Goal: Task Accomplishment & Management: Use online tool/utility

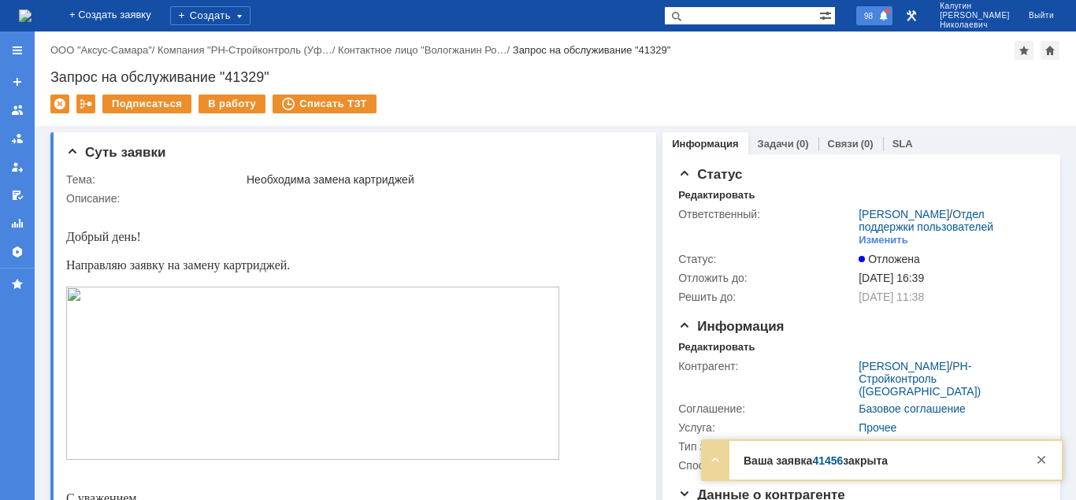
click at [878, 16] on span "98" at bounding box center [868, 15] width 18 height 11
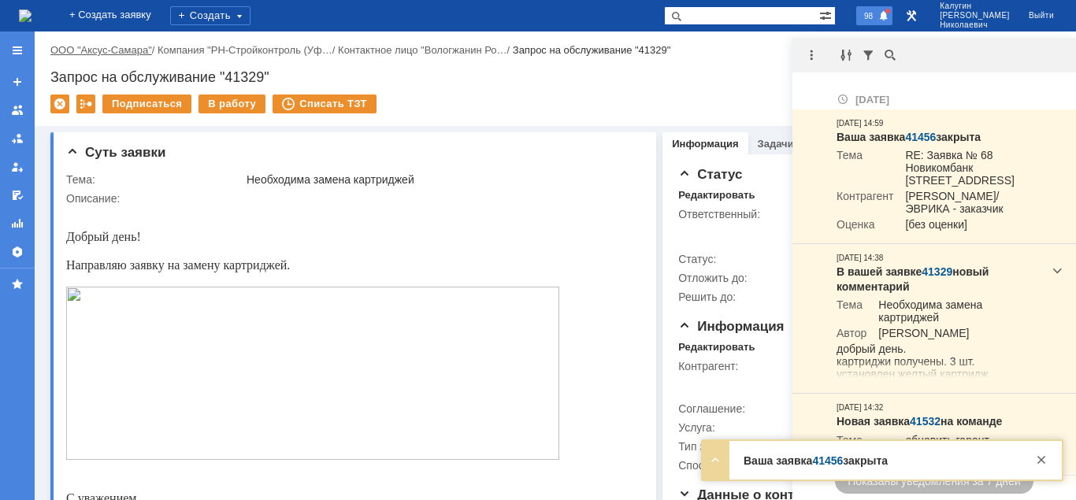
click at [121, 54] on link "ООО "Аксус-Самара"" at bounding box center [101, 50] width 102 height 12
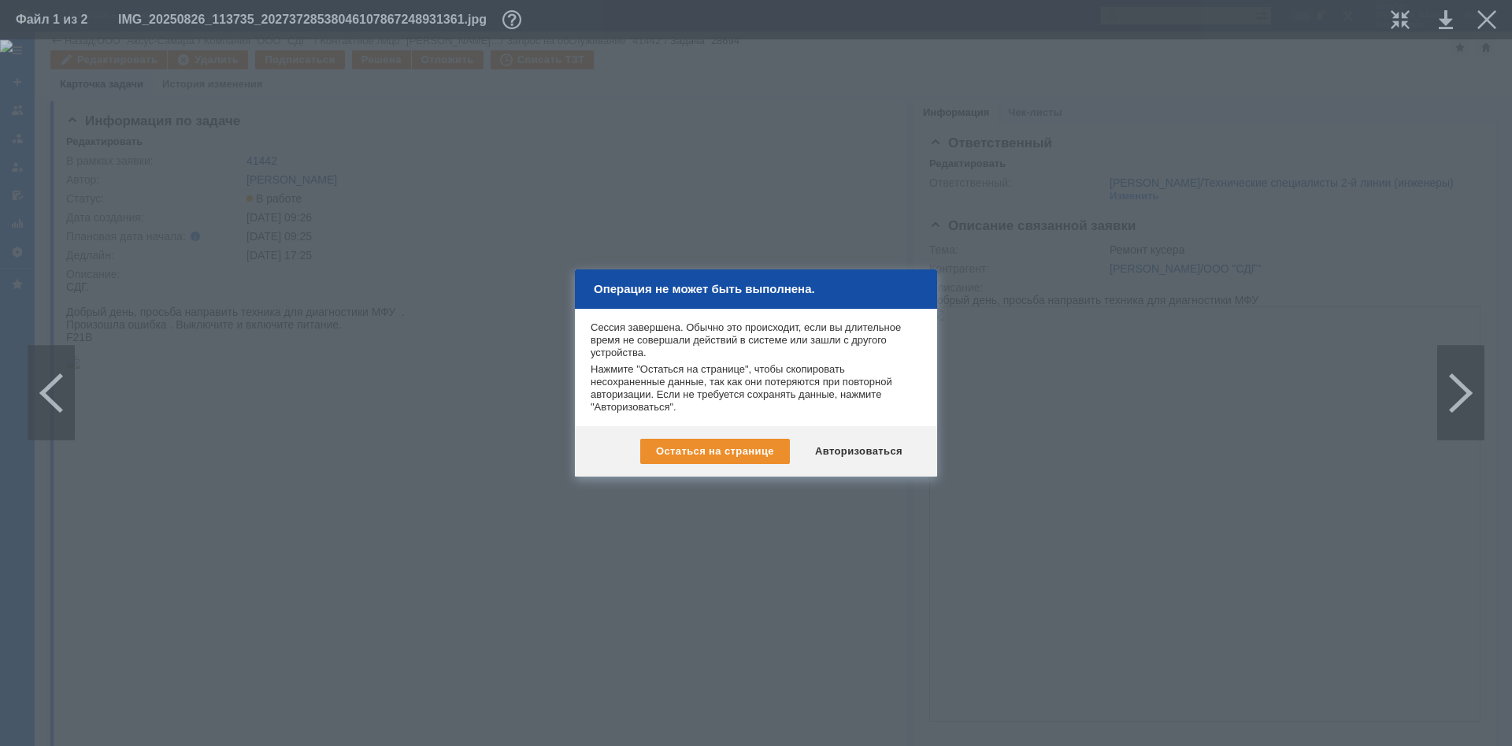
scroll to position [1858, 120]
click at [848, 452] on div "Авторизоваться" at bounding box center [859, 451] width 119 height 25
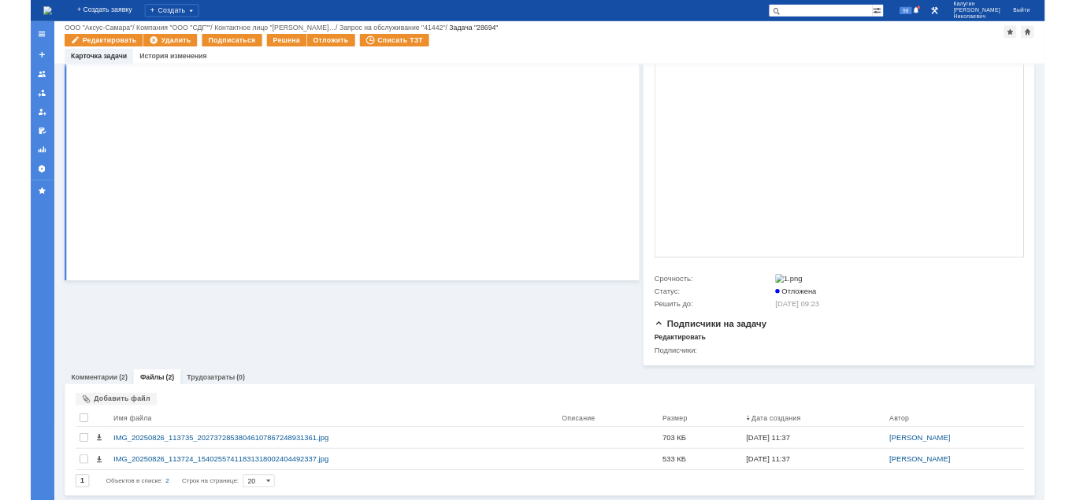
scroll to position [356, 0]
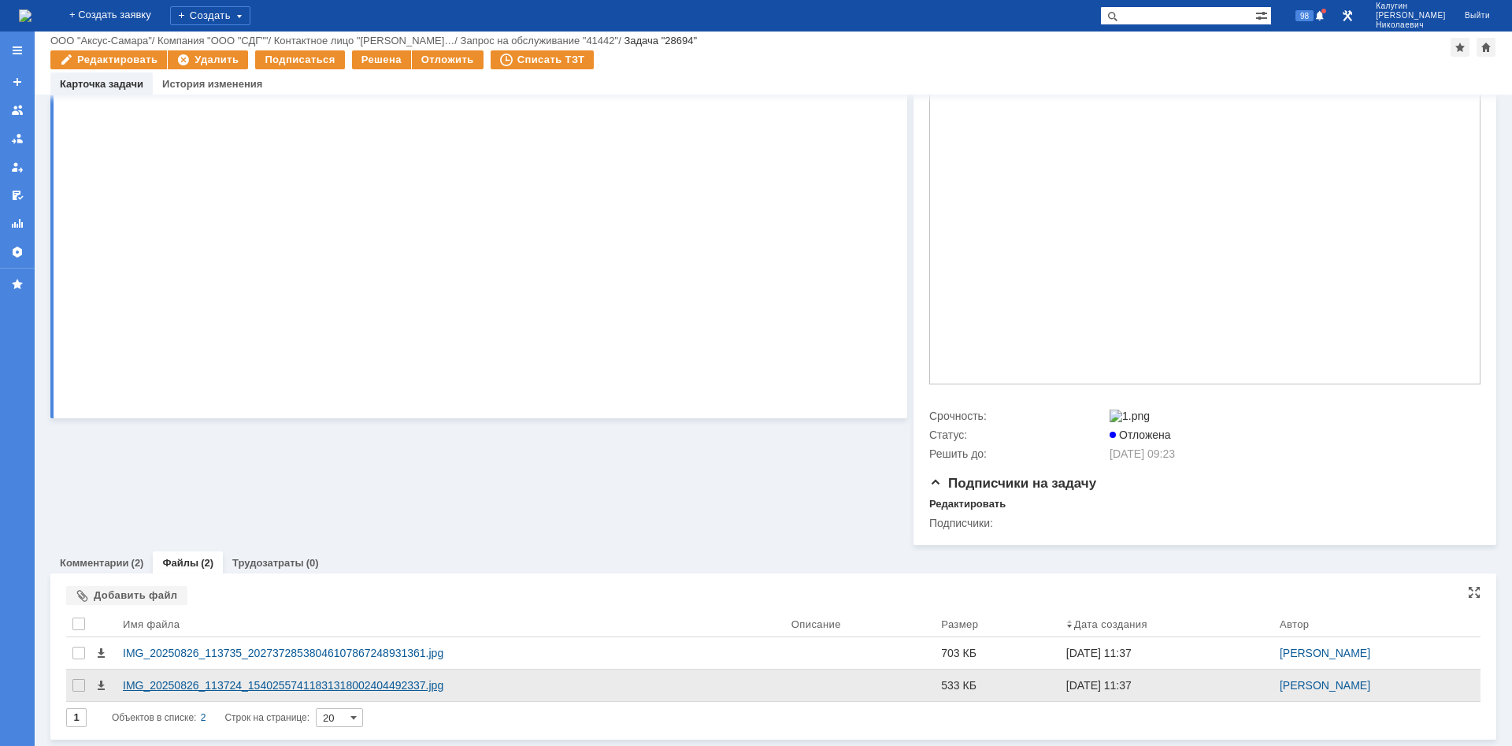
click at [311, 681] on div "IMG_20250826_113724_15402557411831318002404492337.jpg" at bounding box center [451, 685] width 656 height 13
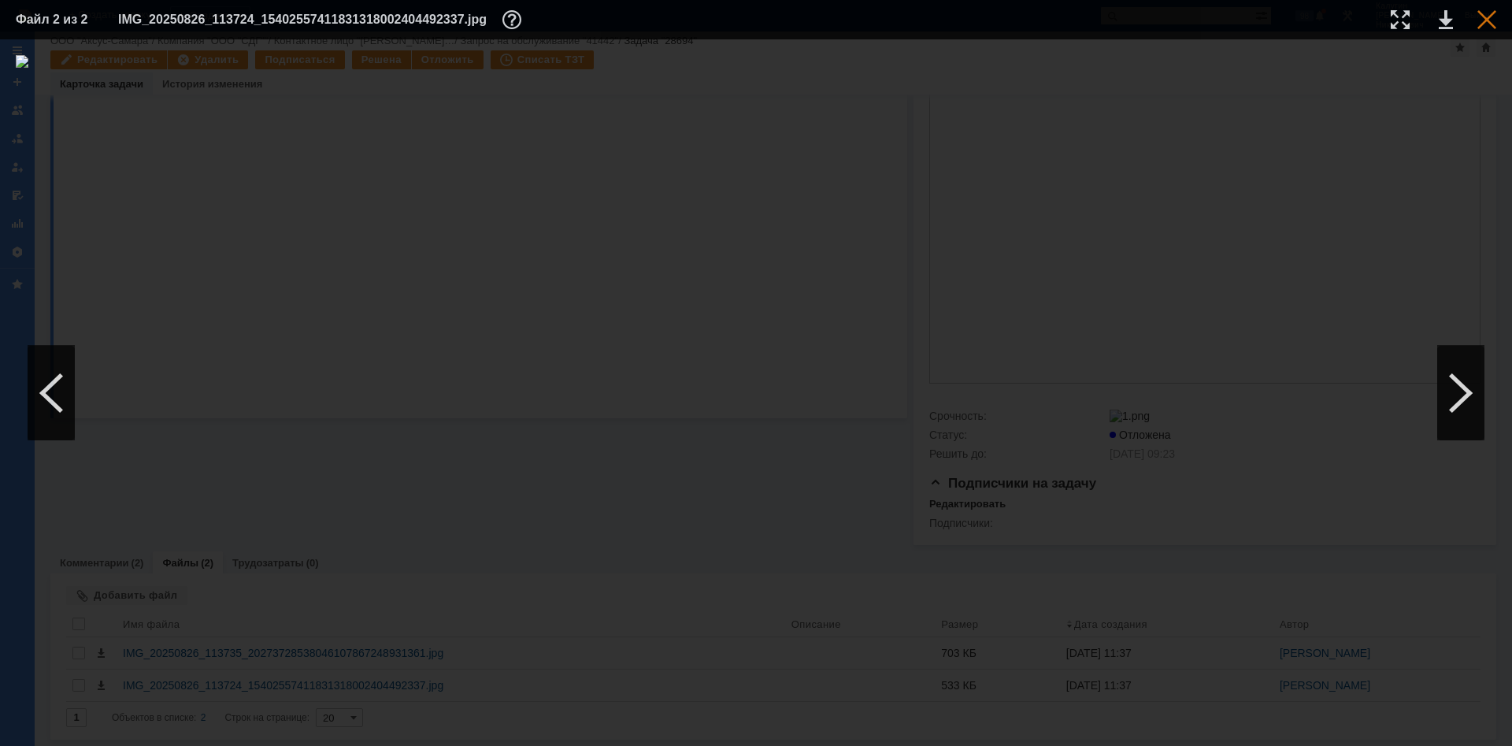
click at [1483, 22] on div at bounding box center [1487, 19] width 19 height 19
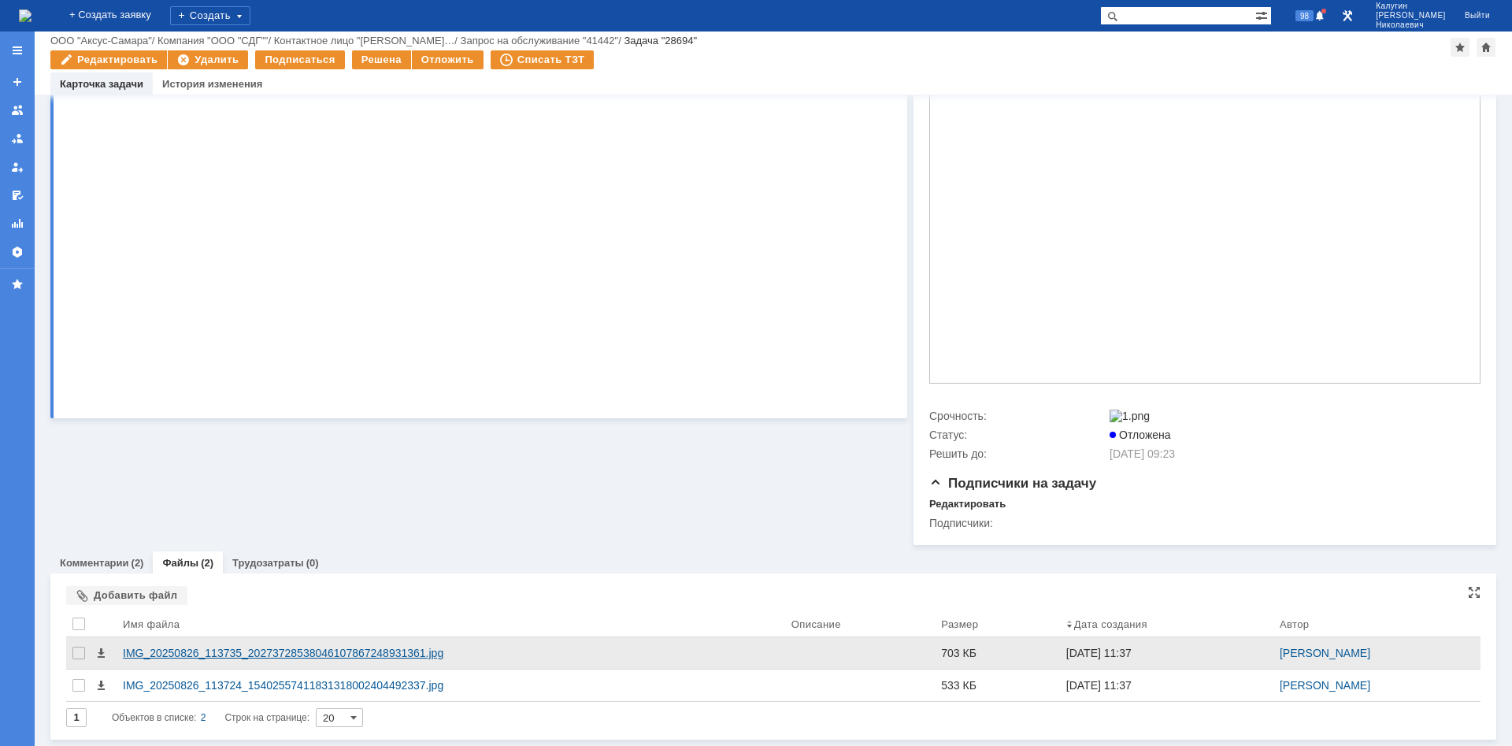
click at [377, 648] on div "IMG_20250826_113735_20273728538046107867248931361.jpg" at bounding box center [451, 653] width 656 height 13
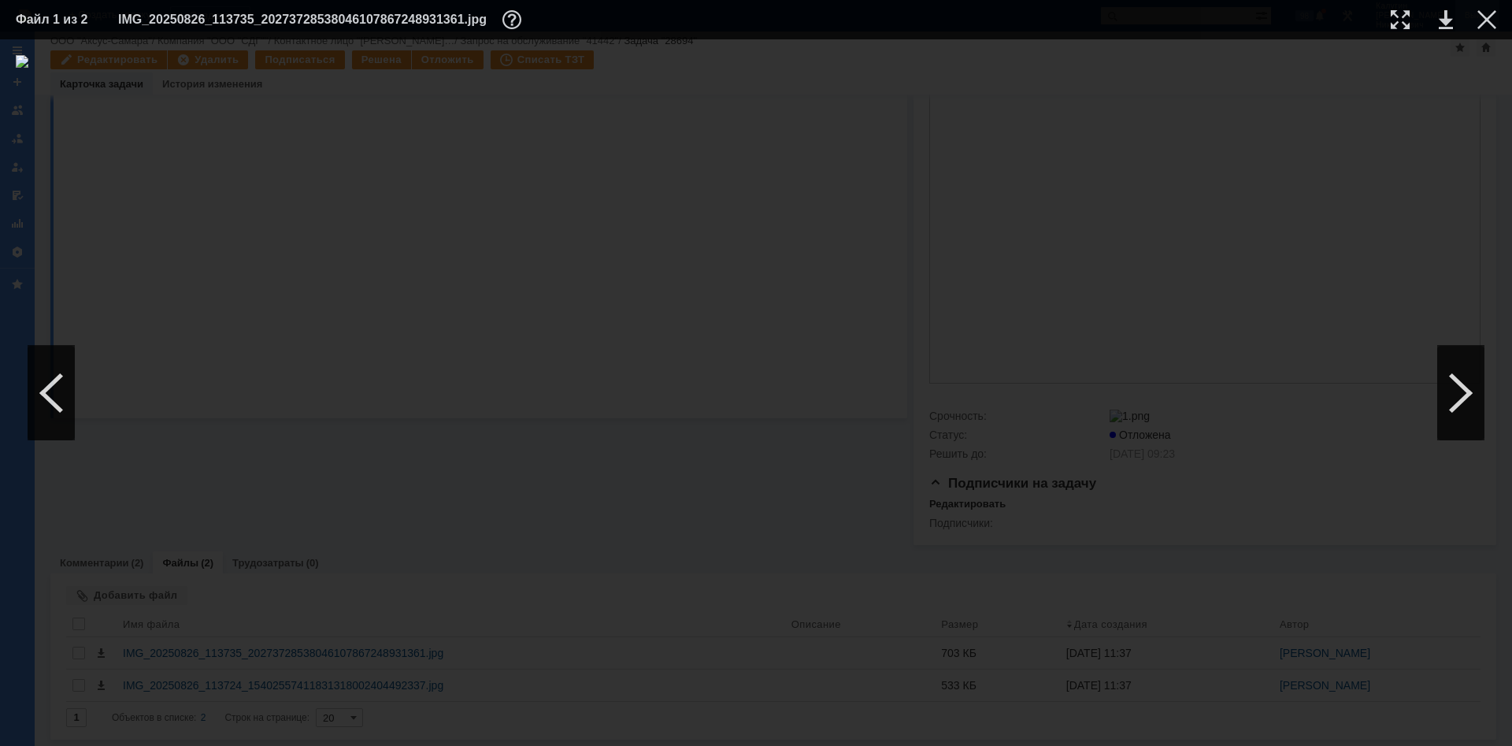
click at [1483, 19] on div at bounding box center [1487, 19] width 19 height 19
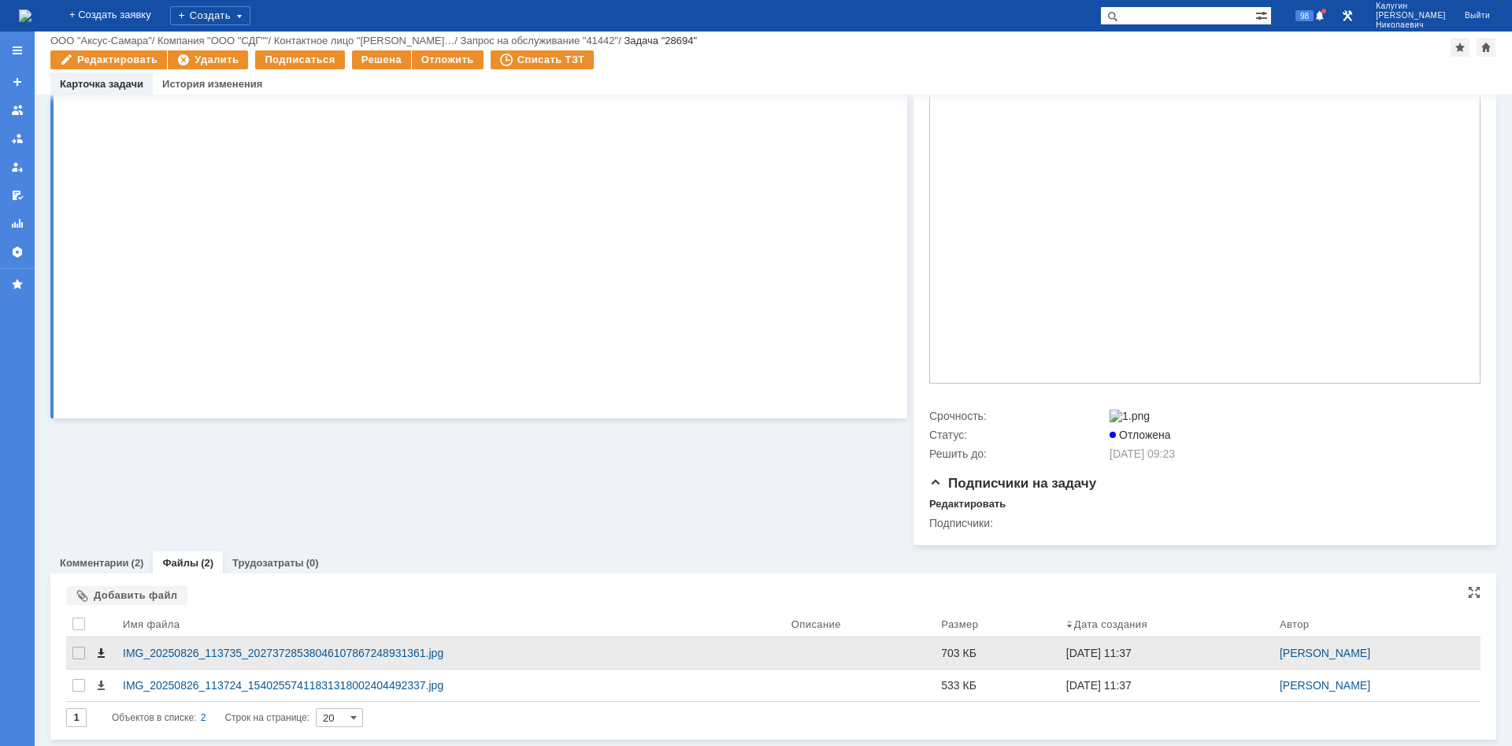
click at [100, 655] on span at bounding box center [101, 653] width 13 height 13
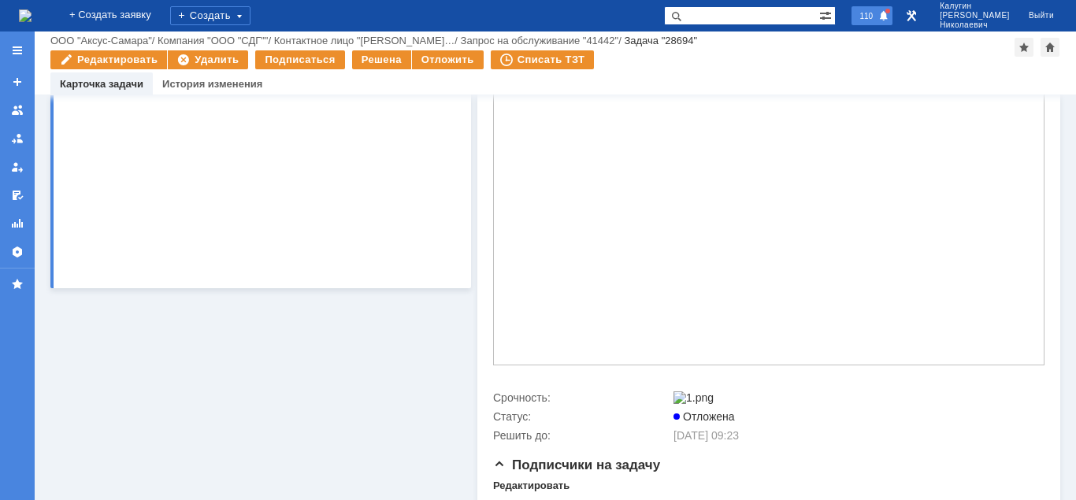
click at [889, 15] on span at bounding box center [883, 16] width 11 height 13
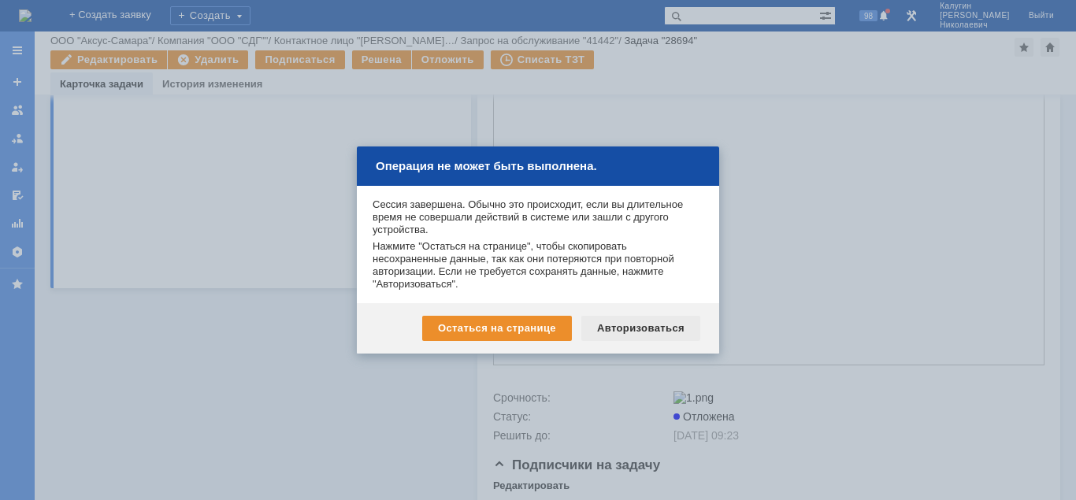
drag, startPoint x: 677, startPoint y: 328, endPoint x: 187, endPoint y: 376, distance: 493.1
click at [677, 328] on div "Авторизоваться" at bounding box center [640, 328] width 119 height 25
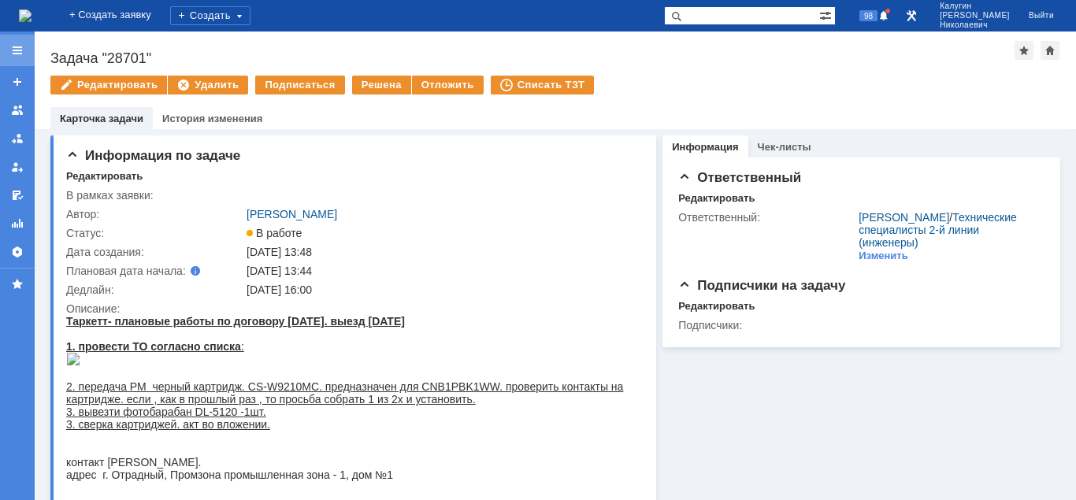
click at [15, 55] on div at bounding box center [17, 50] width 13 height 13
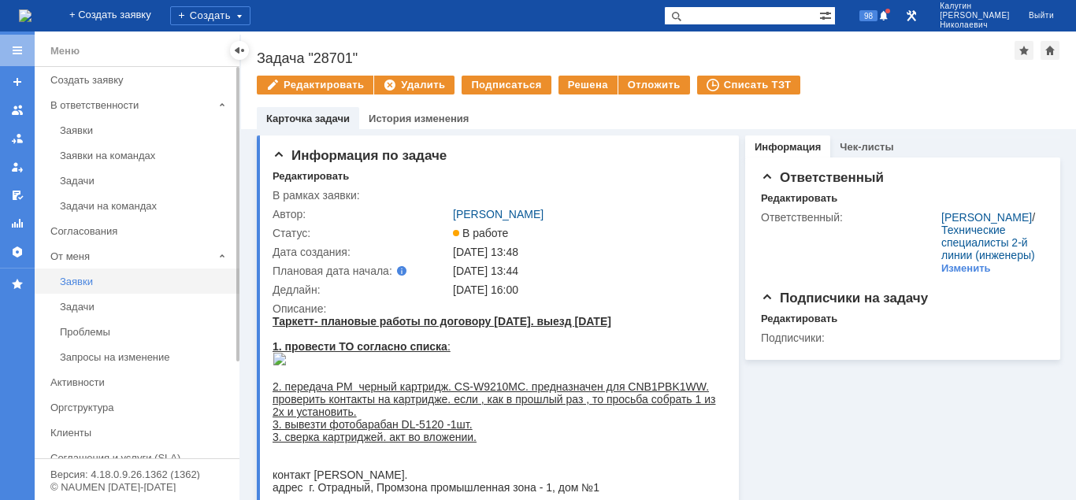
click at [90, 283] on div "Заявки" at bounding box center [145, 282] width 170 height 12
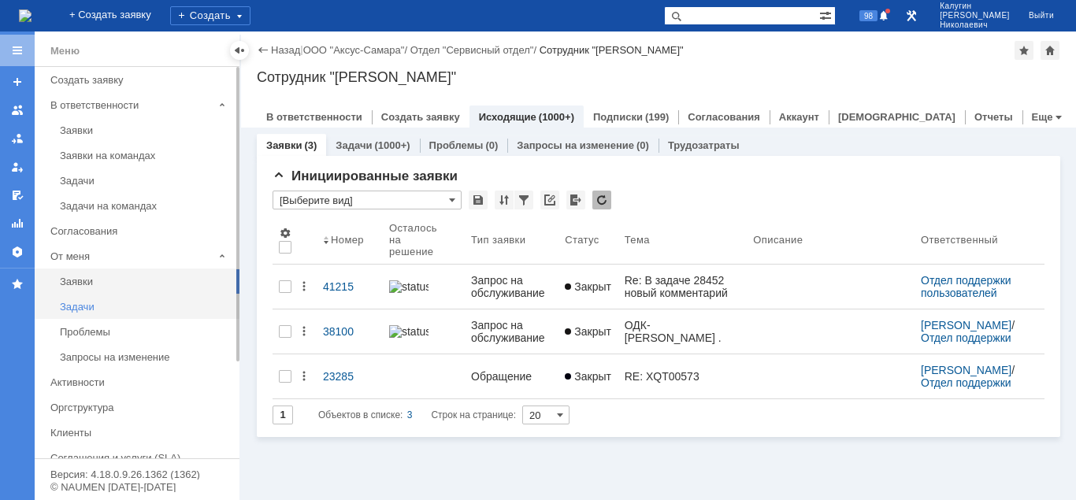
click at [84, 307] on div "Задачи" at bounding box center [145, 307] width 170 height 12
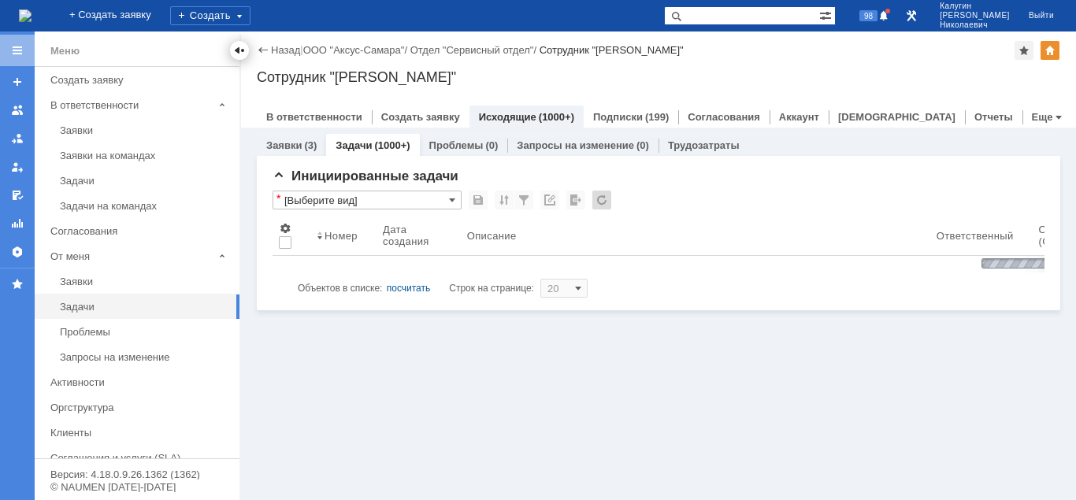
click at [238, 47] on div at bounding box center [239, 50] width 13 height 13
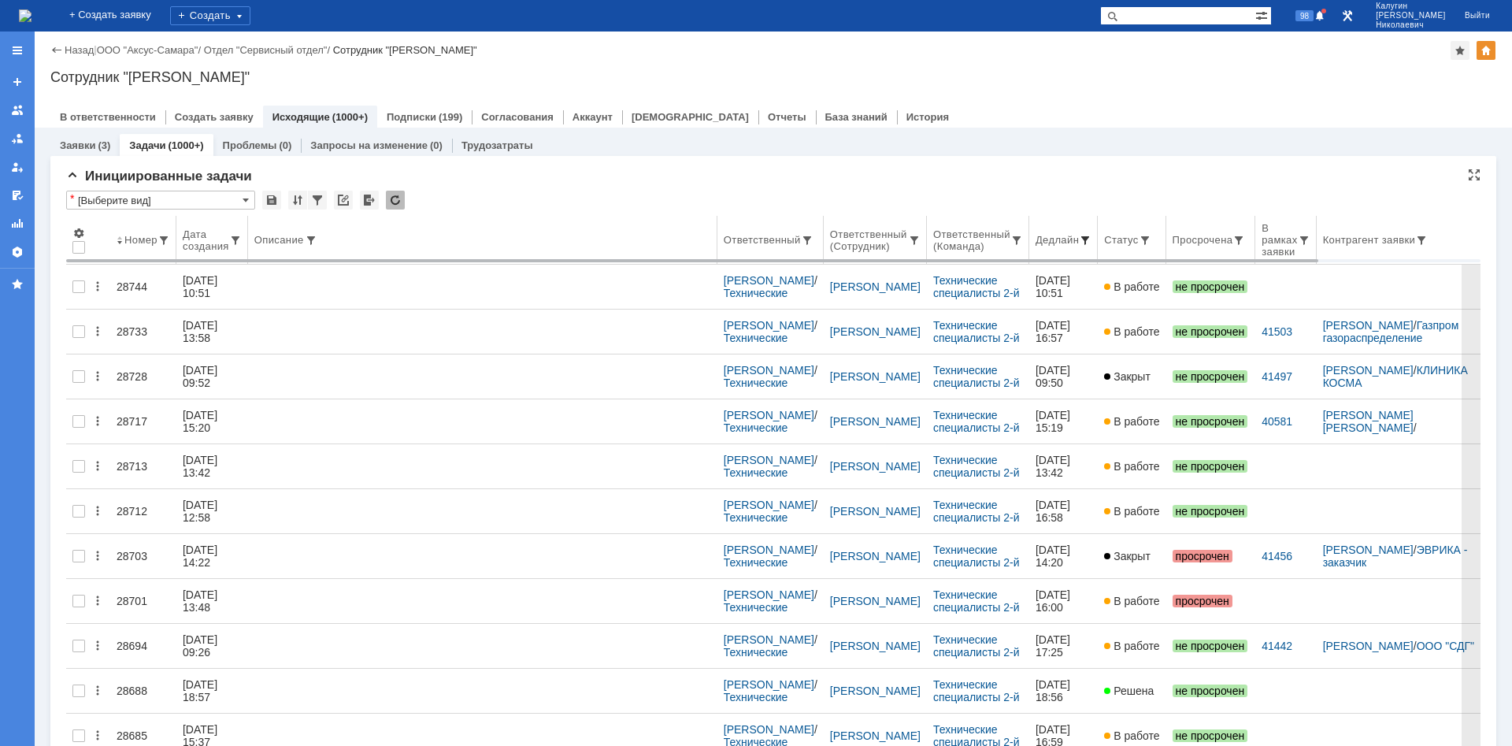
click at [1075, 239] on span at bounding box center [1085, 240] width 13 height 13
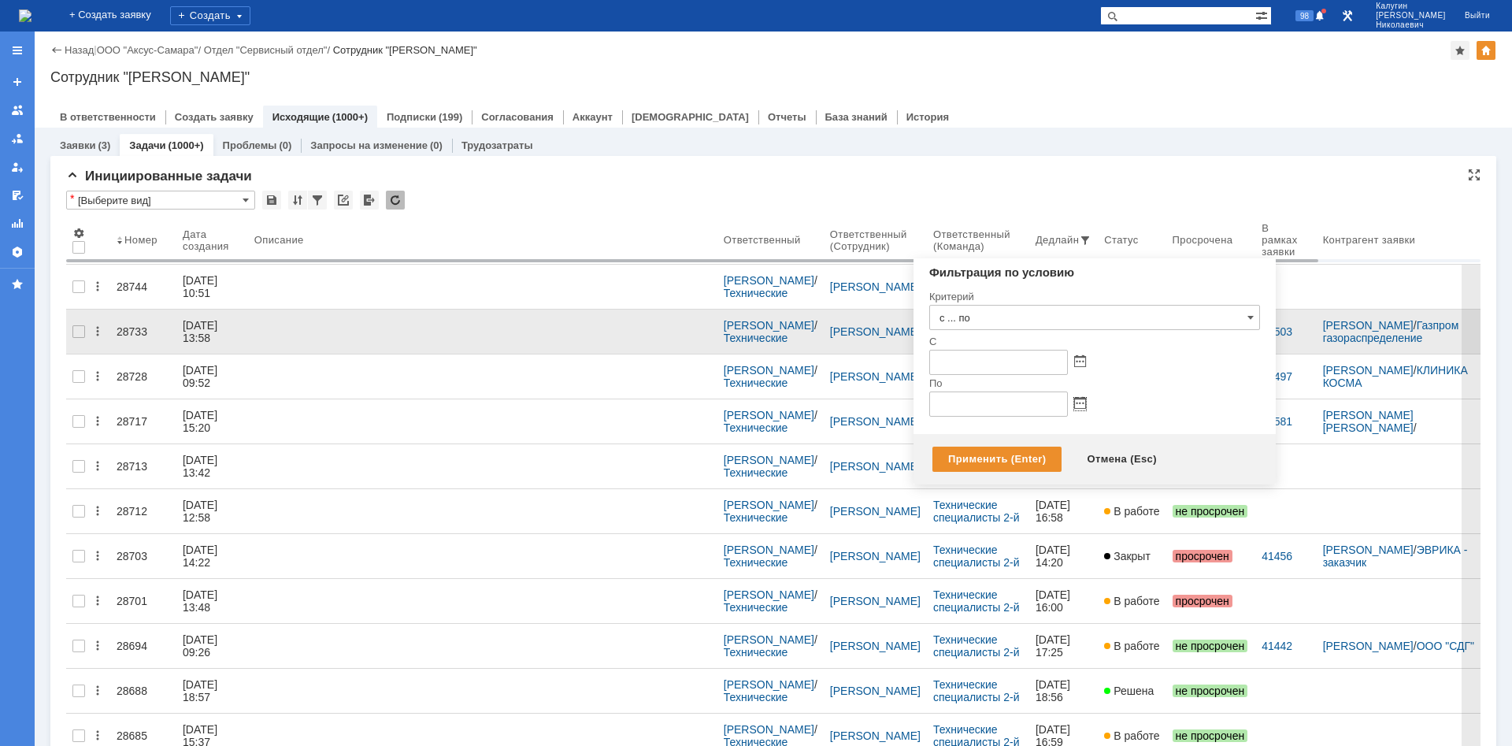
click at [1075, 403] on span at bounding box center [1080, 404] width 12 height 13
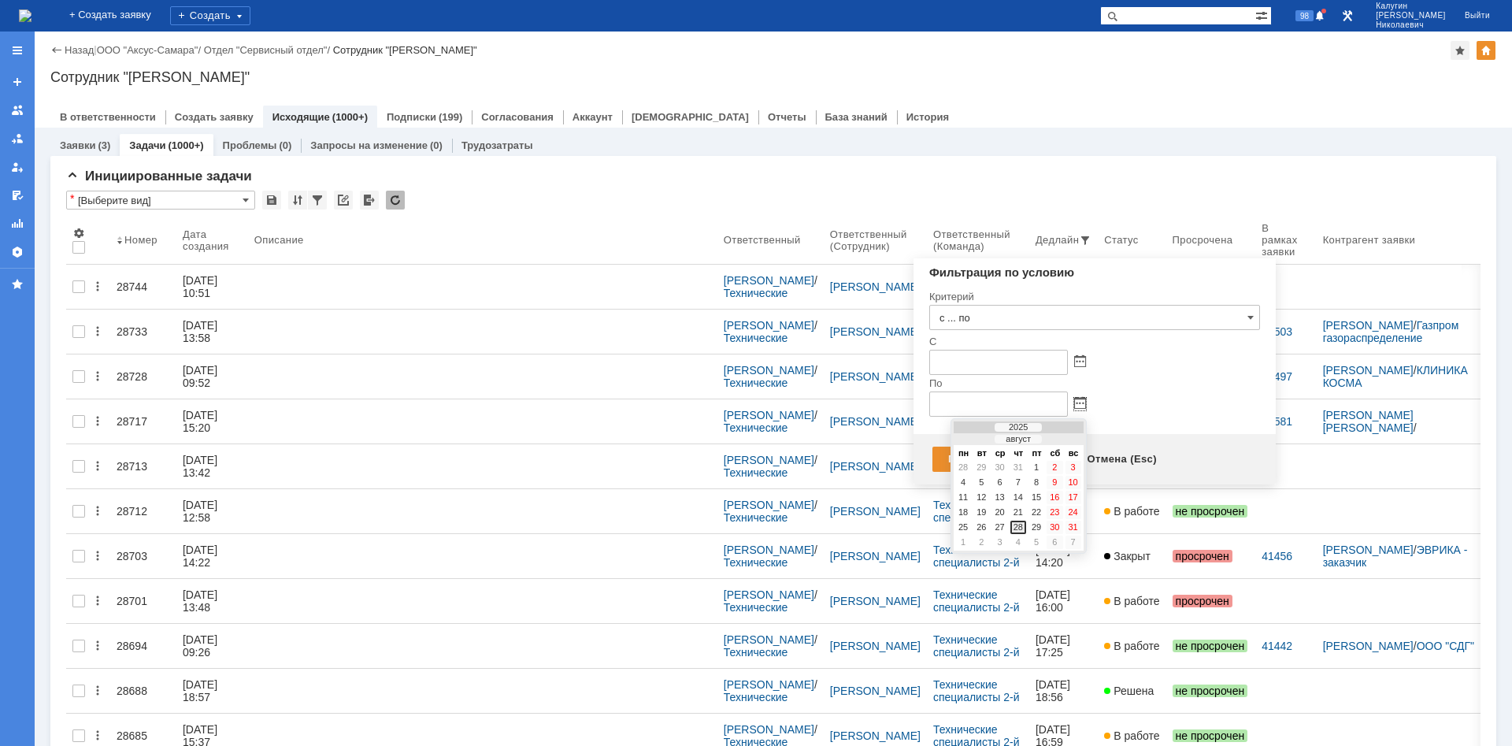
click at [1021, 499] on div "28" at bounding box center [1019, 527] width 16 height 13
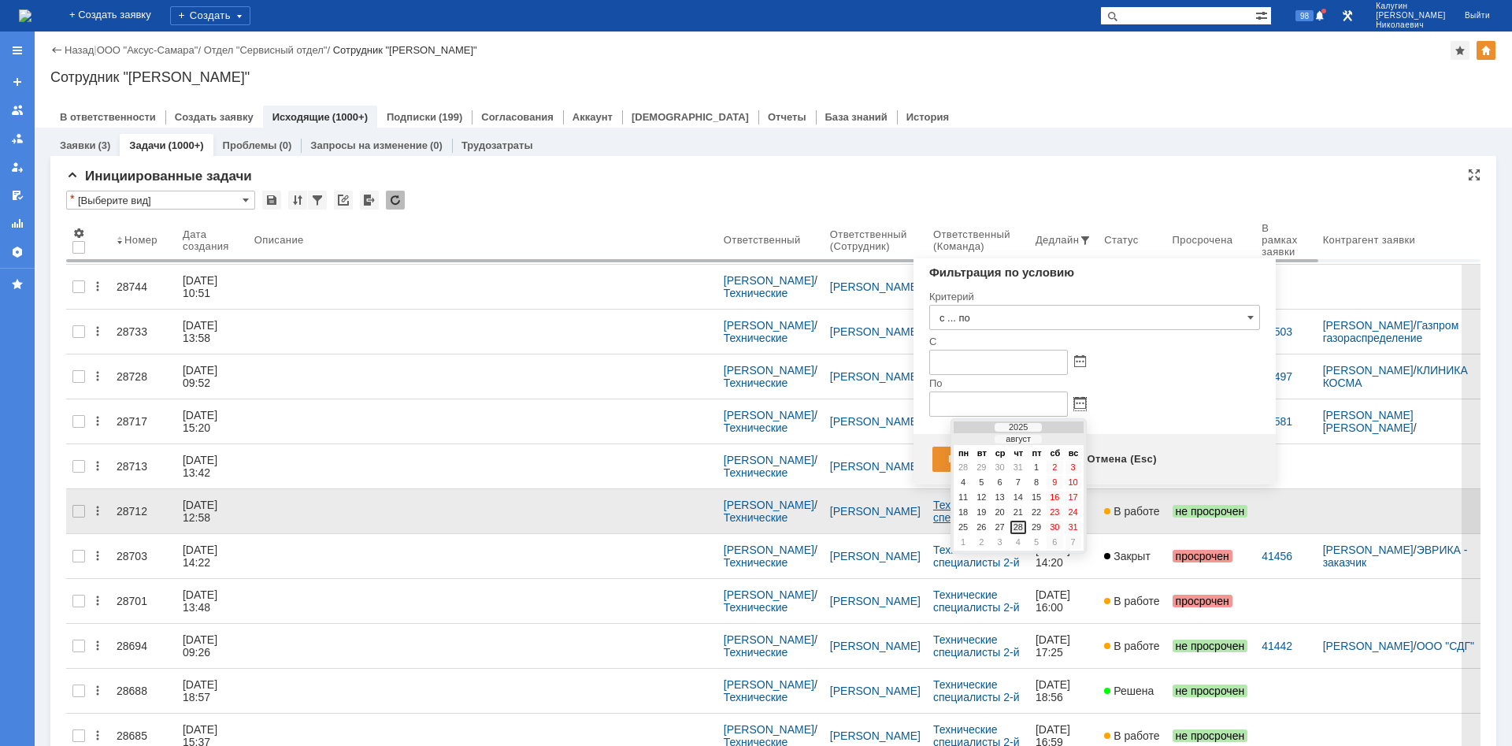
type input "28.08.2025 23:59"
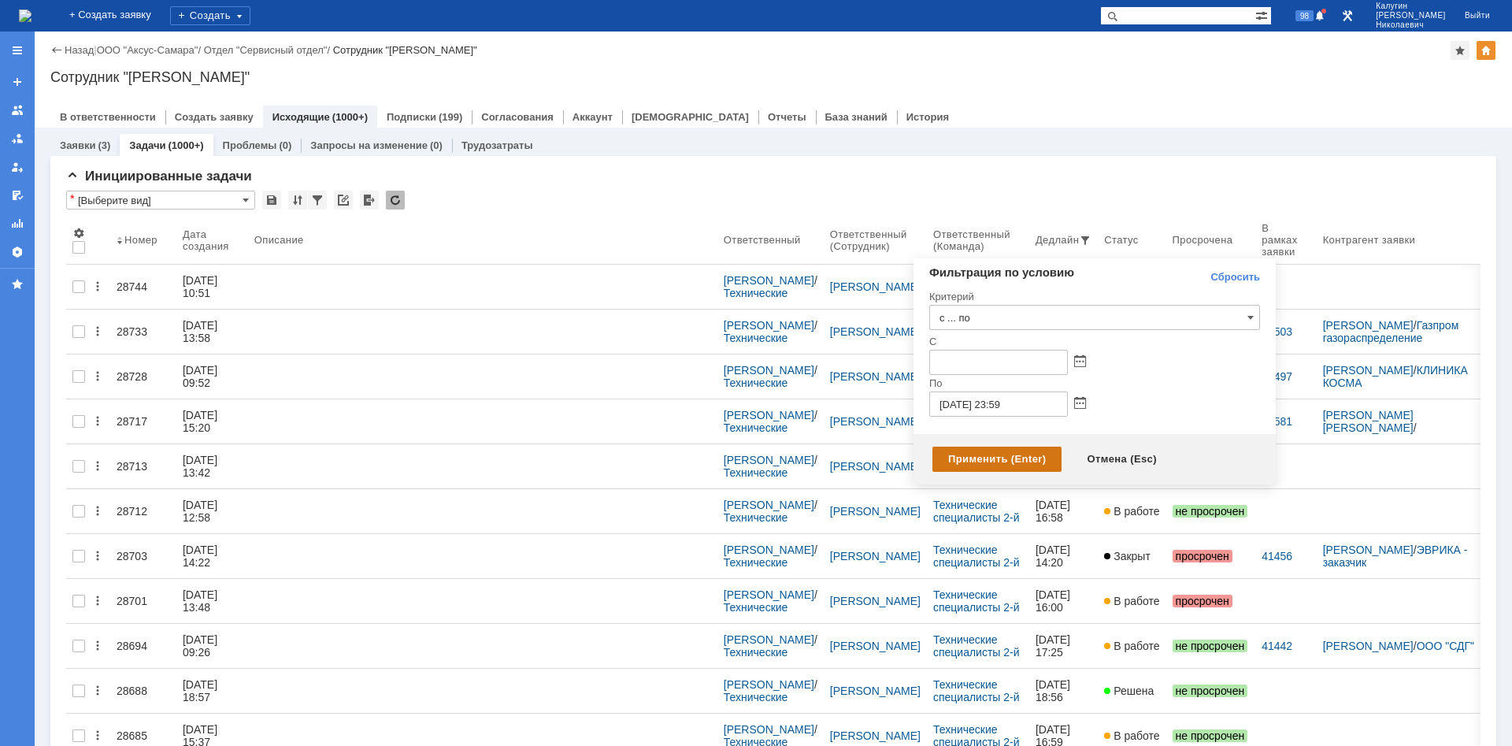
click at [971, 456] on div "Применить (Enter)" at bounding box center [997, 459] width 129 height 25
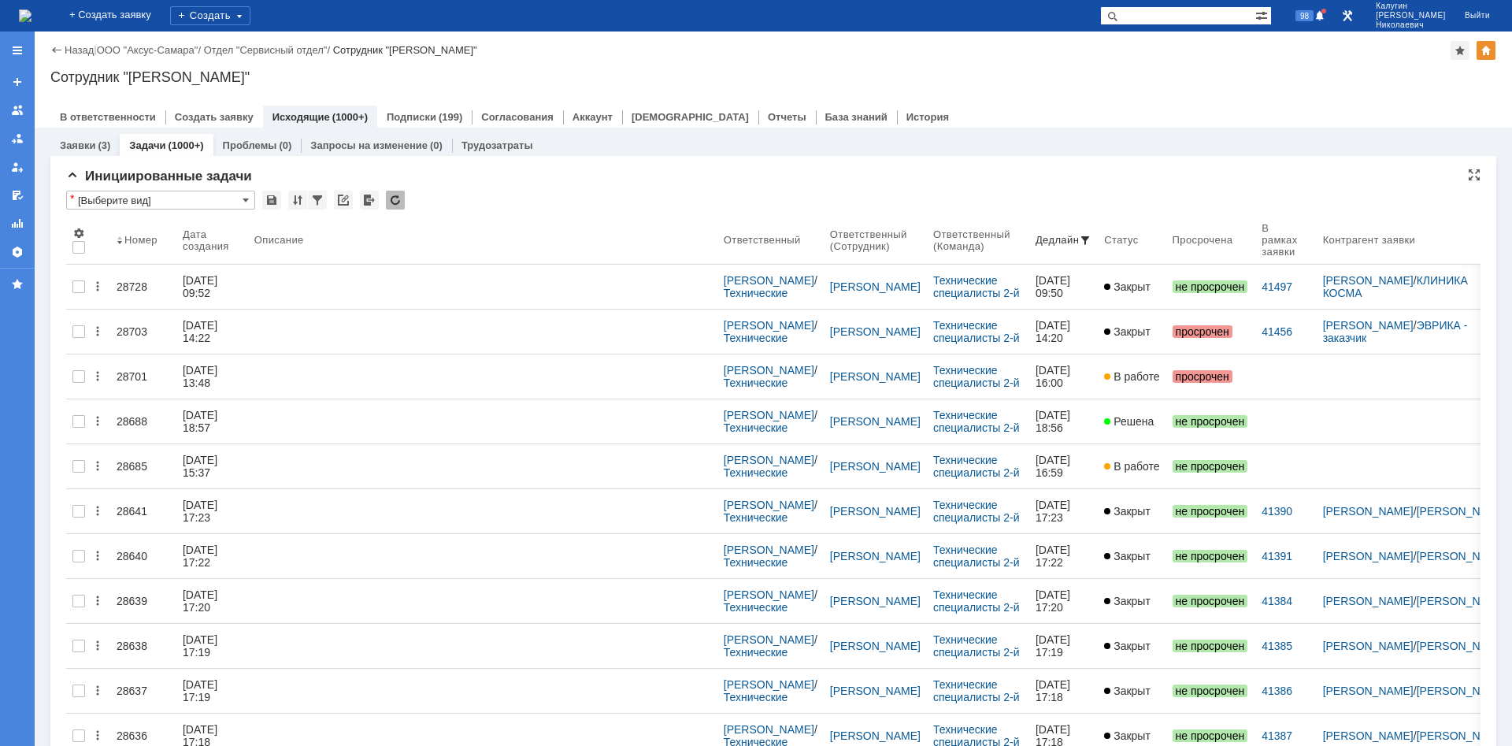
click at [171, 203] on input "[Выберите вид]" at bounding box center [160, 200] width 189 height 19
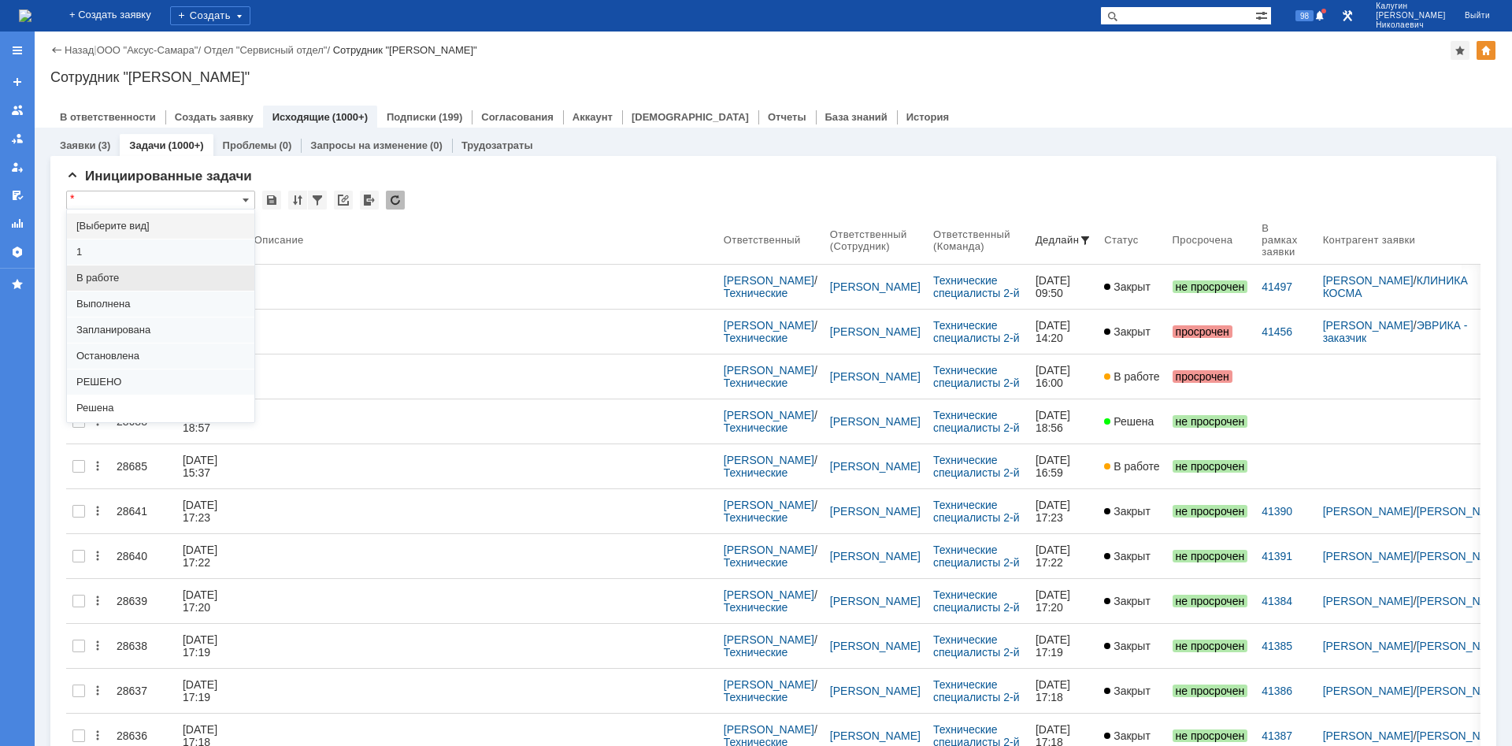
click at [130, 272] on span "В работе" at bounding box center [160, 278] width 169 height 13
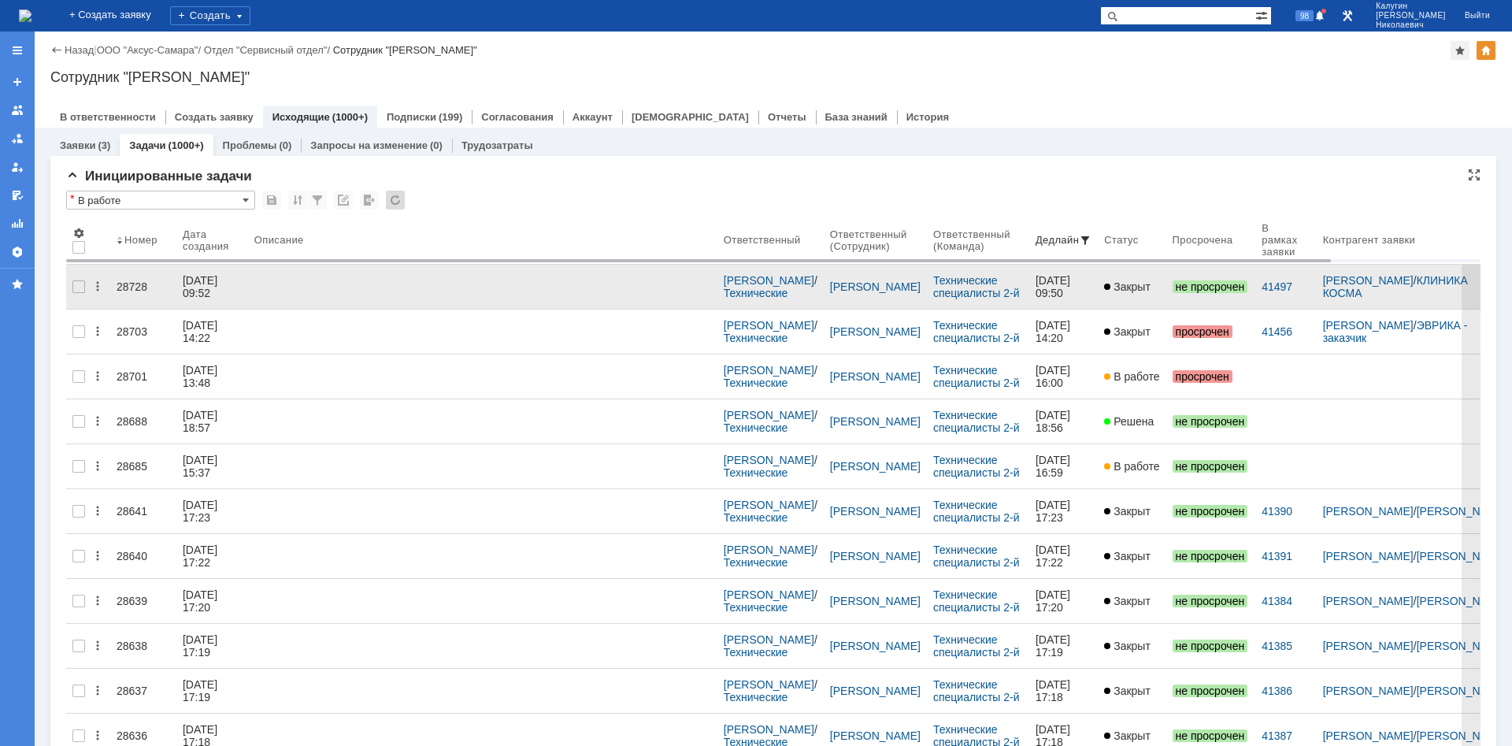
type input "В работе"
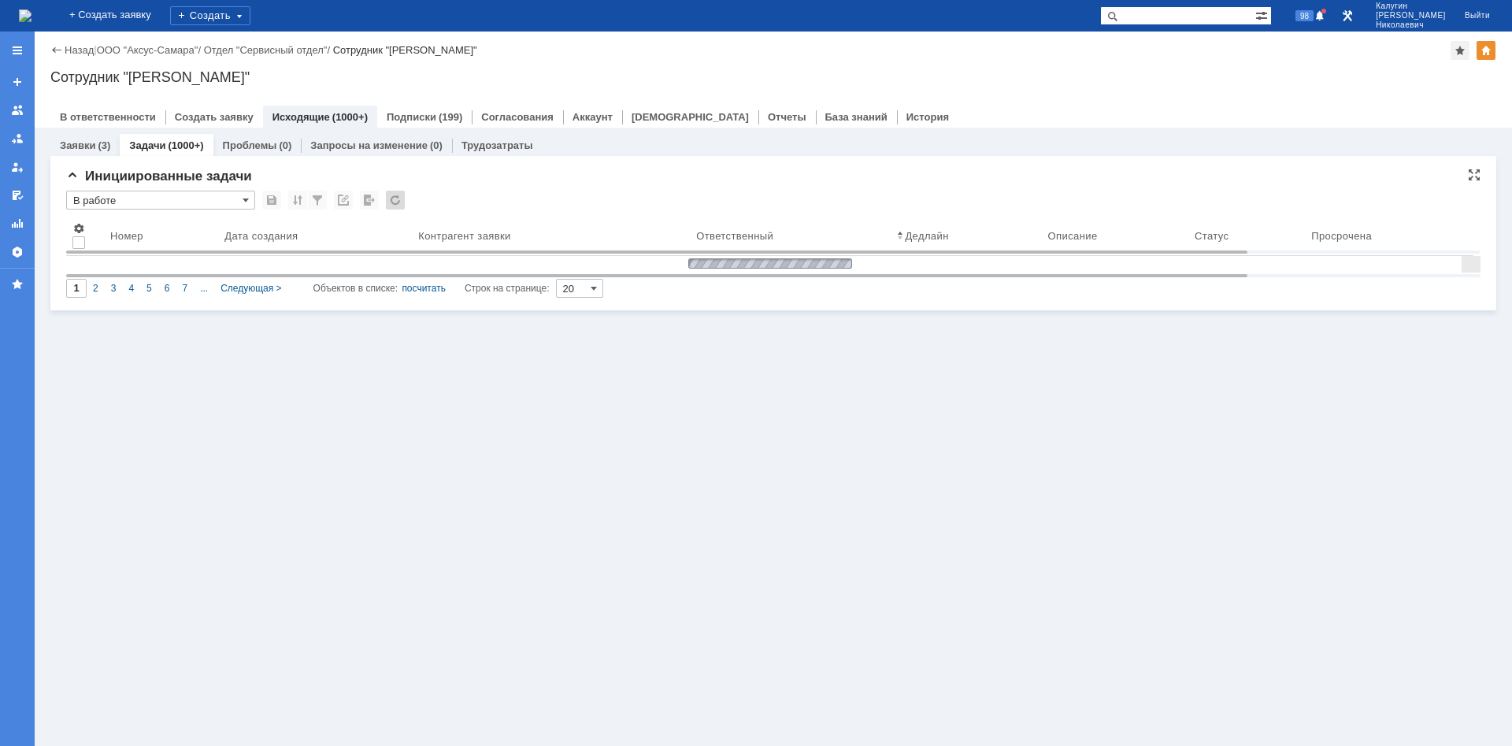
type input "100"
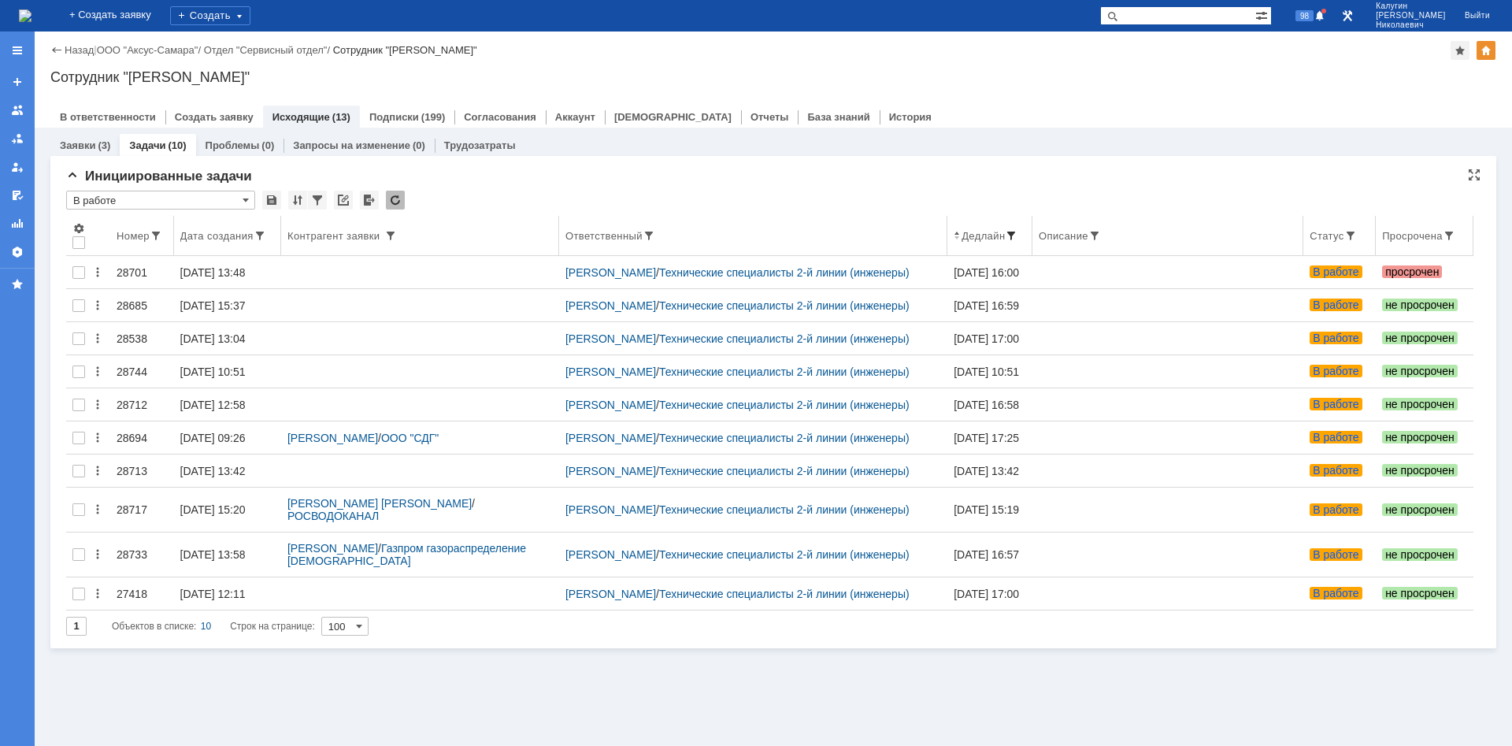
click at [1018, 232] on span at bounding box center [1011, 235] width 13 height 13
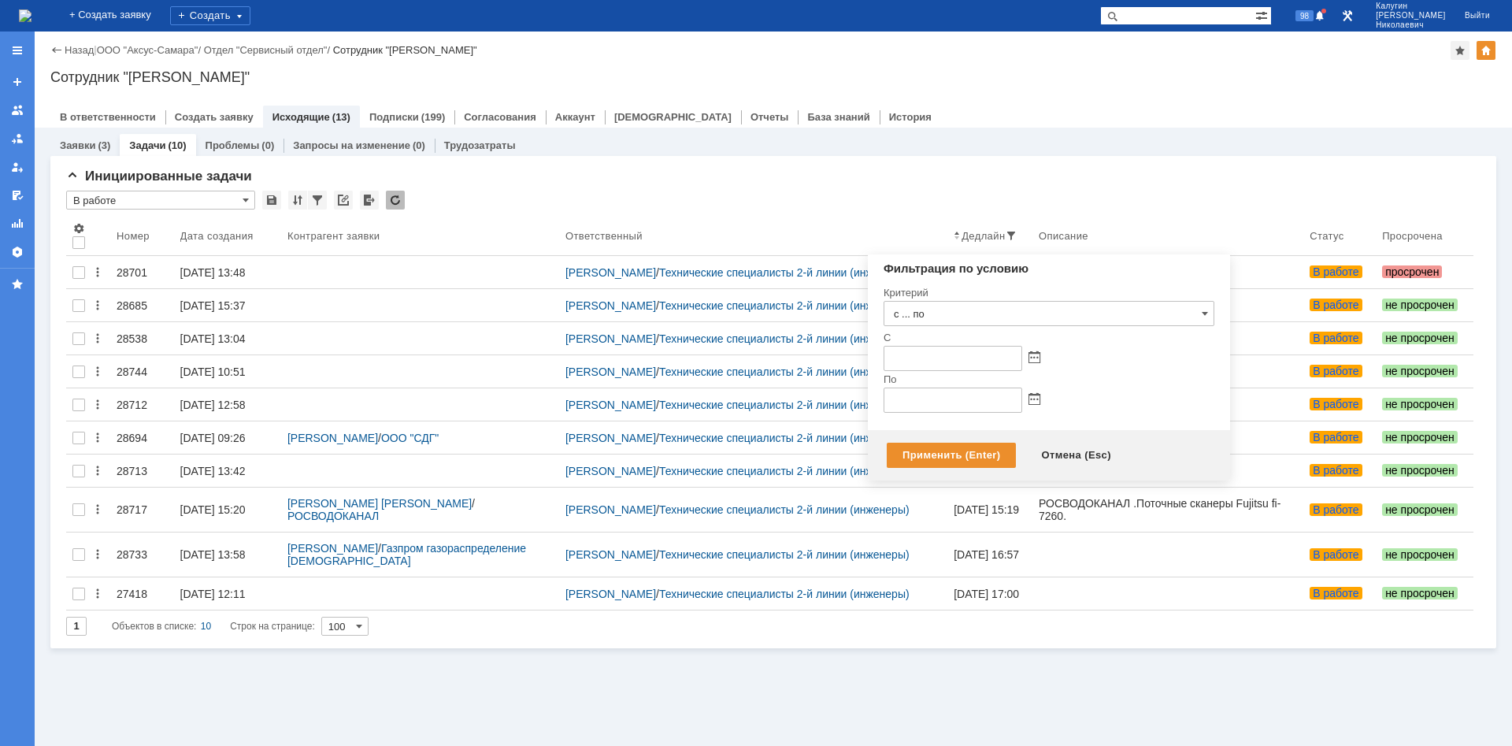
click at [1038, 391] on div at bounding box center [1049, 400] width 331 height 25
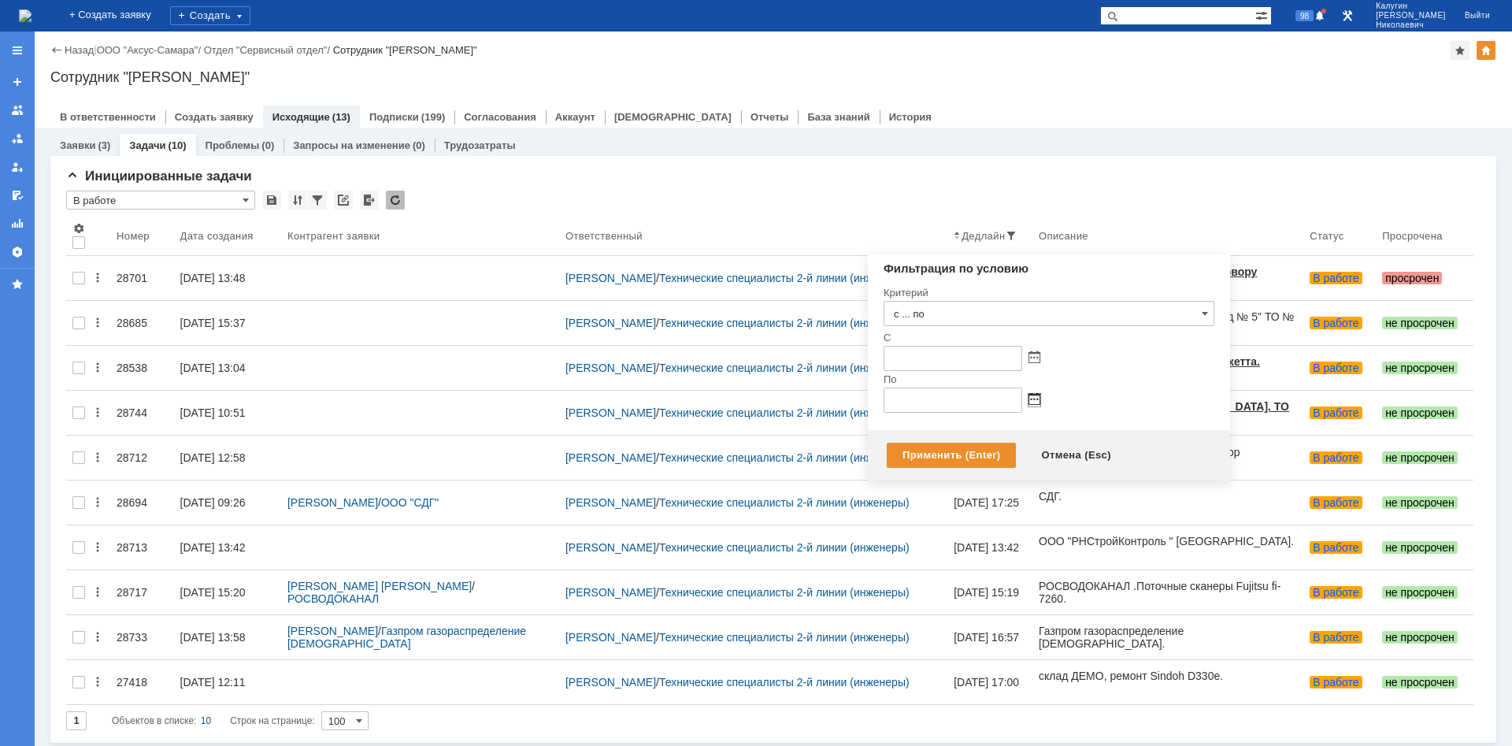
click at [1035, 396] on span at bounding box center [1035, 400] width 12 height 13
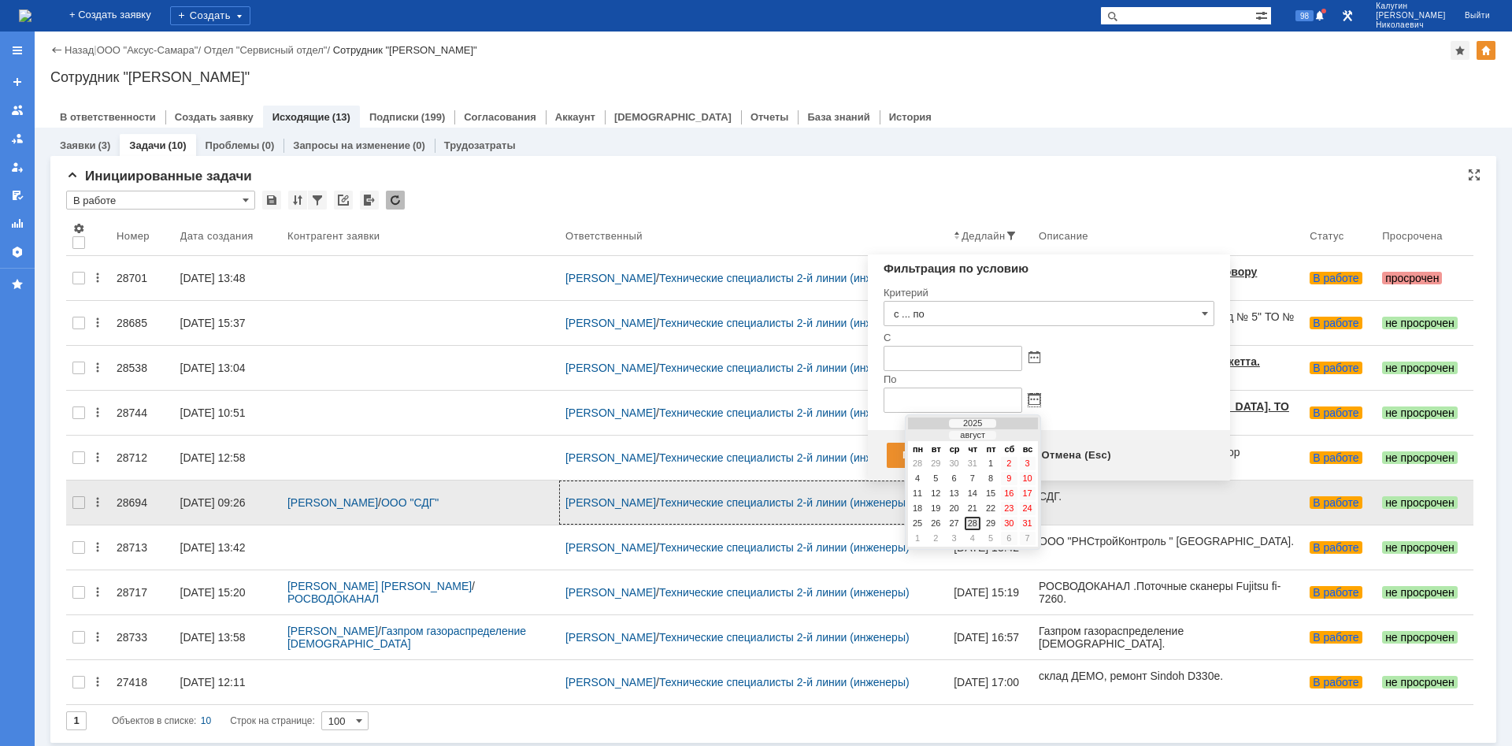
click at [974, 499] on div "28" at bounding box center [973, 523] width 16 height 13
type input "28.08.2025 23:59"
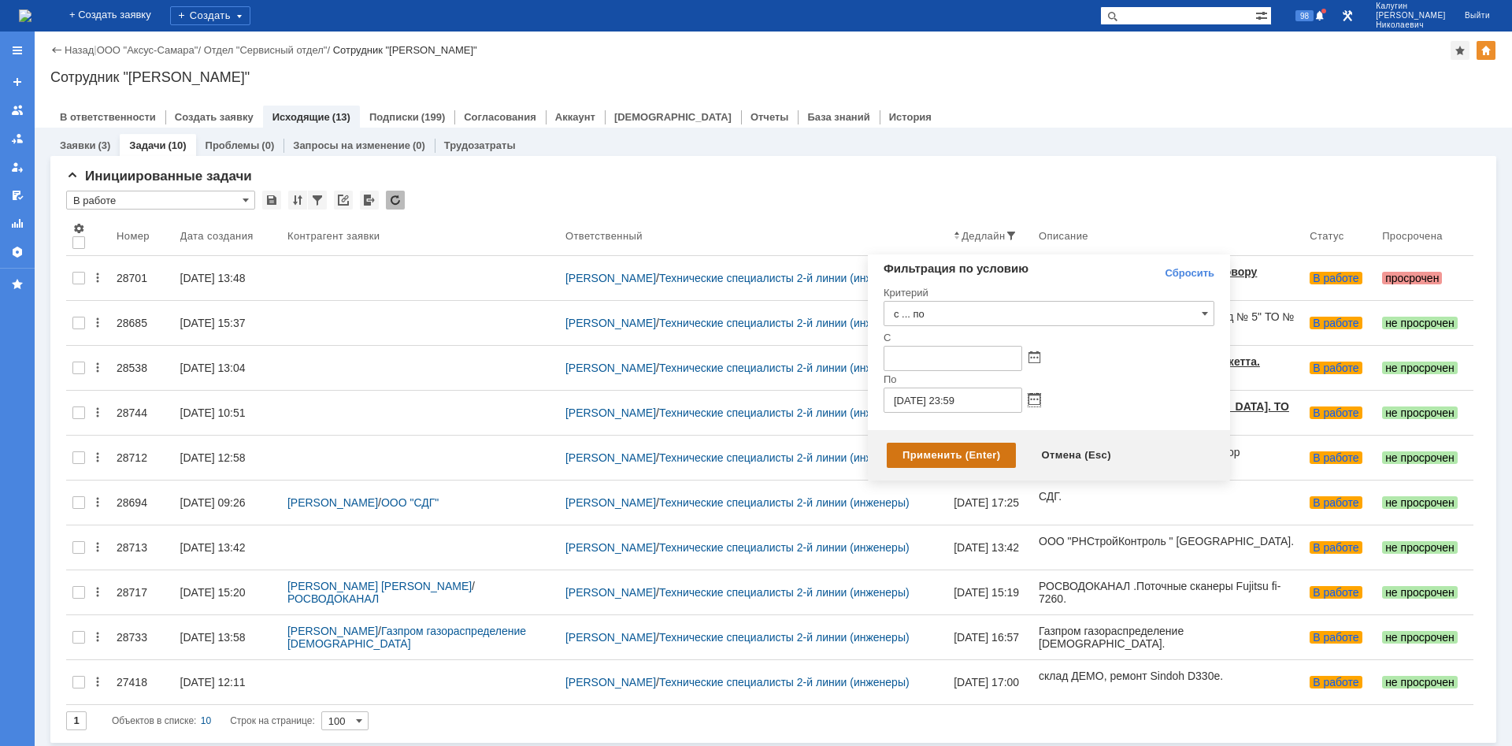
click at [925, 454] on div "Применить (Enter)" at bounding box center [951, 455] width 129 height 25
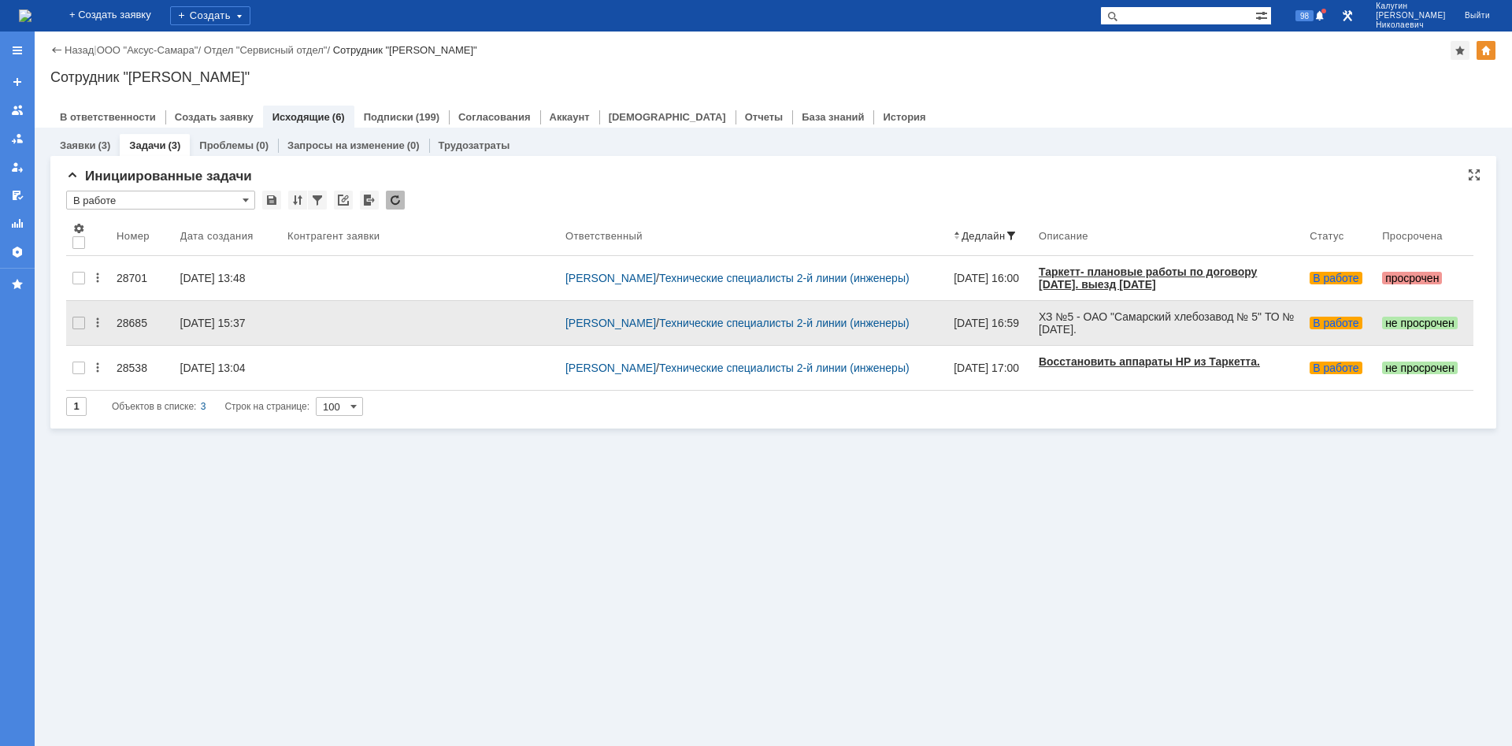
click at [121, 317] on div "28685" at bounding box center [142, 323] width 51 height 13
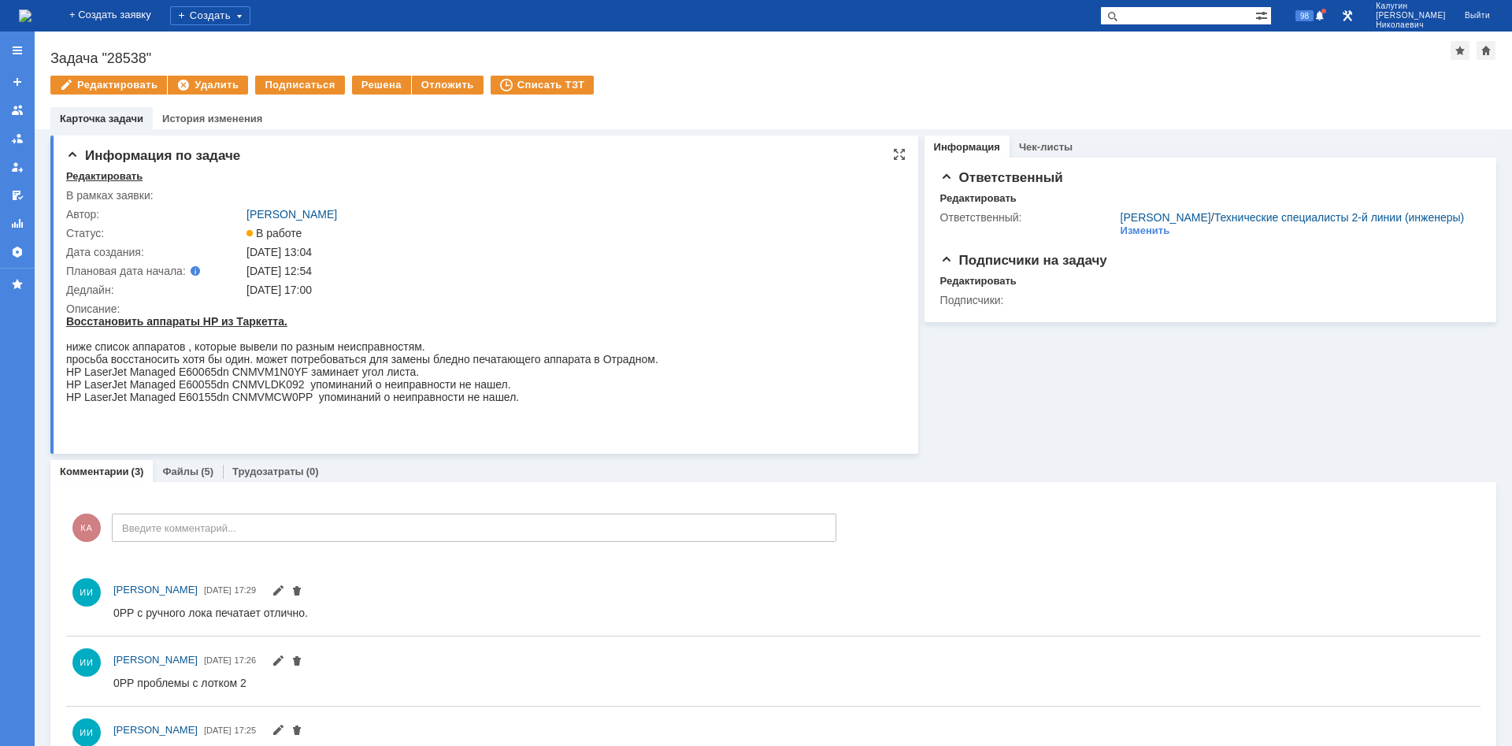
click at [118, 178] on div "Редактировать" at bounding box center [104, 176] width 76 height 13
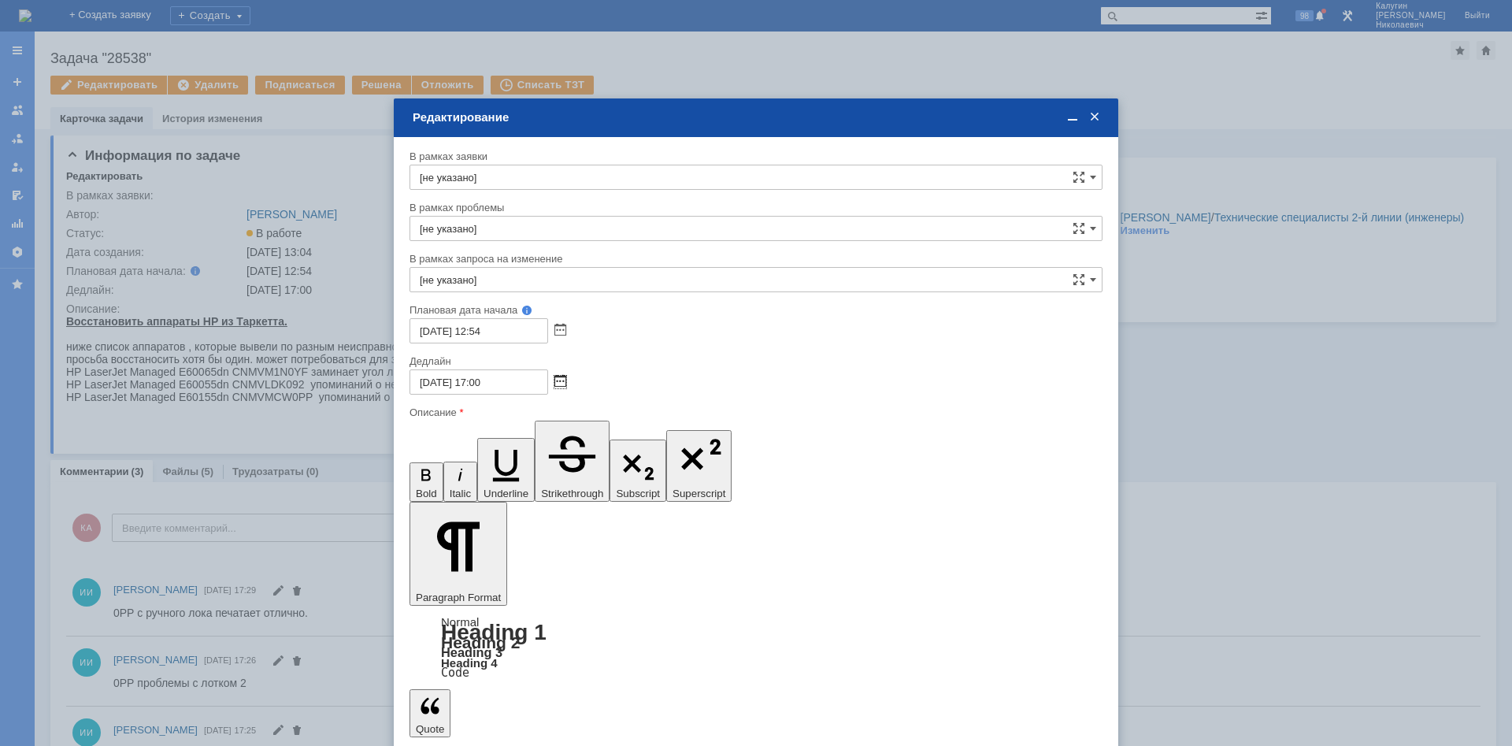
click at [561, 382] on span at bounding box center [561, 382] width 12 height 13
click at [518, 508] on div "29" at bounding box center [517, 505] width 16 height 13
type input "29.08.2025 17:00"
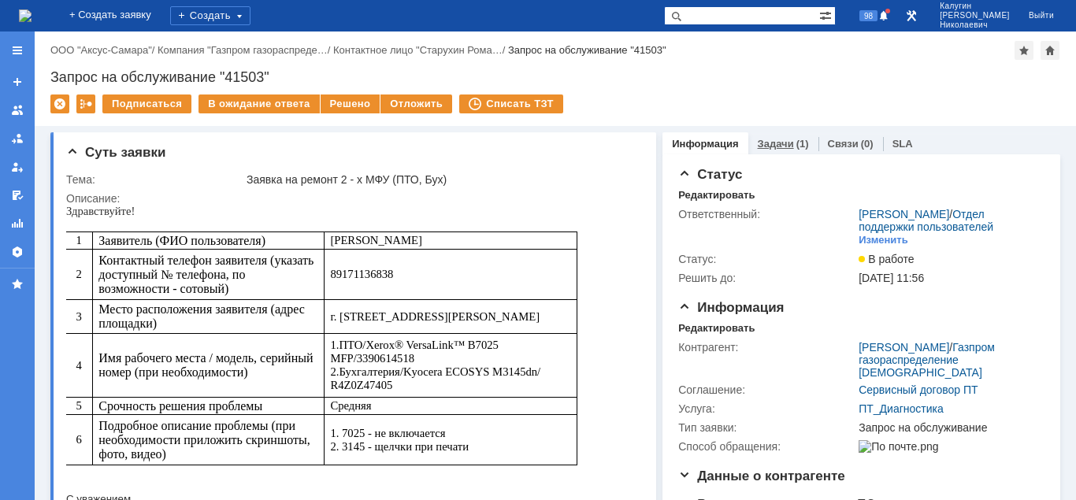
click at [765, 146] on link "Задачи" at bounding box center [776, 144] width 36 height 12
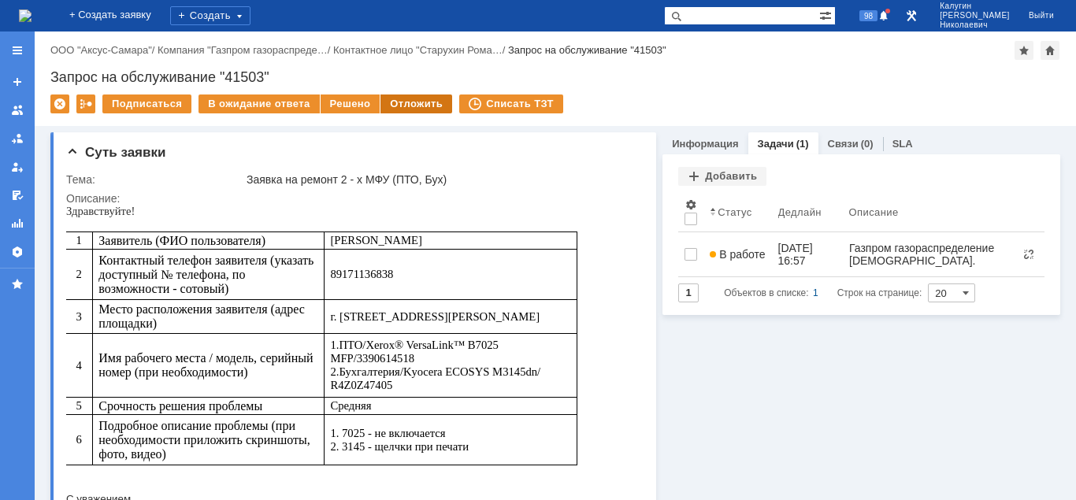
click at [429, 106] on div "Отложить" at bounding box center [416, 104] width 72 height 19
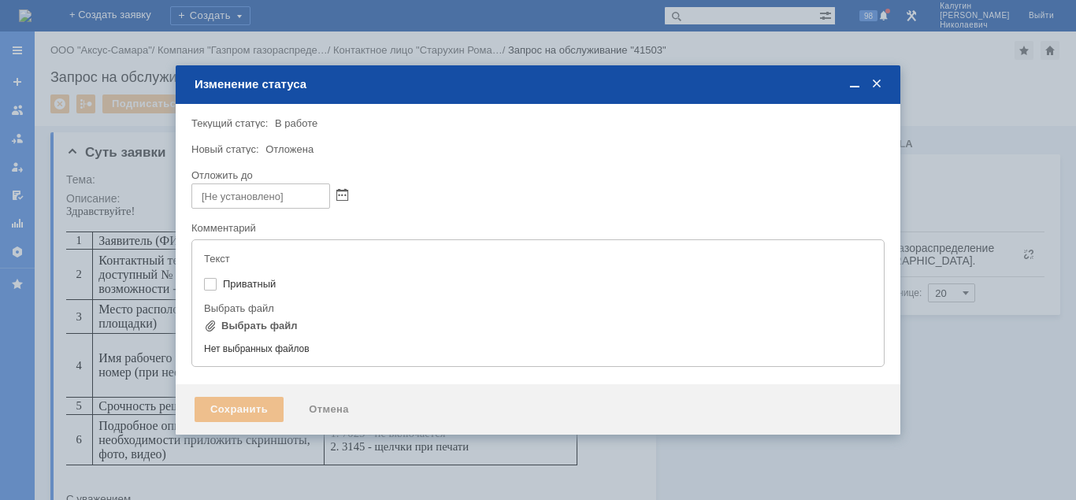
type input "[не указано]"
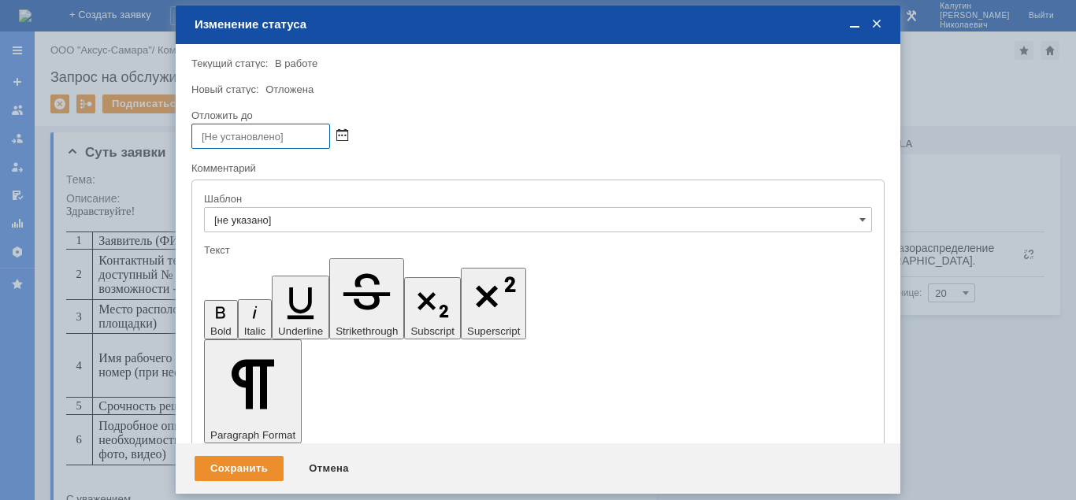
click at [347, 135] on span at bounding box center [342, 136] width 12 height 13
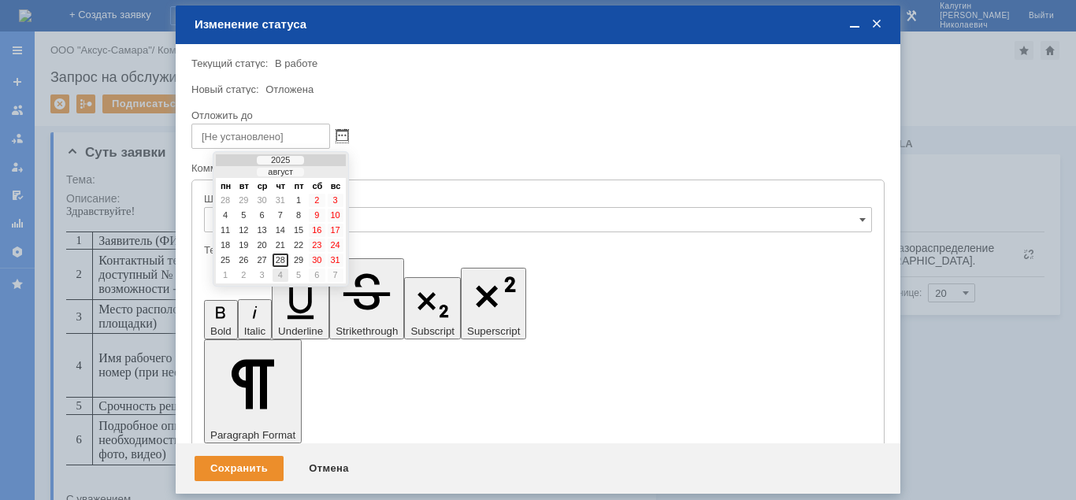
click at [280, 275] on div "4" at bounding box center [281, 275] width 16 height 13
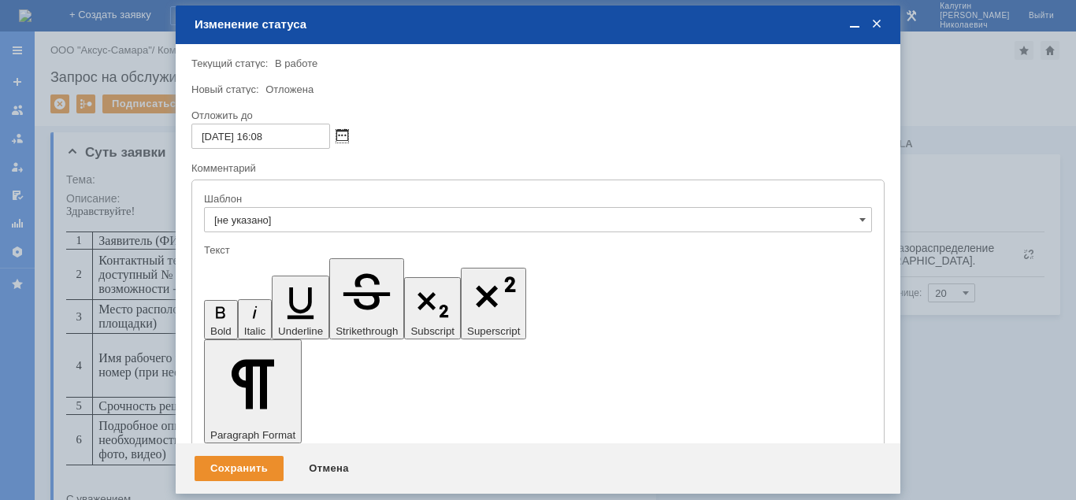
click at [344, 135] on span at bounding box center [342, 136] width 12 height 13
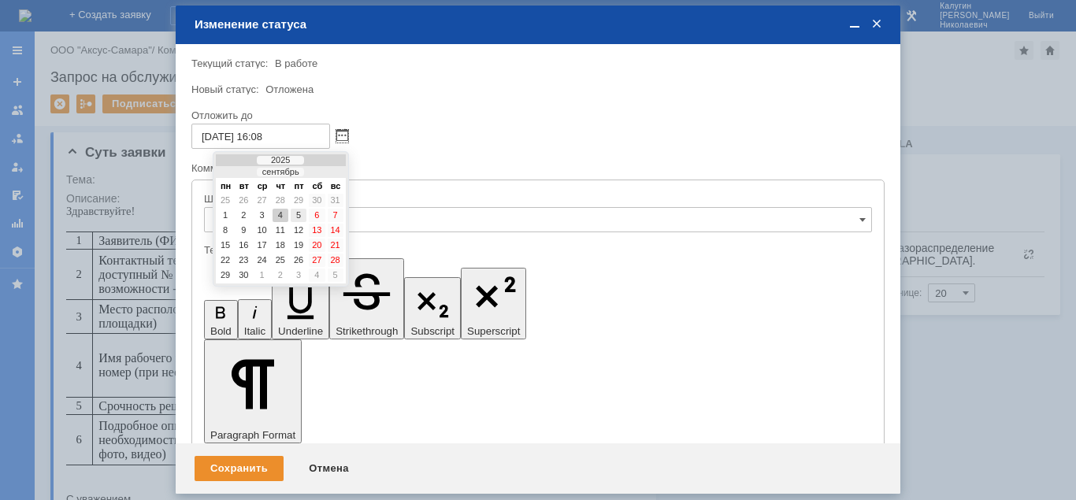
click at [302, 215] on div "5" at bounding box center [299, 215] width 16 height 13
type input "05.09.2025 16:08"
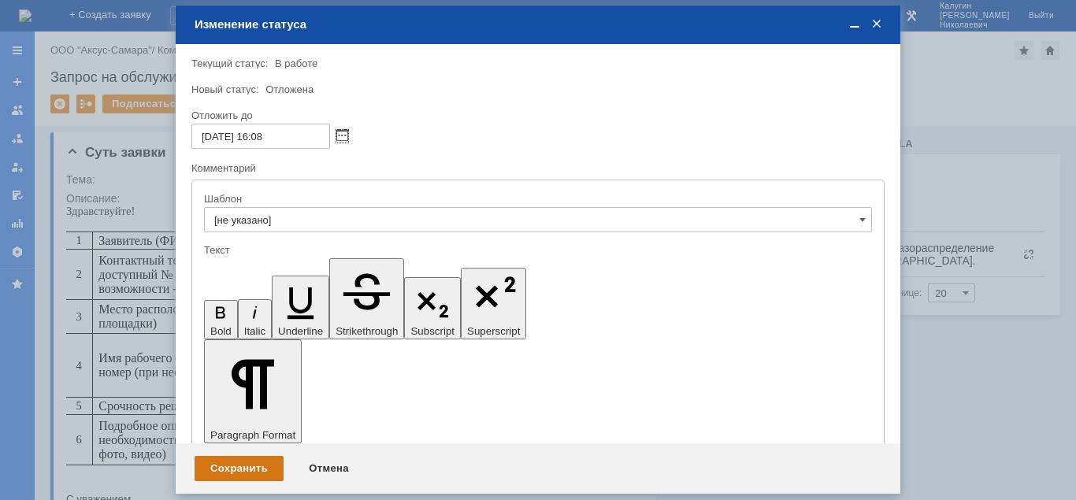
click at [243, 469] on div "Сохранить" at bounding box center [239, 468] width 89 height 25
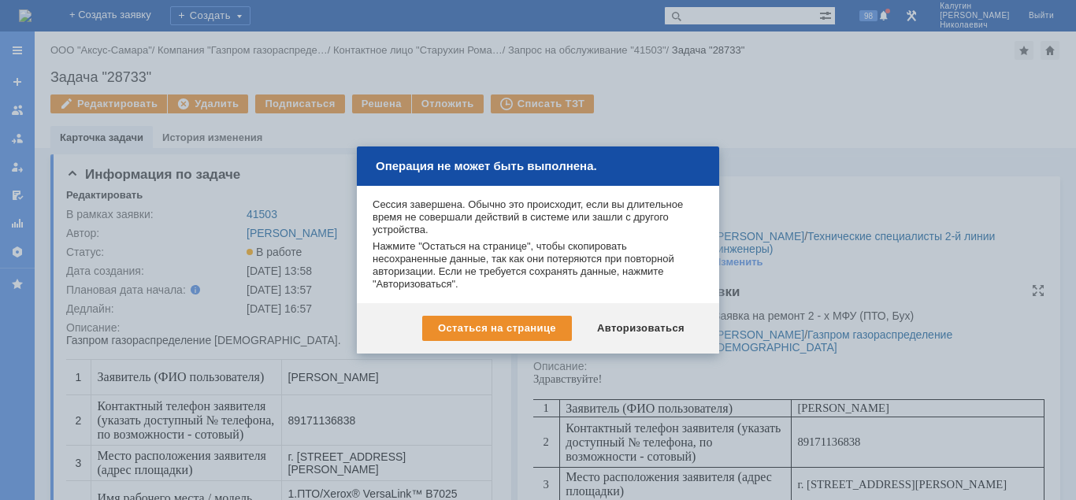
drag, startPoint x: 0, startPoint y: 0, endPoint x: 663, endPoint y: 329, distance: 740.5
click at [646, 332] on div "Авторизоваться" at bounding box center [640, 328] width 119 height 25
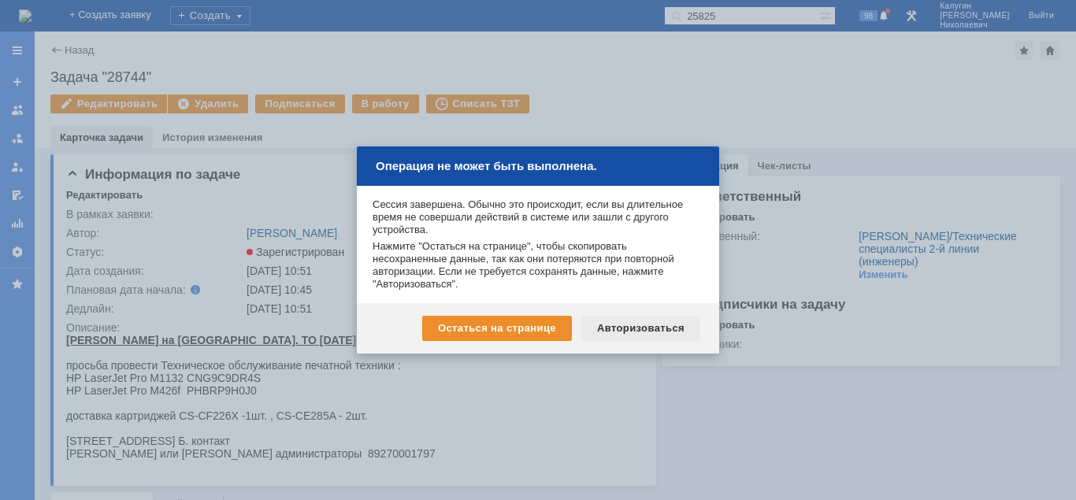
click at [614, 334] on div "Авторизоваться" at bounding box center [640, 328] width 119 height 25
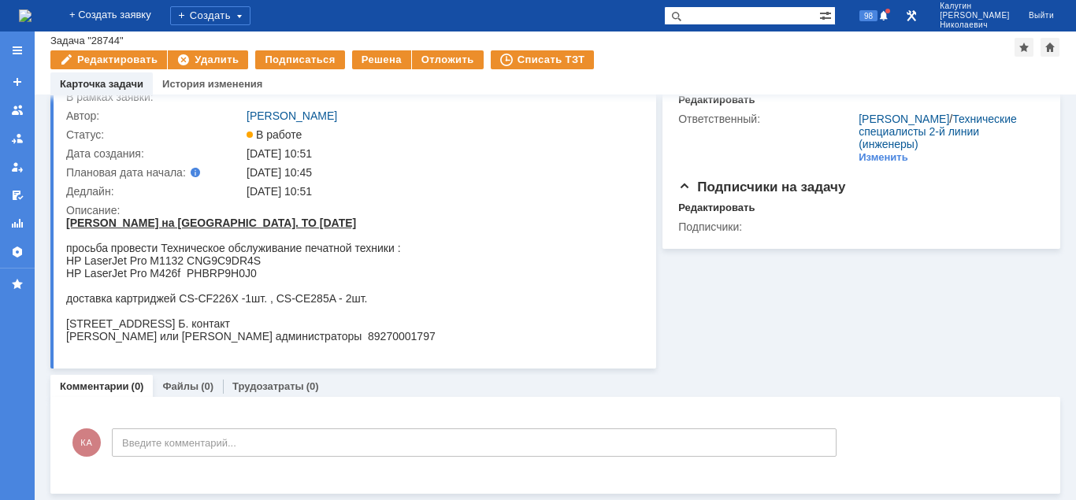
scroll to position [65, 0]
click at [18, 44] on div at bounding box center [17, 50] width 13 height 13
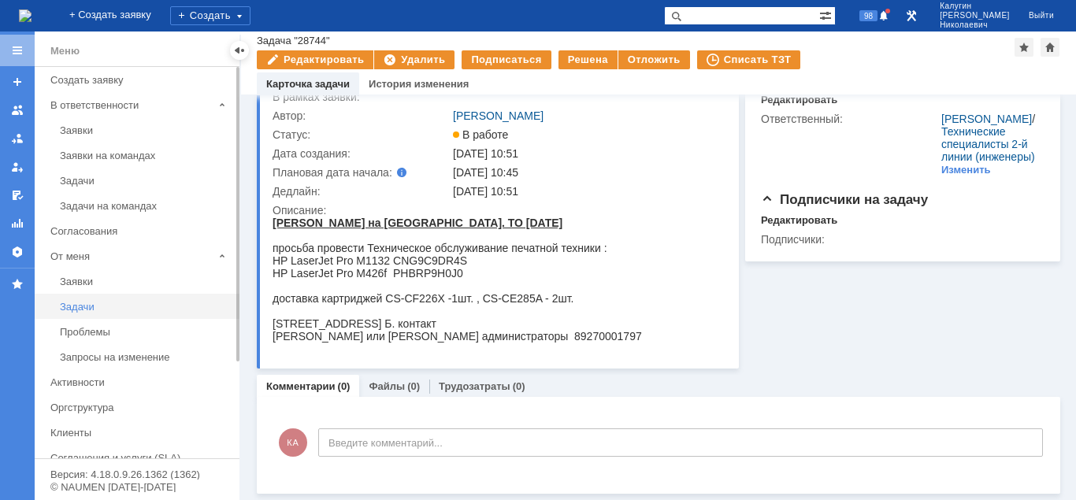
click at [92, 309] on div "Задачи" at bounding box center [145, 307] width 170 height 12
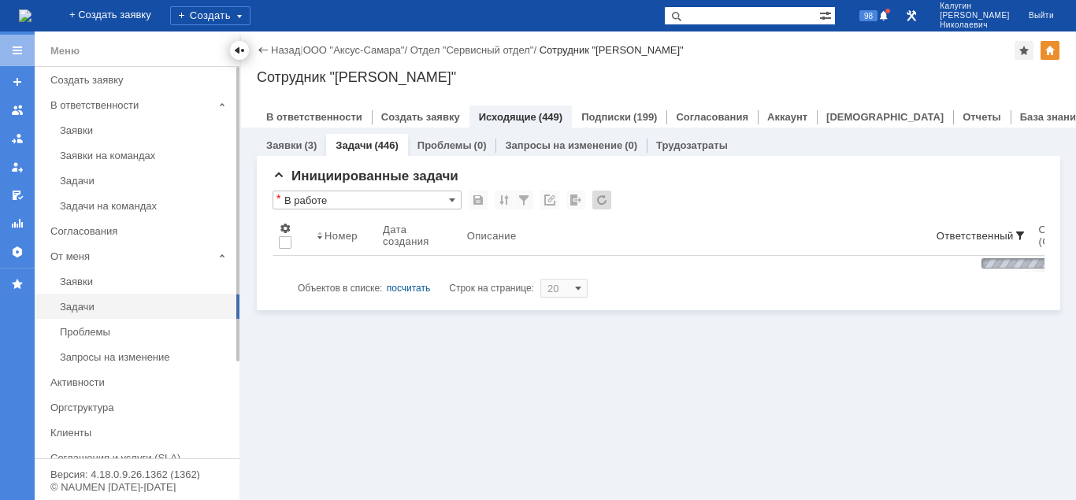
click at [240, 54] on div at bounding box center [239, 50] width 13 height 13
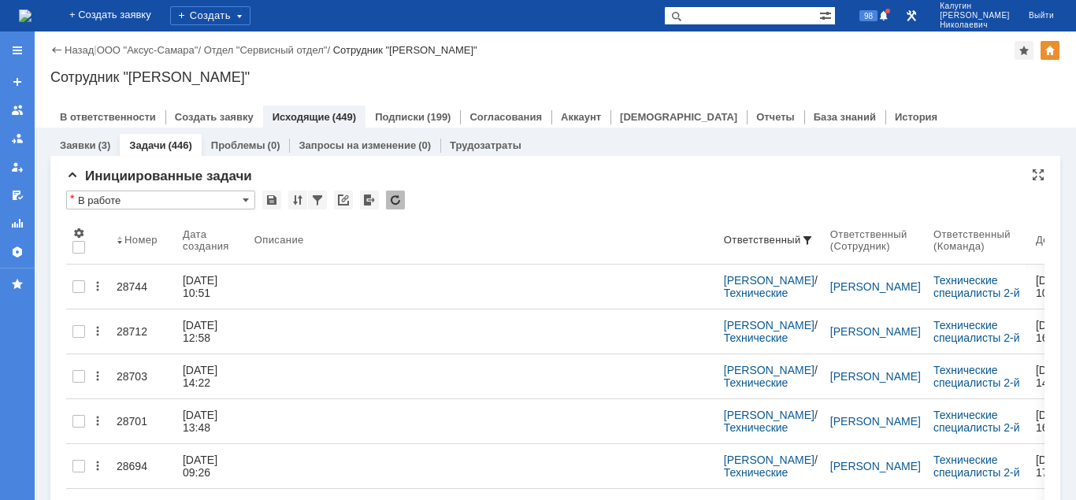
click at [176, 202] on input "В работе" at bounding box center [160, 200] width 189 height 19
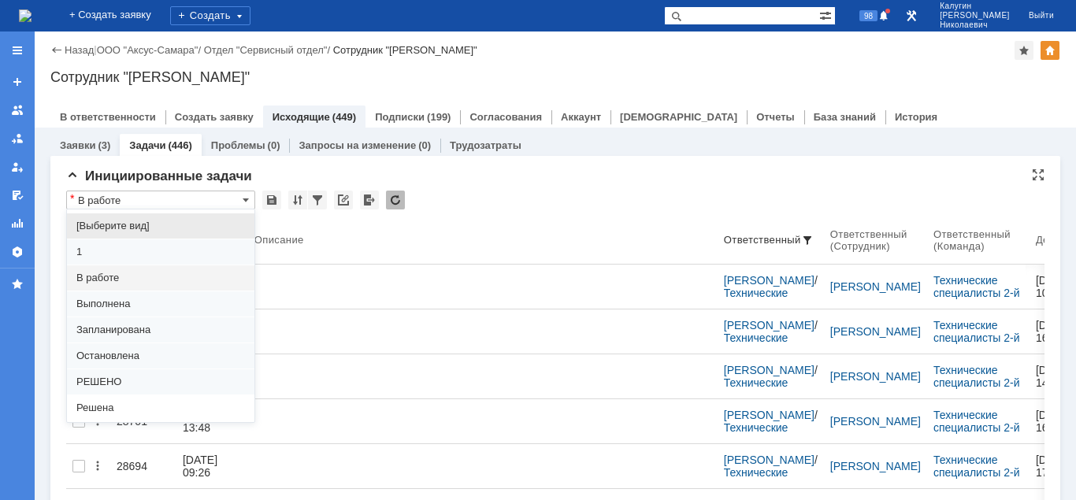
click at [121, 223] on span "[Выберите вид]" at bounding box center [160, 226] width 169 height 13
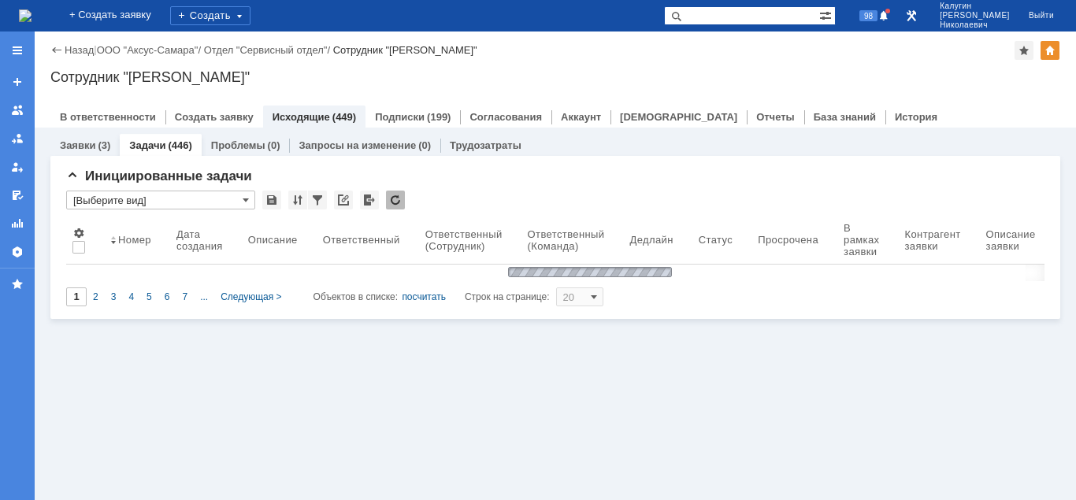
type input "[Выберите вид]"
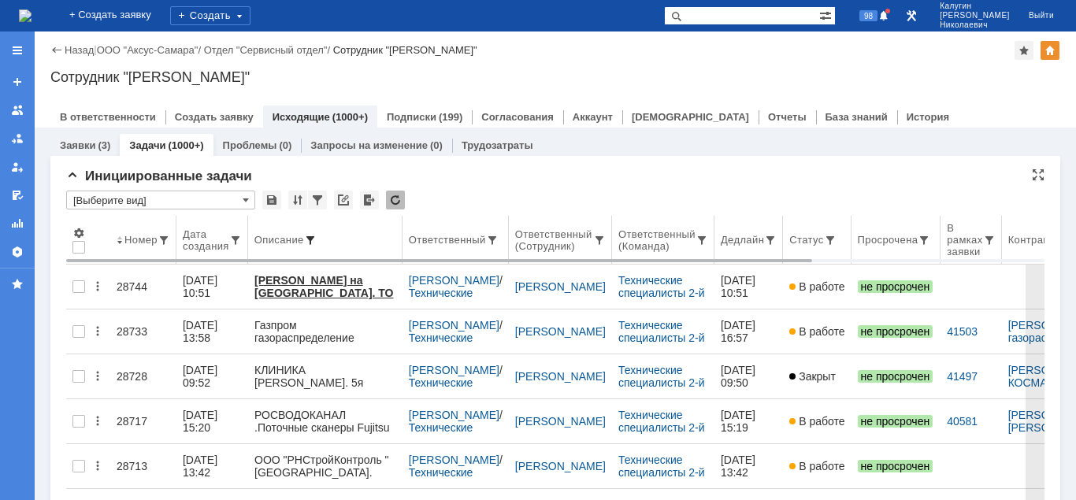
click at [312, 238] on span at bounding box center [310, 240] width 13 height 13
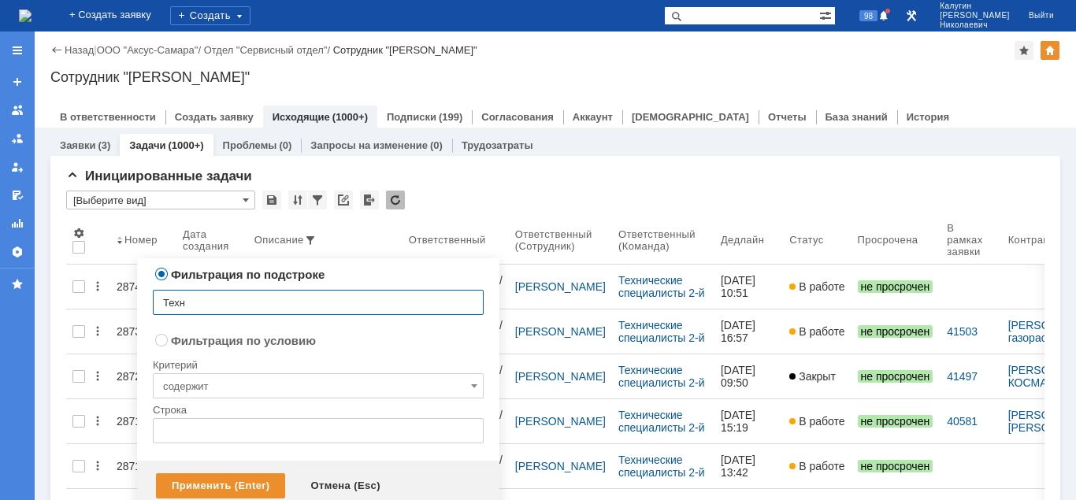
type input "Техно"
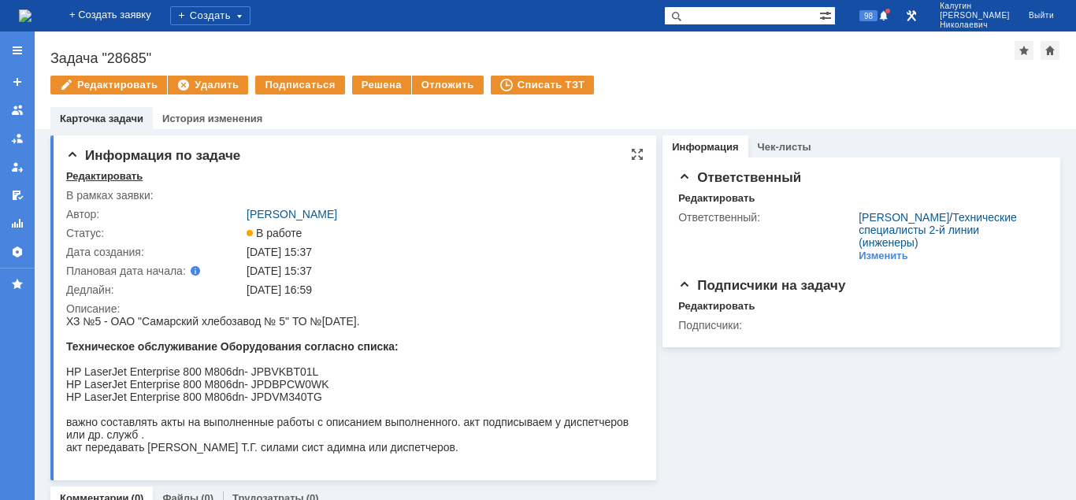
click at [99, 177] on div "Редактировать" at bounding box center [104, 176] width 76 height 13
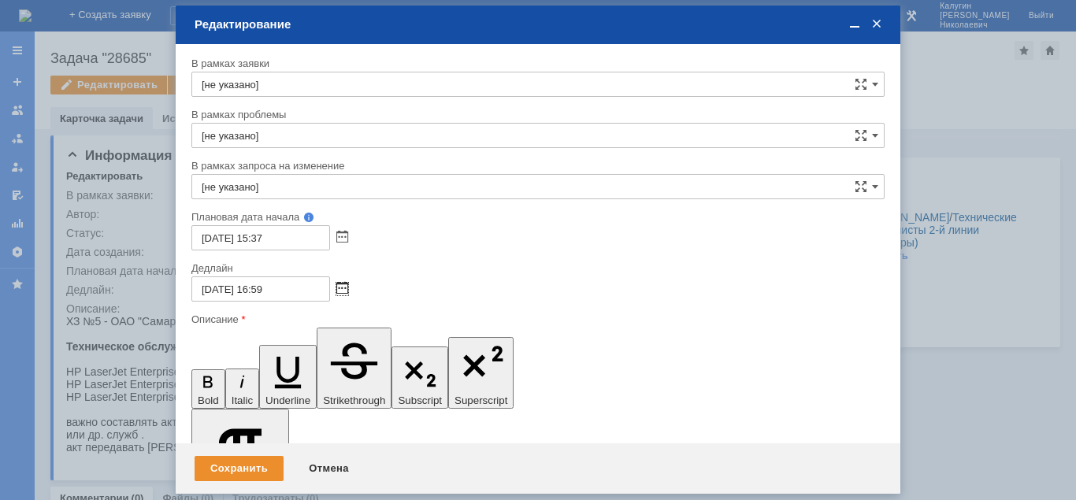
click at [344, 288] on span at bounding box center [342, 289] width 12 height 13
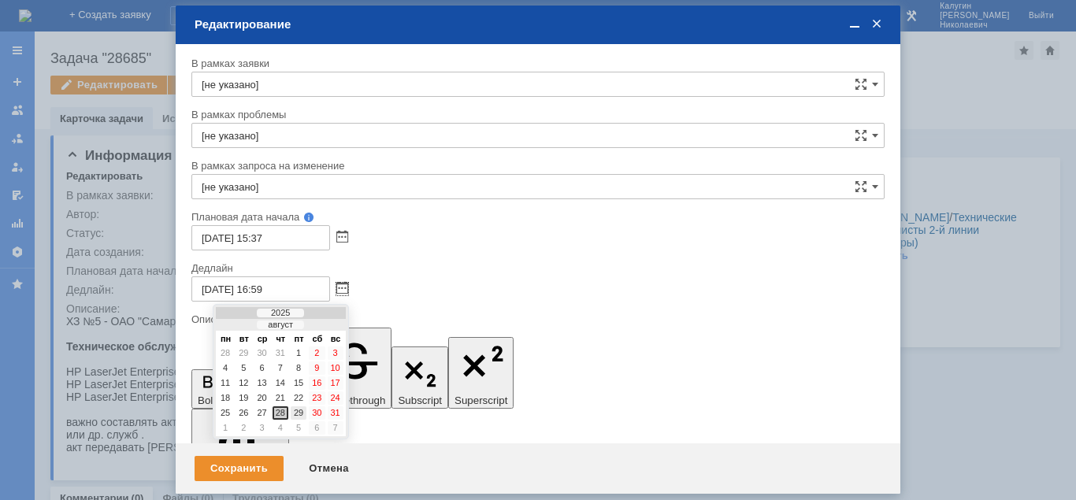
click at [303, 411] on div "29" at bounding box center [299, 412] width 16 height 13
type input "[DATE] 16:59"
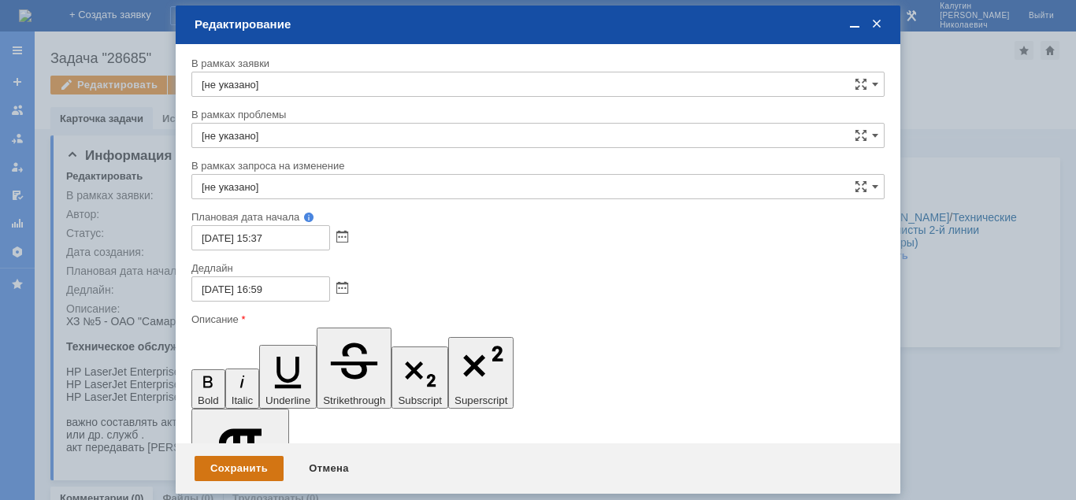
click at [254, 471] on div "Сохранить" at bounding box center [239, 468] width 89 height 25
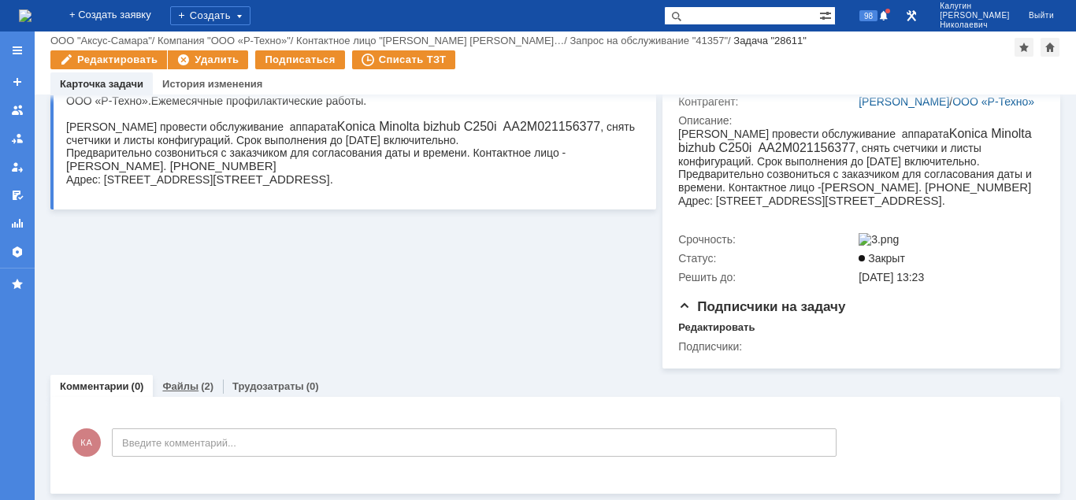
click at [196, 382] on div "Файлы (2)" at bounding box center [187, 386] width 51 height 10
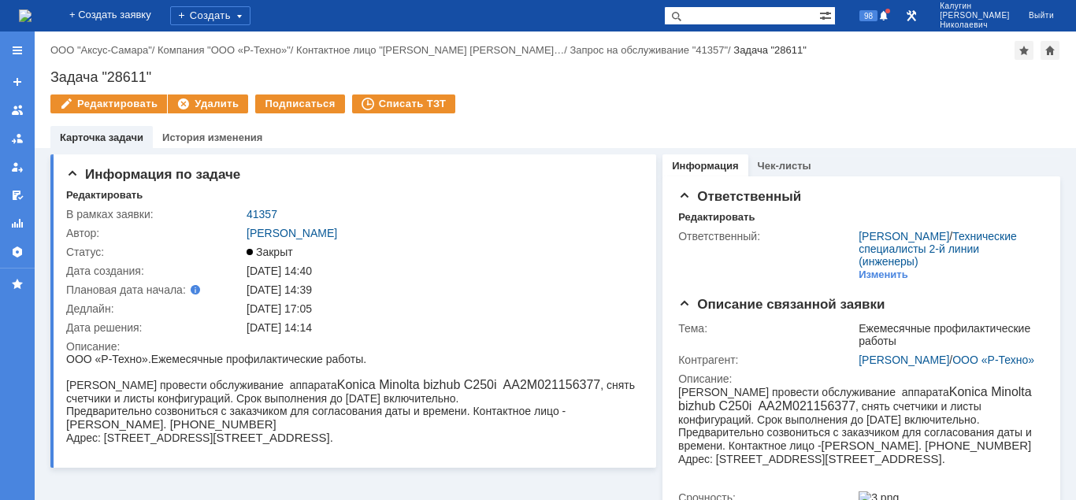
drag, startPoint x: 134, startPoint y: 69, endPoint x: 20, endPoint y: 80, distance: 114.0
click at [50, 80] on div "Задача "28611"" at bounding box center [555, 77] width 1010 height 16
click at [117, 76] on div "Задача "28611"" at bounding box center [555, 77] width 1010 height 16
drag, startPoint x: 50, startPoint y: 74, endPoint x: 155, endPoint y: 77, distance: 105.6
click at [155, 77] on div "Назад | ООО "Аксус-Самара" / Компания "ООО «Р-Техно»" / Контактное лицо "Саксон…" at bounding box center [555, 90] width 1041 height 117
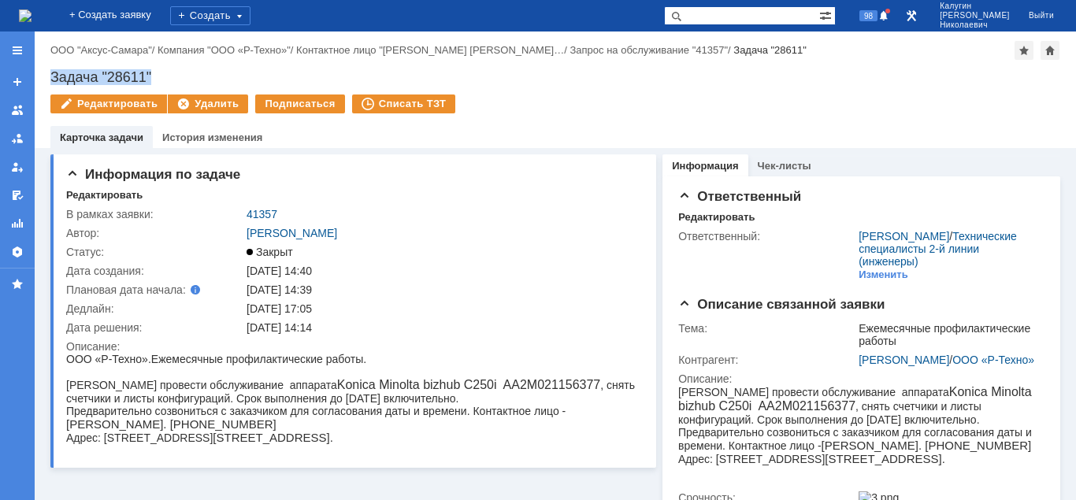
copy div "Задача "28611""
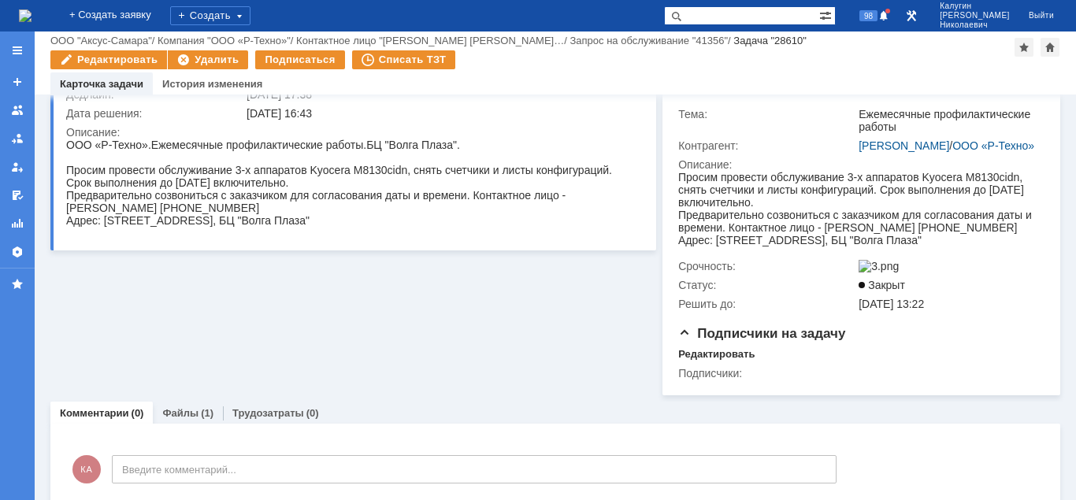
scroll to position [206, 0]
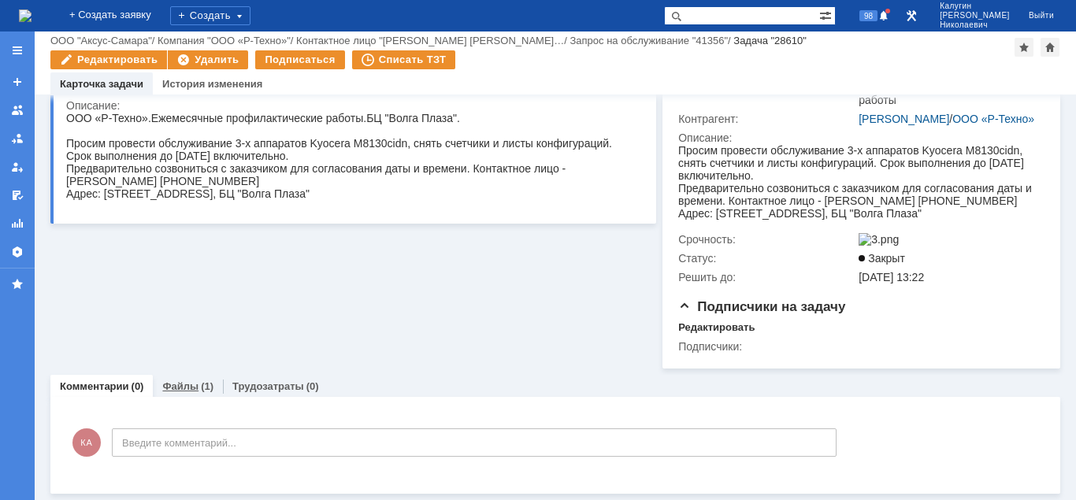
click at [180, 390] on link "Файлы" at bounding box center [180, 386] width 36 height 12
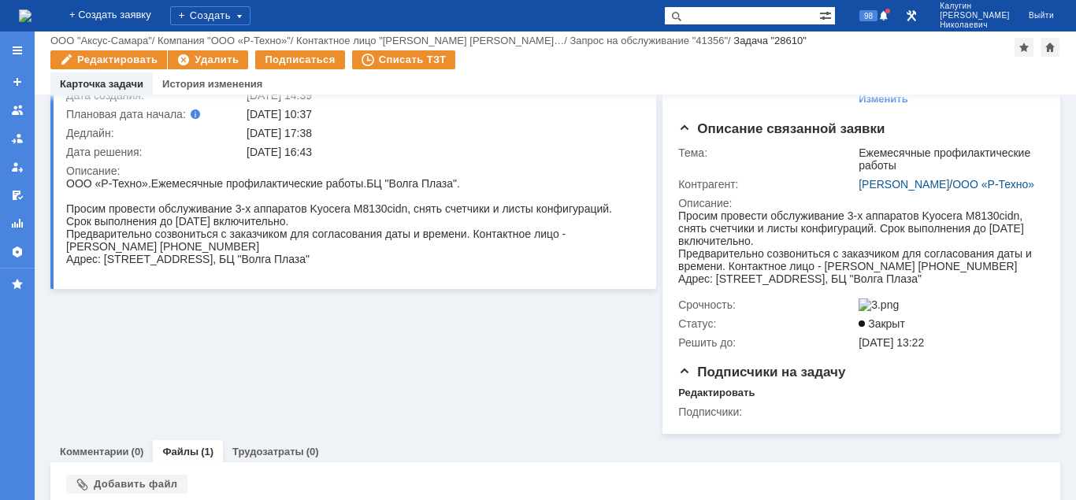
scroll to position [243, 0]
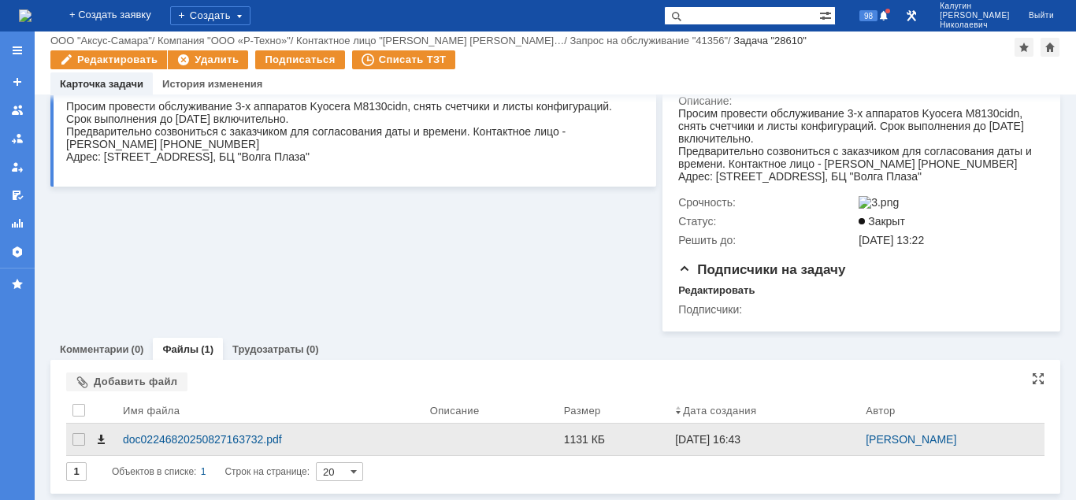
click at [98, 438] on span at bounding box center [101, 439] width 13 height 13
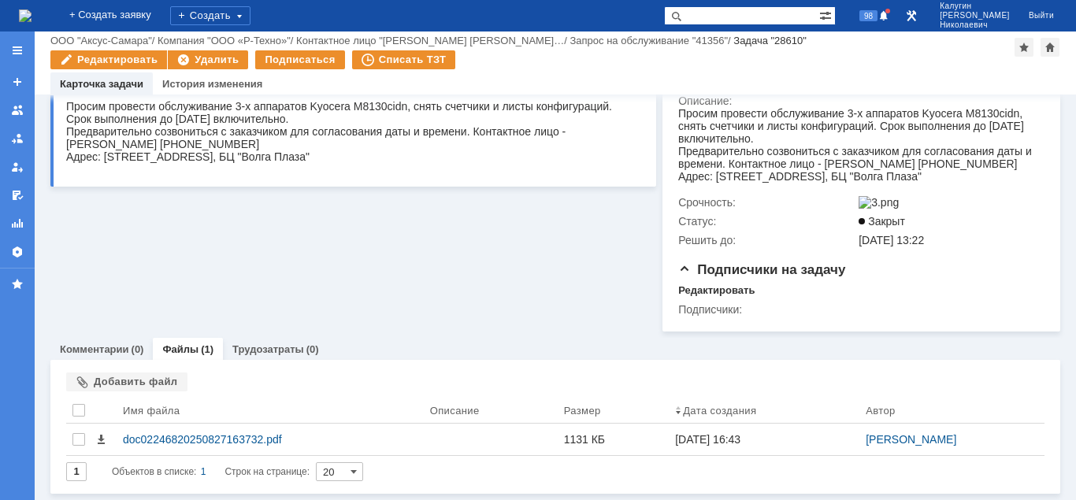
scroll to position [2, 0]
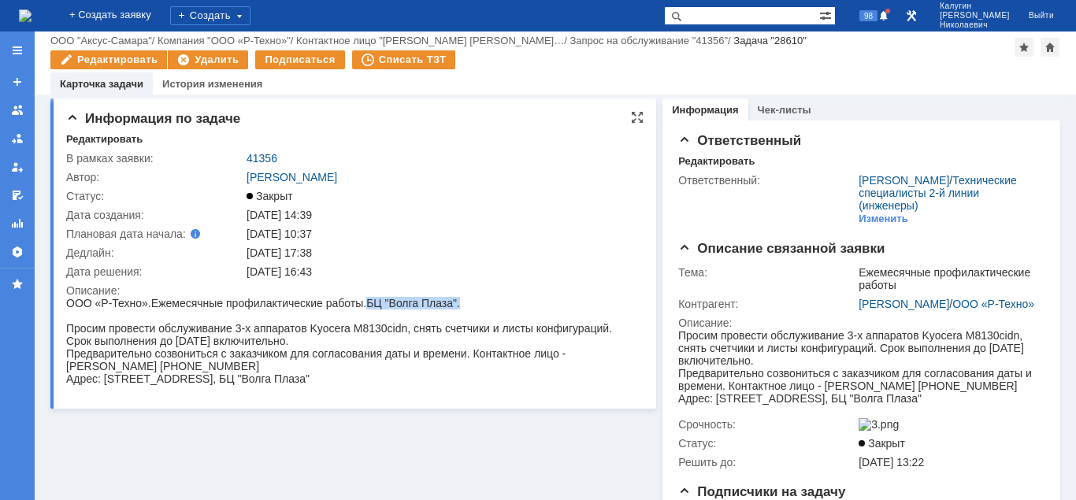
drag, startPoint x: 370, startPoint y: 302, endPoint x: 466, endPoint y: 300, distance: 95.3
click at [460, 301] on span "Ежемесячные профилактические работы. БЦ "Волга Плаза"." at bounding box center [305, 303] width 309 height 13
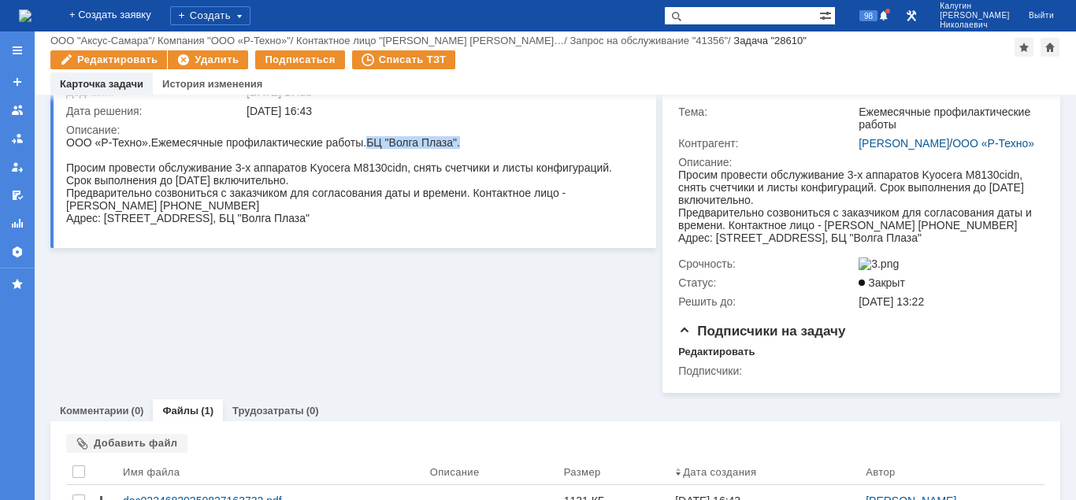
scroll to position [0, 0]
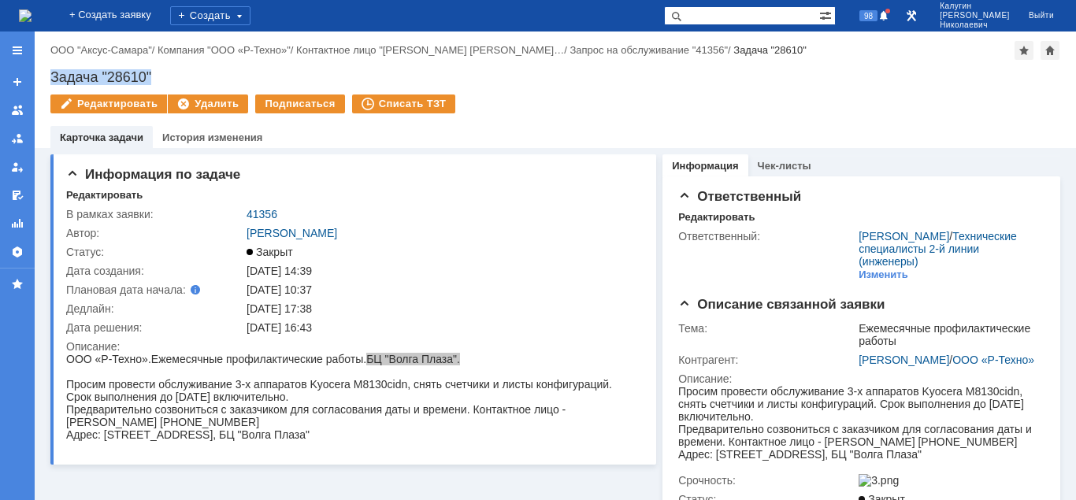
drag, startPoint x: 52, startPoint y: 70, endPoint x: 174, endPoint y: 70, distance: 122.1
click at [174, 70] on div "Задача "28610"" at bounding box center [555, 77] width 1010 height 16
copy div "Задача "28610""
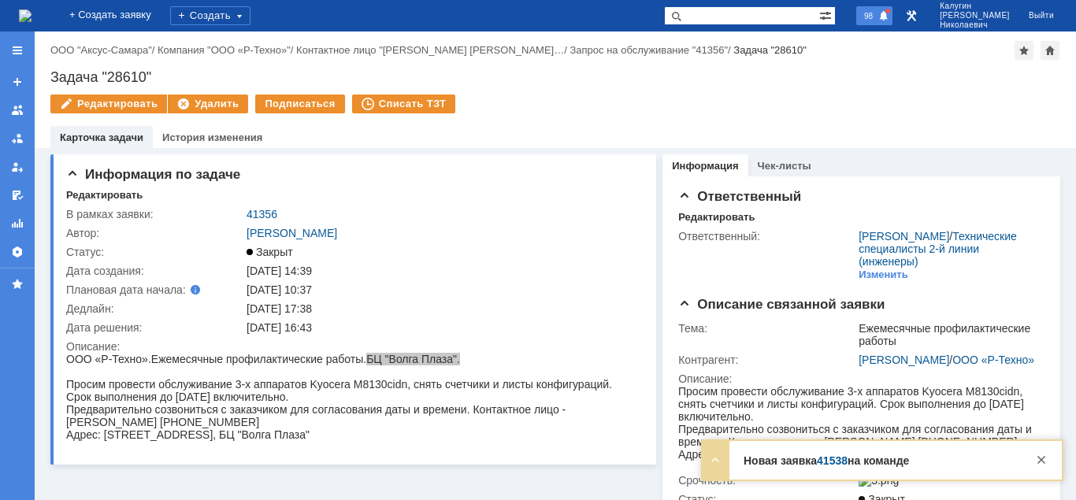
click at [878, 18] on span "98" at bounding box center [868, 15] width 18 height 11
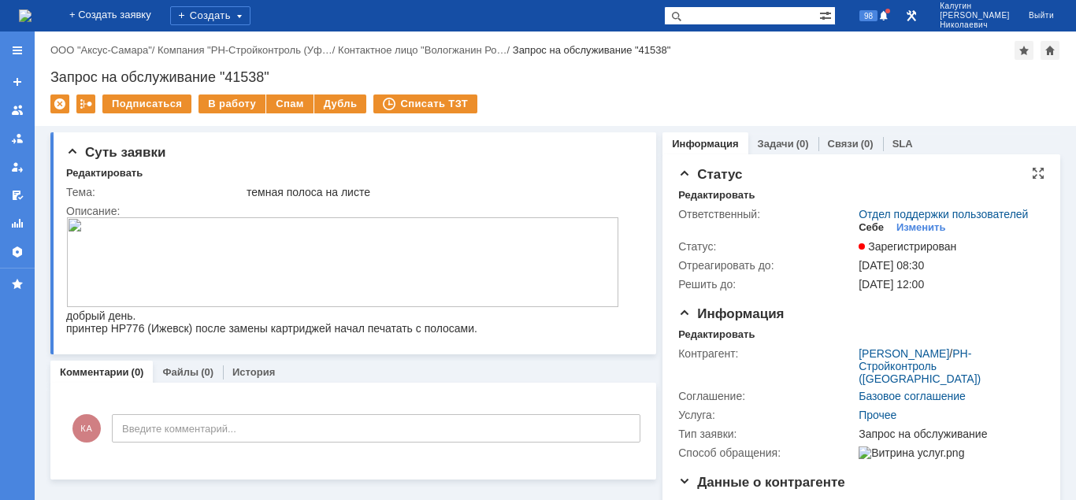
click at [867, 226] on div "Себе" at bounding box center [871, 227] width 25 height 13
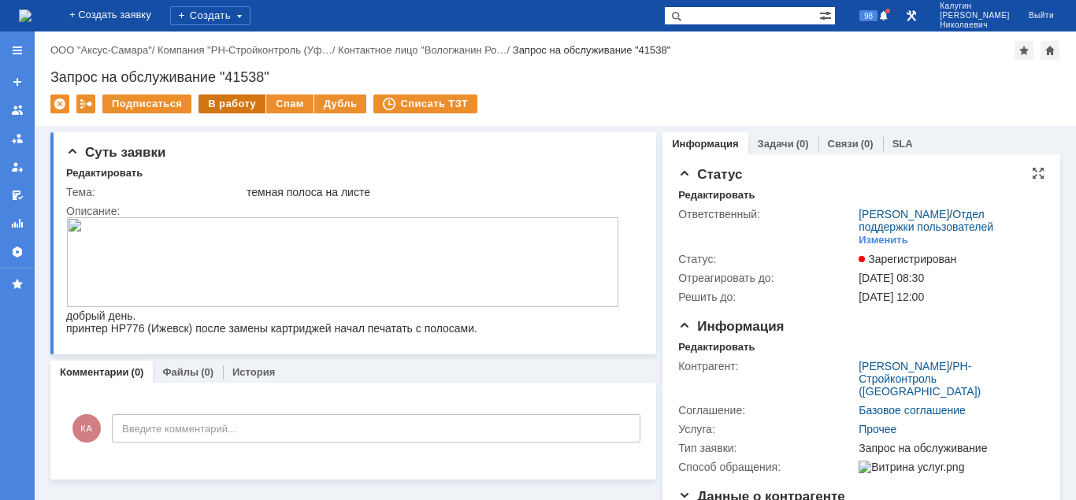
click at [230, 107] on div "В работу" at bounding box center [232, 104] width 67 height 19
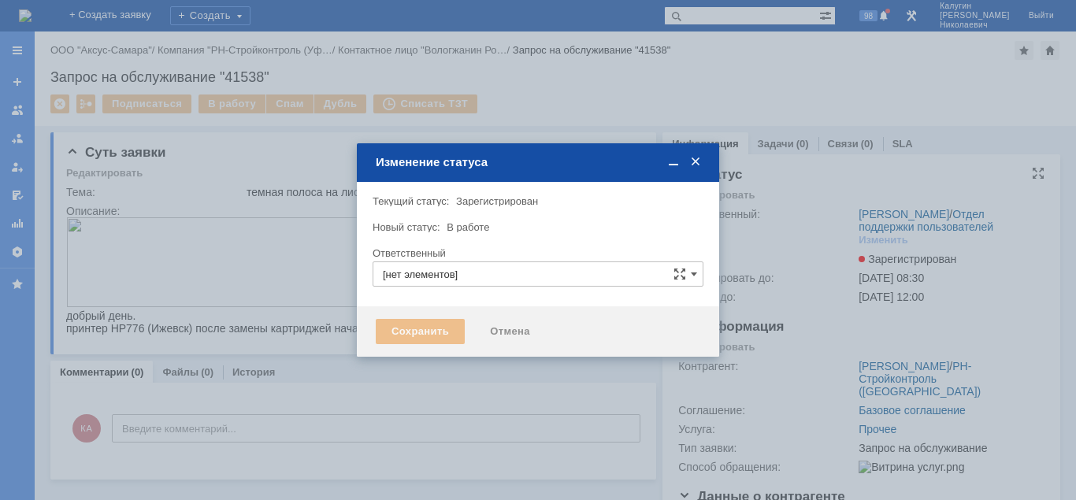
type input "[PERSON_NAME]"
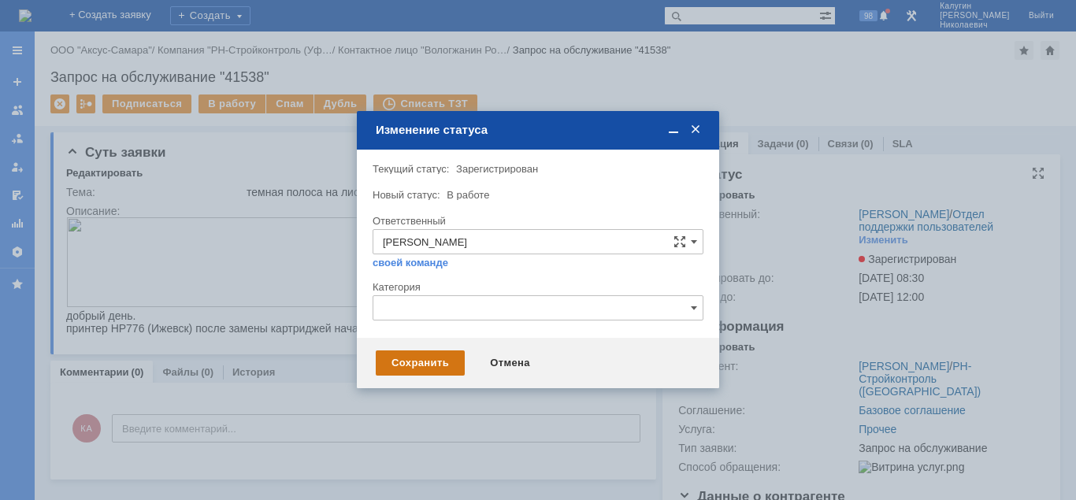
click at [445, 360] on div "Сохранить" at bounding box center [420, 363] width 89 height 25
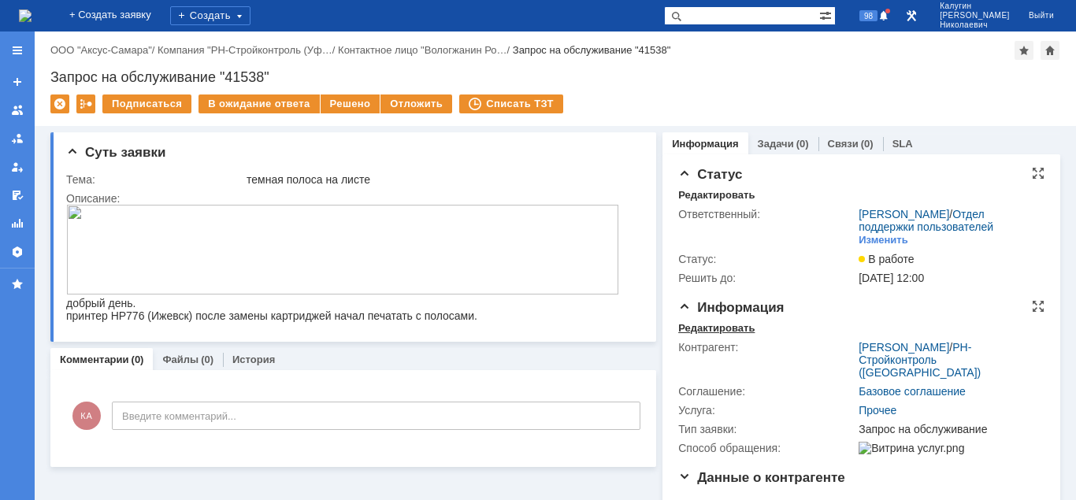
click at [714, 329] on div "Редактировать" at bounding box center [716, 328] width 76 height 13
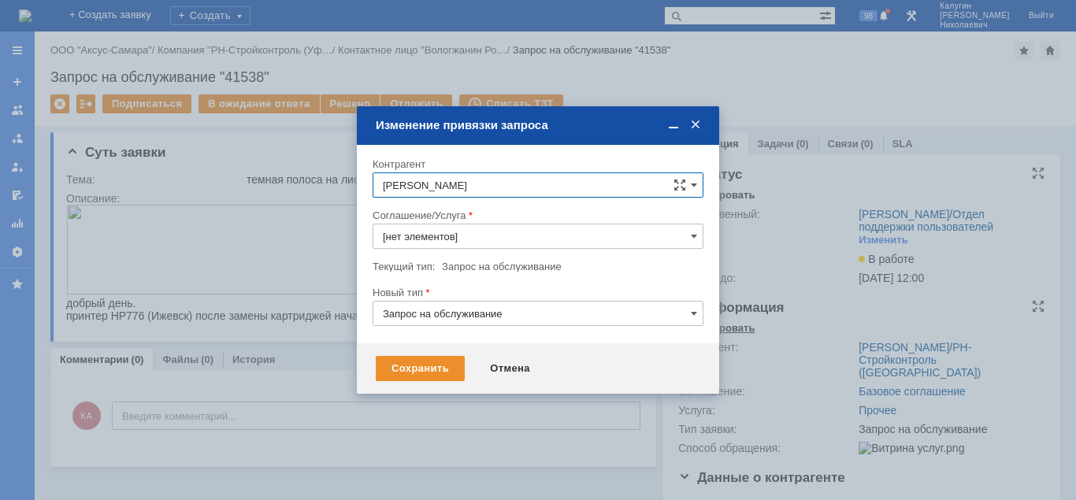
type input "Прочее"
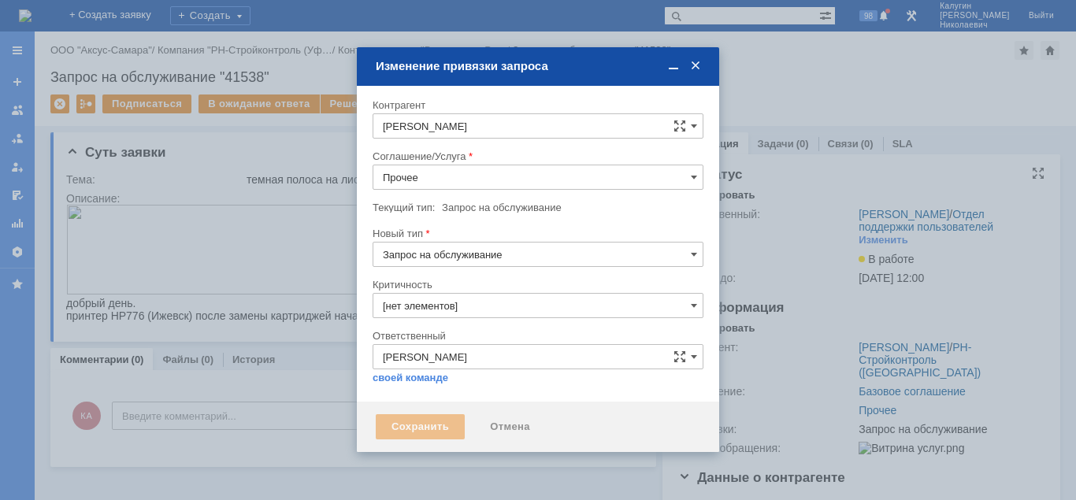
type input "[не указано]"
type input "3. Низкая"
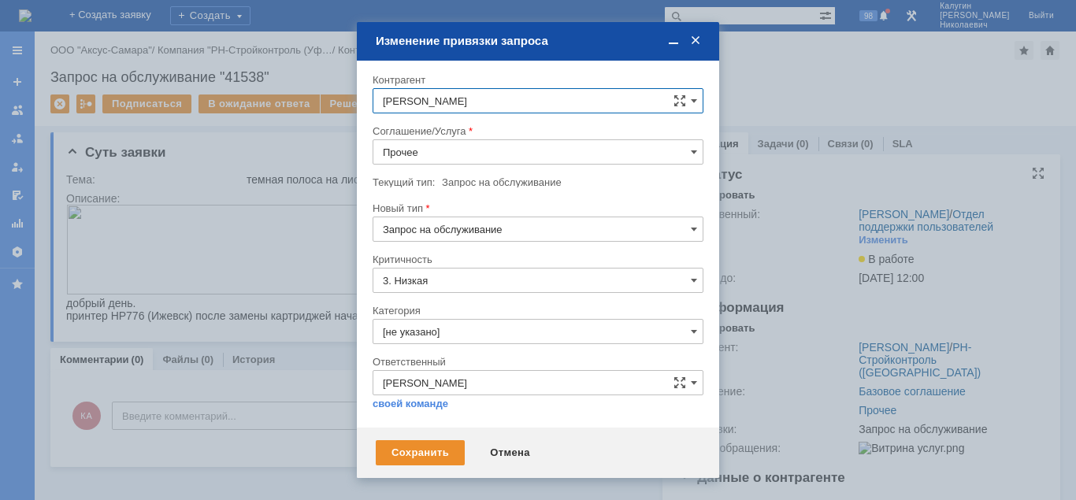
click at [440, 156] on input "Прочее" at bounding box center [538, 151] width 331 height 25
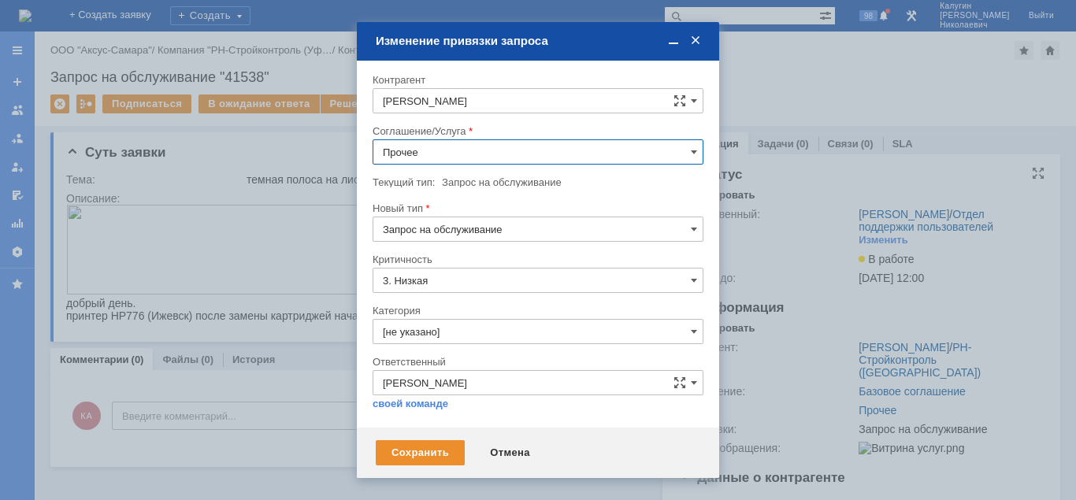
scroll to position [124, 0]
click at [558, 292] on span "Диагностика/ ремонтно-восстановительные работы" at bounding box center [538, 290] width 310 height 13
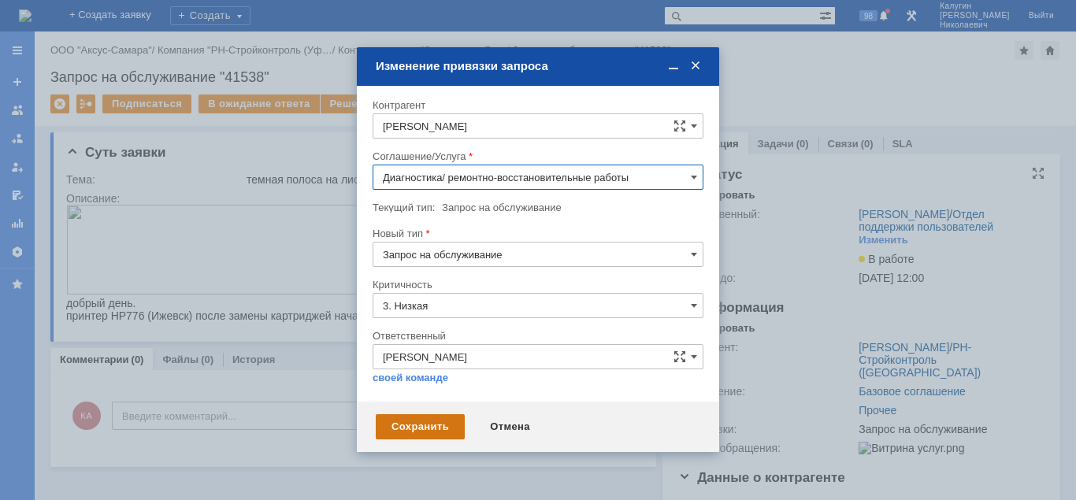
type input "Диагностика/ ремонтно-восстановительные работы"
click at [412, 425] on div "Сохранить" at bounding box center [420, 426] width 89 height 25
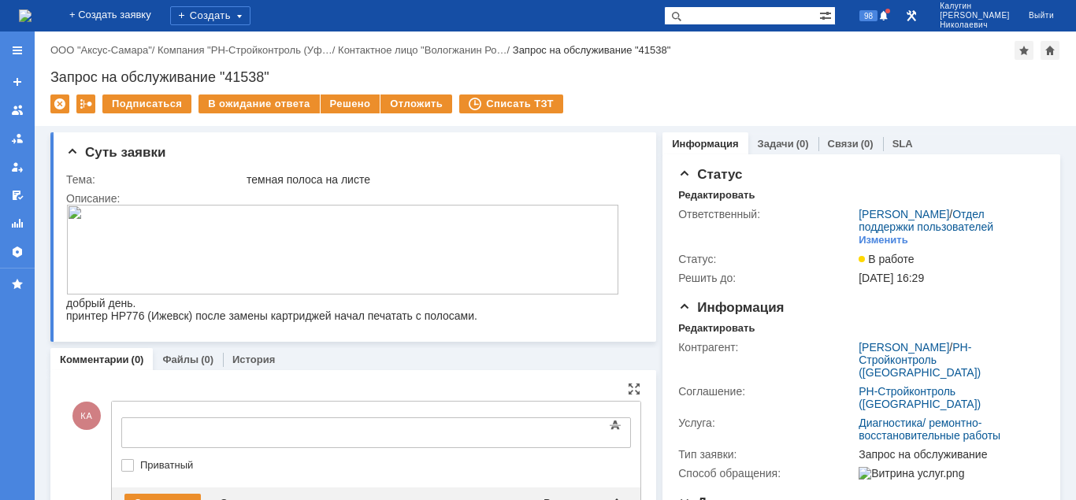
scroll to position [0, 0]
click at [155, 425] on div at bounding box center [250, 431] width 224 height 13
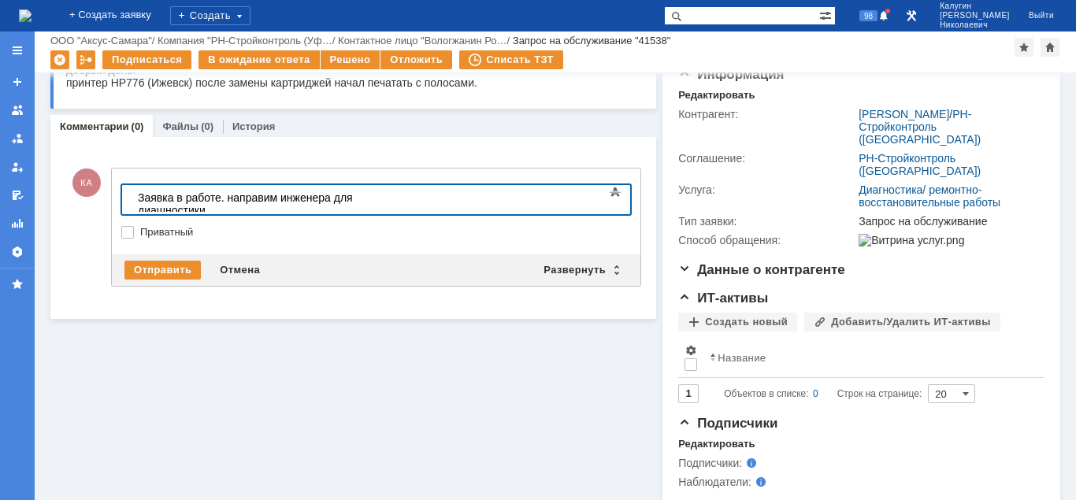
scroll to position [175, 0]
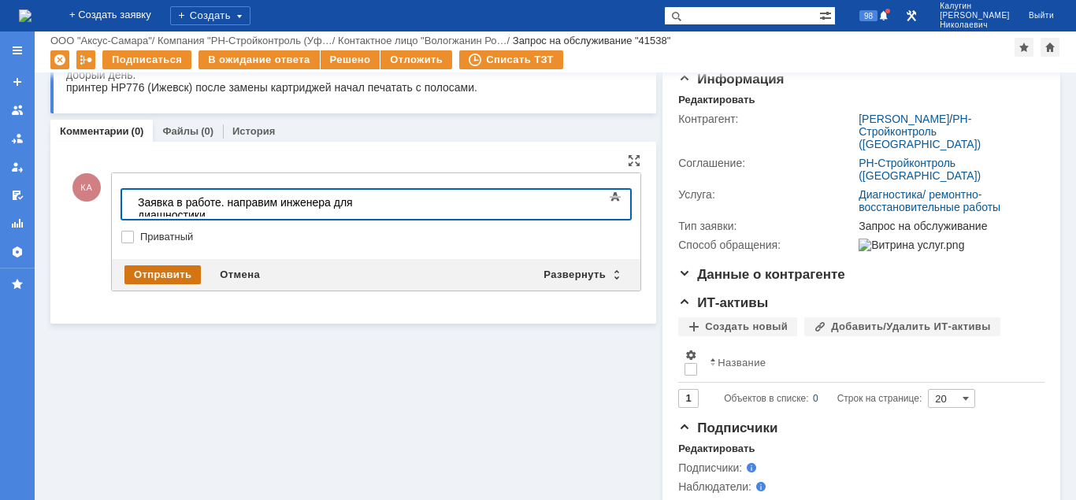
click at [165, 272] on div "Отправить" at bounding box center [162, 274] width 76 height 19
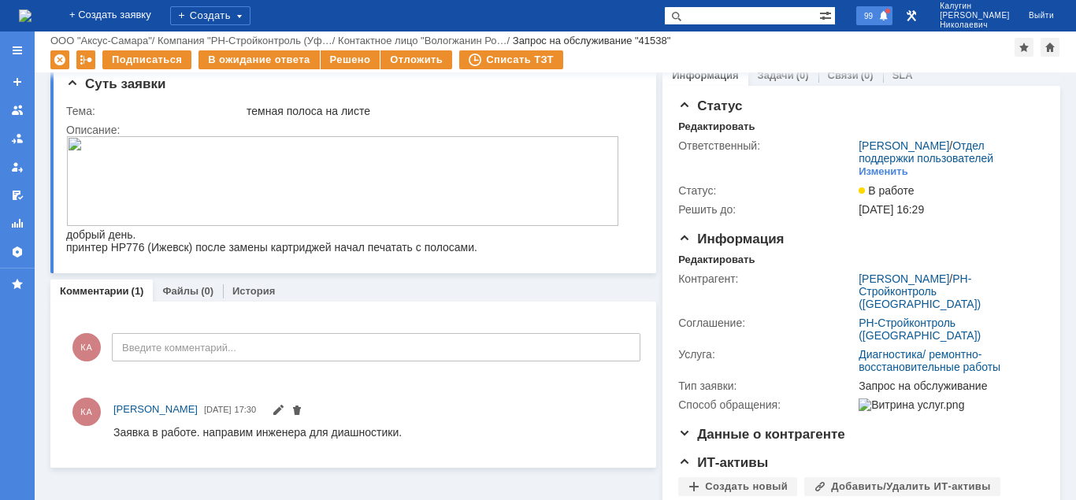
scroll to position [0, 0]
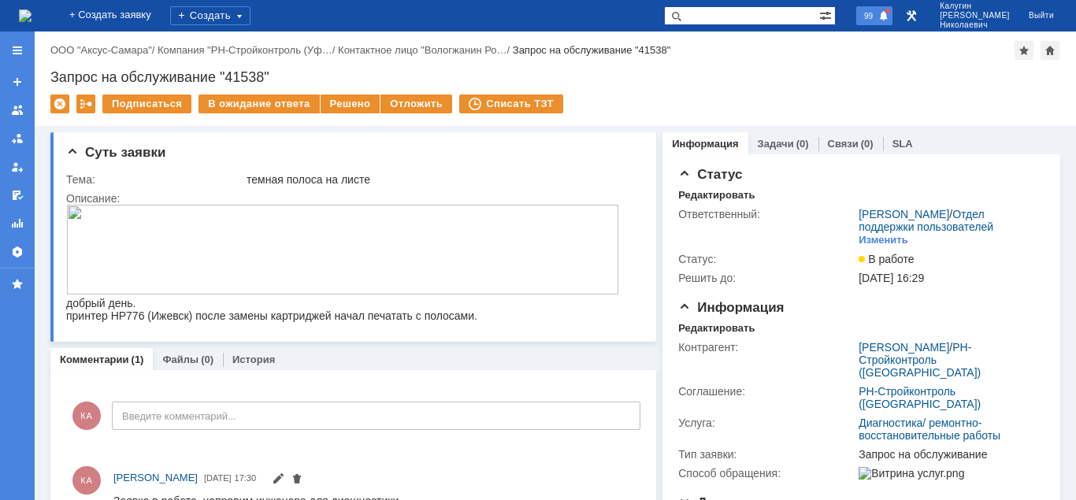
click at [878, 10] on span "99" at bounding box center [868, 15] width 18 height 11
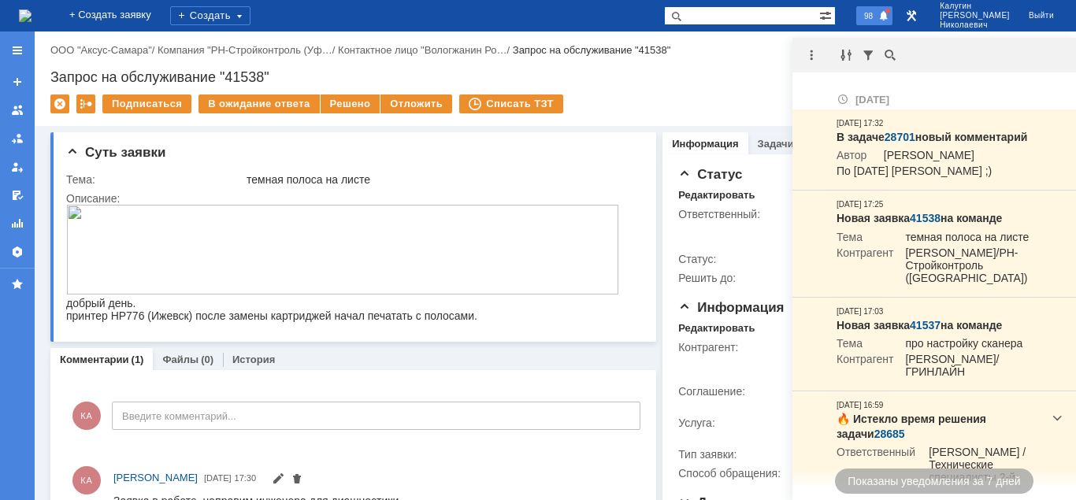
click at [676, 90] on div "Назад | ООО "Аксус-Самара" / Компания "РН-Стройконтроль (Уф… / Контактное лицо …" at bounding box center [555, 79] width 1041 height 95
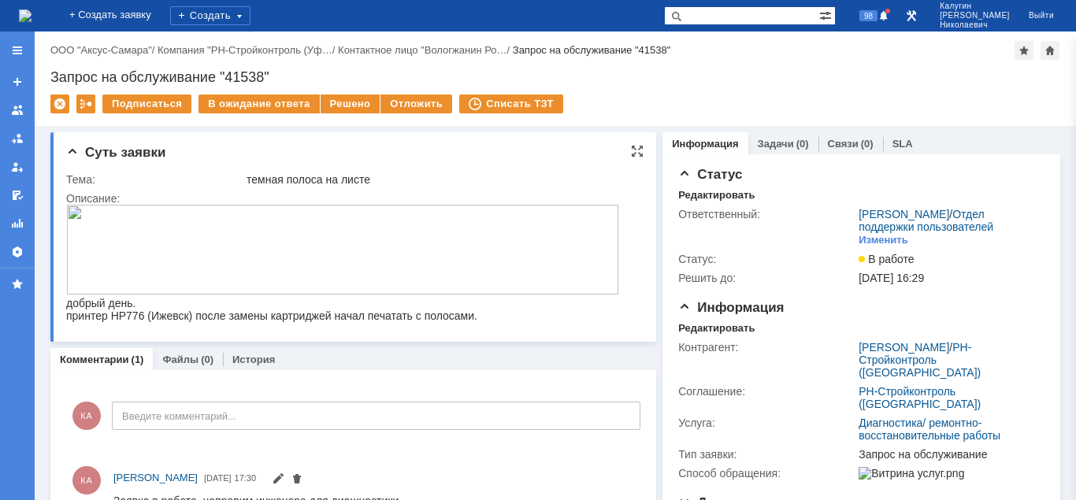
click at [452, 241] on img at bounding box center [342, 250] width 553 height 90
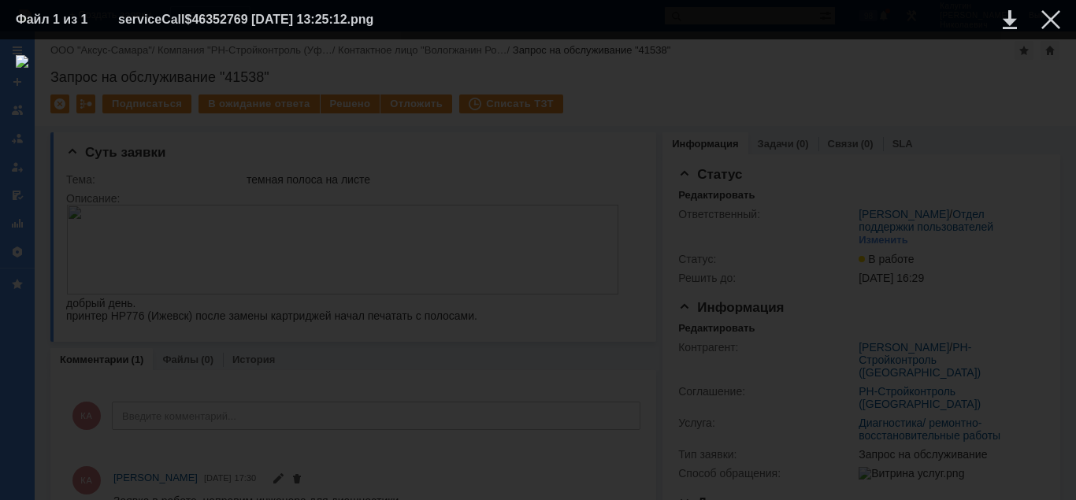
click at [419, 263] on img at bounding box center [538, 269] width 1045 height 429
click at [762, 178] on div at bounding box center [538, 269] width 1045 height 429
click at [708, 388] on div at bounding box center [538, 269] width 1045 height 429
click at [570, 405] on div at bounding box center [538, 269] width 1045 height 429
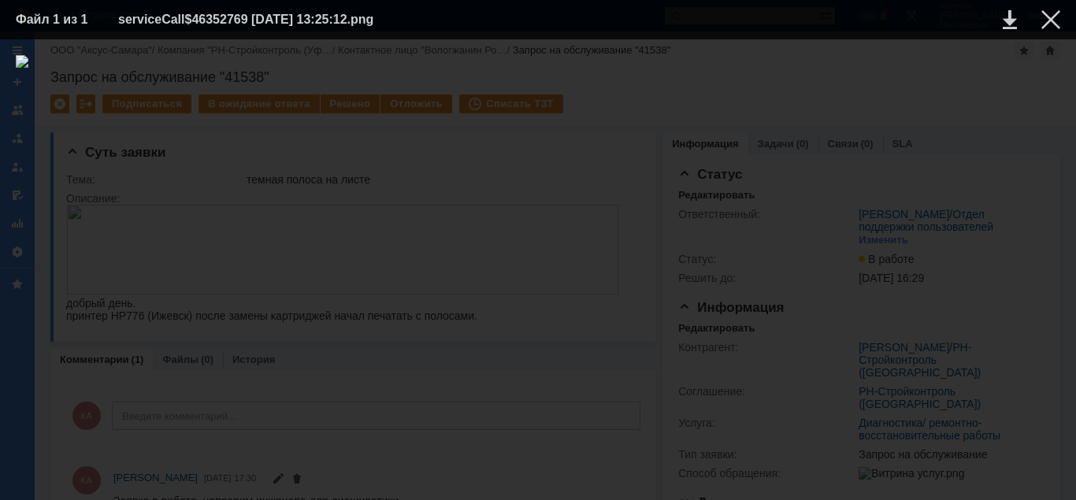
click at [570, 405] on div at bounding box center [538, 269] width 1045 height 429
click at [1047, 28] on div at bounding box center [1050, 19] width 19 height 19
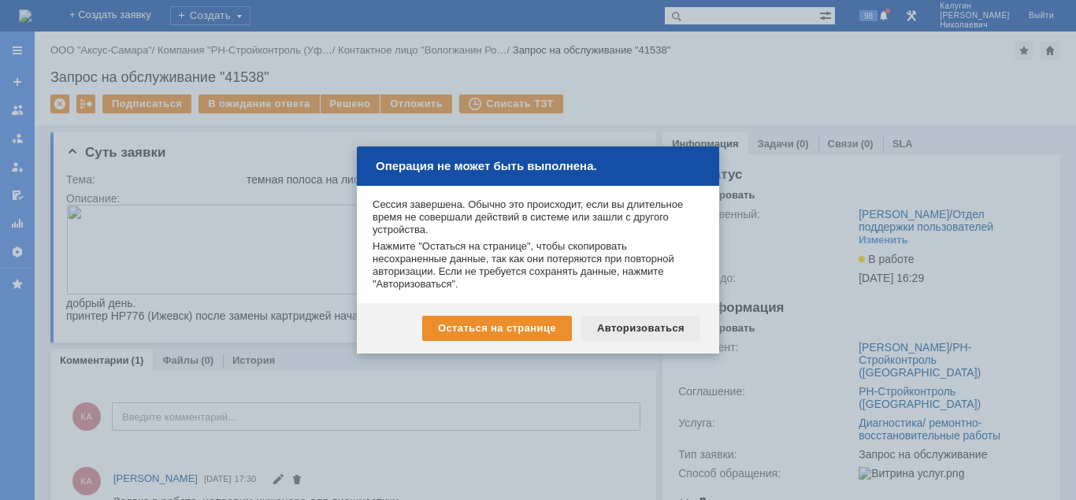
click at [640, 329] on div "Авторизоваться" at bounding box center [640, 328] width 119 height 25
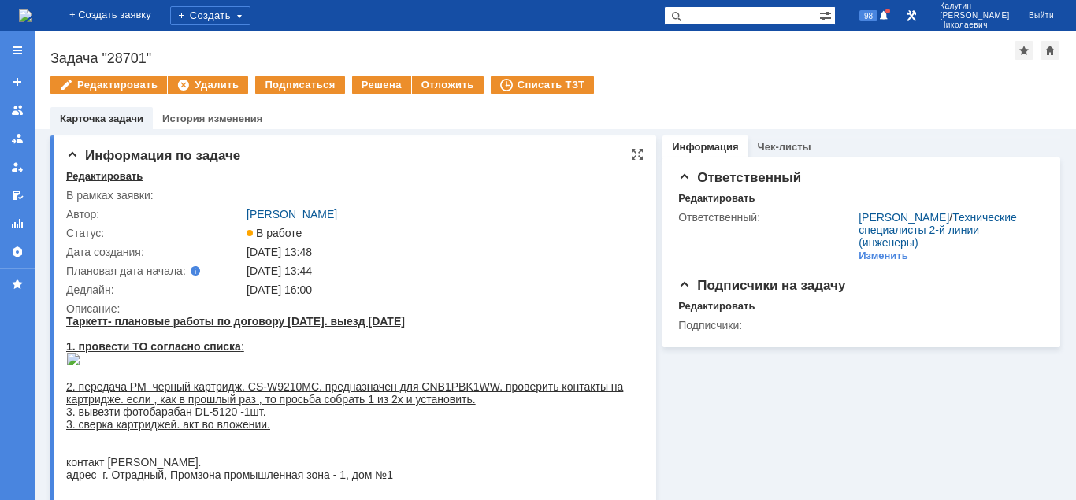
click at [102, 173] on div "Редактировать" at bounding box center [104, 176] width 76 height 13
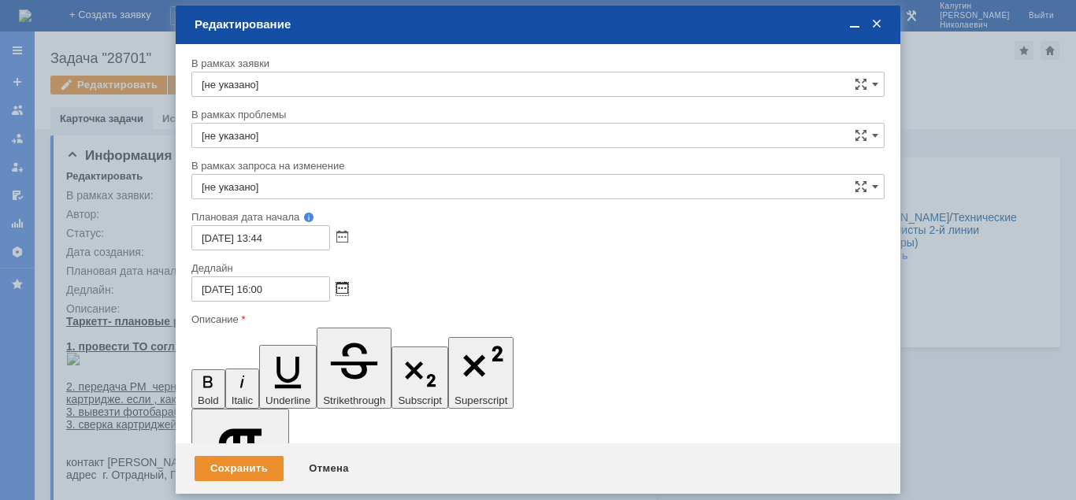
click at [343, 288] on span at bounding box center [342, 289] width 12 height 13
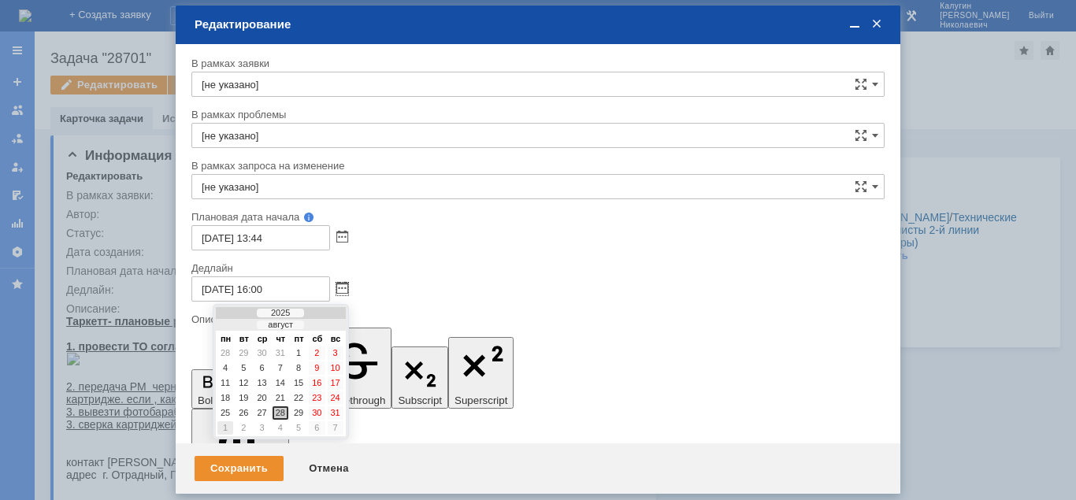
click at [227, 428] on div "1" at bounding box center [225, 427] width 16 height 13
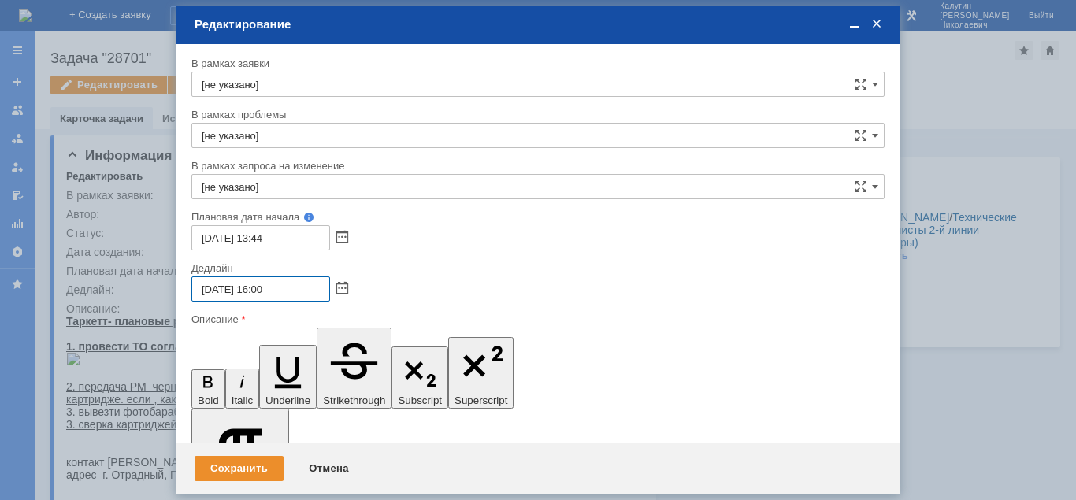
click at [262, 288] on input "[DATE] 16:00" at bounding box center [260, 288] width 139 height 25
type input "[DATE] 19:00"
click at [254, 476] on div "Сохранить" at bounding box center [239, 468] width 89 height 25
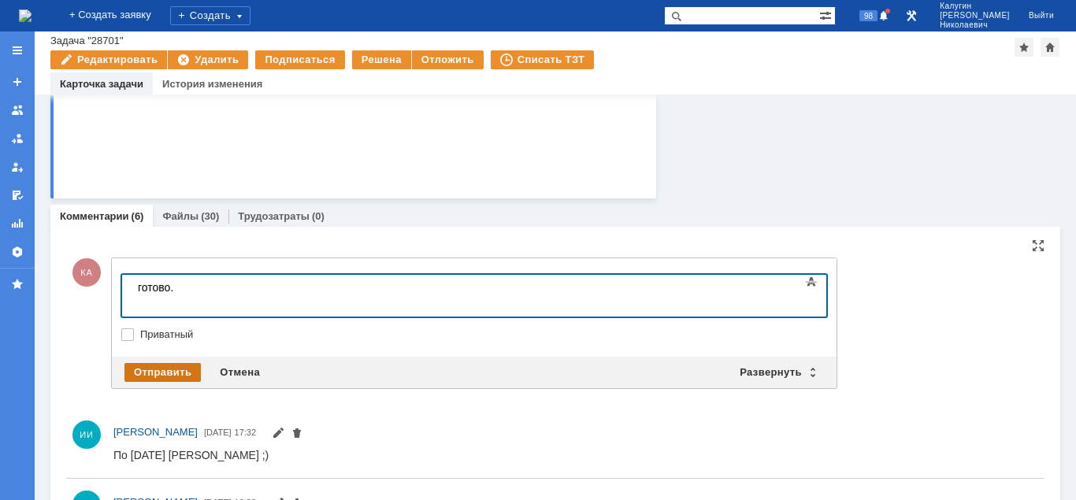
click at [186, 360] on div "Отправить Отмена Развернуть Свернуть" at bounding box center [474, 373] width 725 height 32
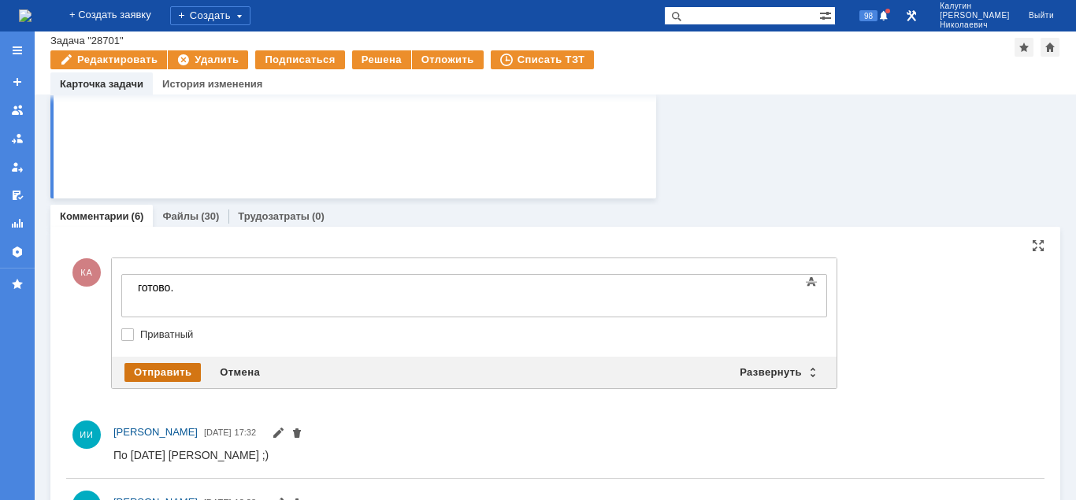
click at [182, 369] on div "Отправить" at bounding box center [162, 372] width 76 height 19
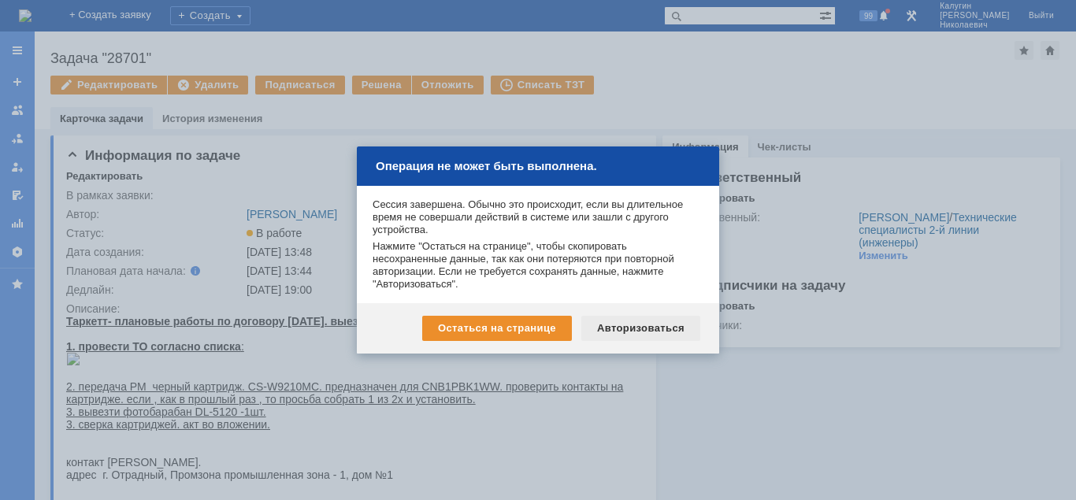
click at [651, 332] on div "Авторизоваться" at bounding box center [640, 328] width 119 height 25
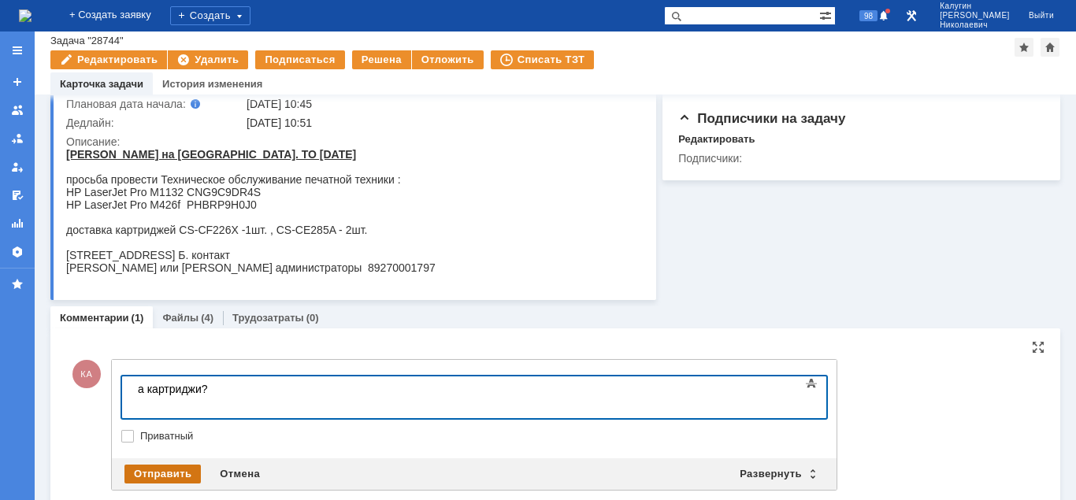
click at [152, 466] on div "Отправить" at bounding box center [162, 474] width 76 height 19
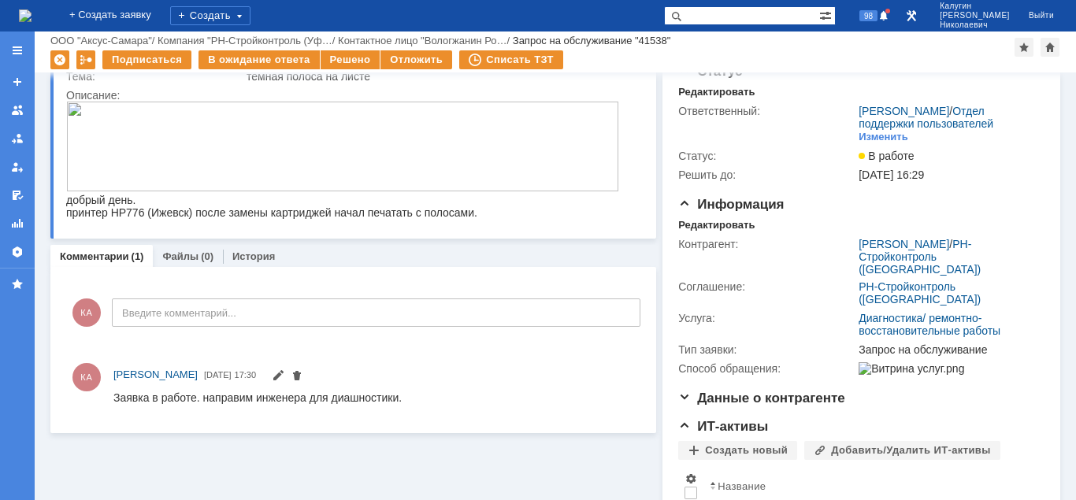
scroll to position [13, 0]
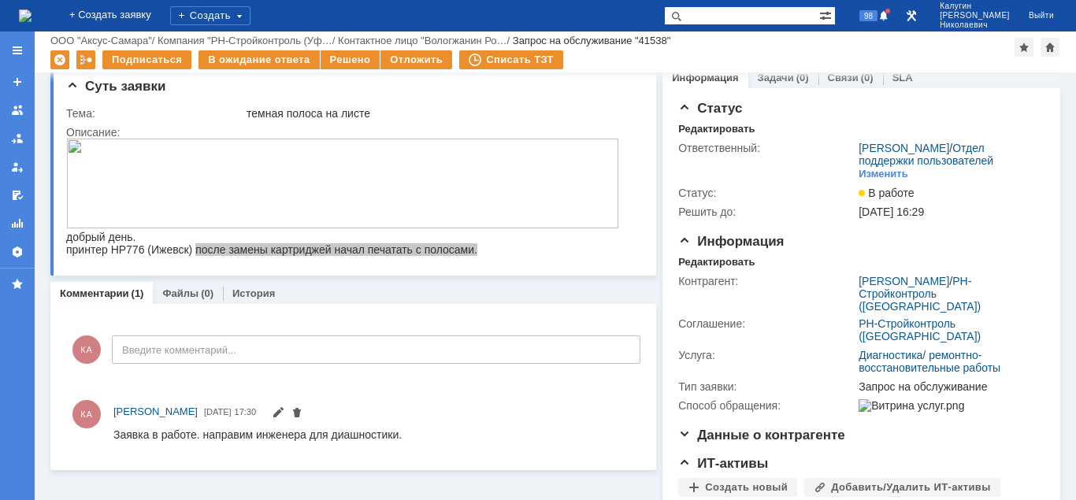
drag, startPoint x: 197, startPoint y: 250, endPoint x: 481, endPoint y: 256, distance: 283.6
click at [481, 256] on div "принтер НР776 (Ижевск) после замены картриджей начал печатать с полосами." at bounding box center [342, 249] width 553 height 13
copy div "после замены [PERSON_NAME] начал печатать с полосами."
click at [298, 251] on div "принтер НР776 (Ижевск) после замены картриджей начал печатать с полосами." at bounding box center [342, 249] width 553 height 13
drag, startPoint x: 195, startPoint y: 252, endPoint x: 489, endPoint y: 259, distance: 294.7
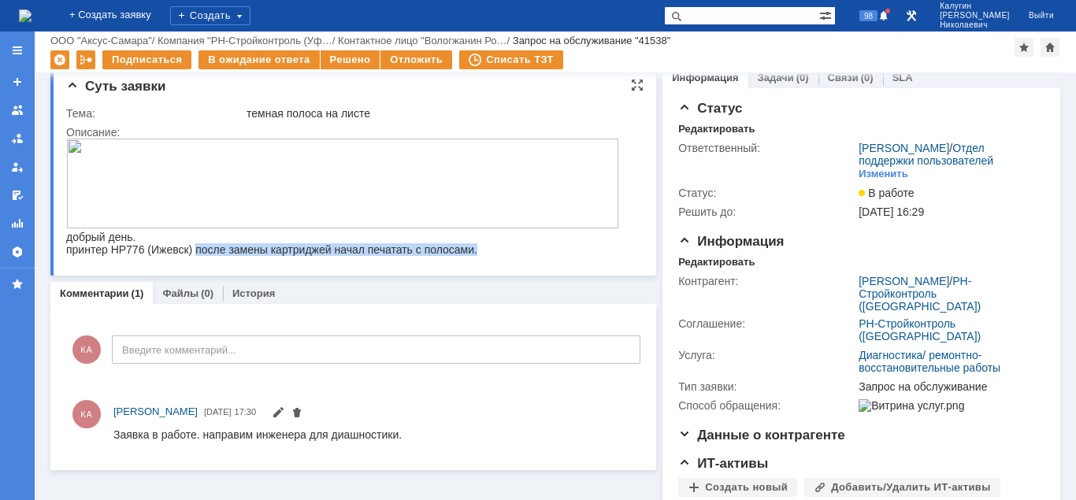
click at [489, 256] on html "добрый день. принтер НР776 (Ижевск) после замены картриджей начал печатать с по…" at bounding box center [351, 197] width 571 height 117
copy div "после замены [PERSON_NAME] начал печатать с полосами."
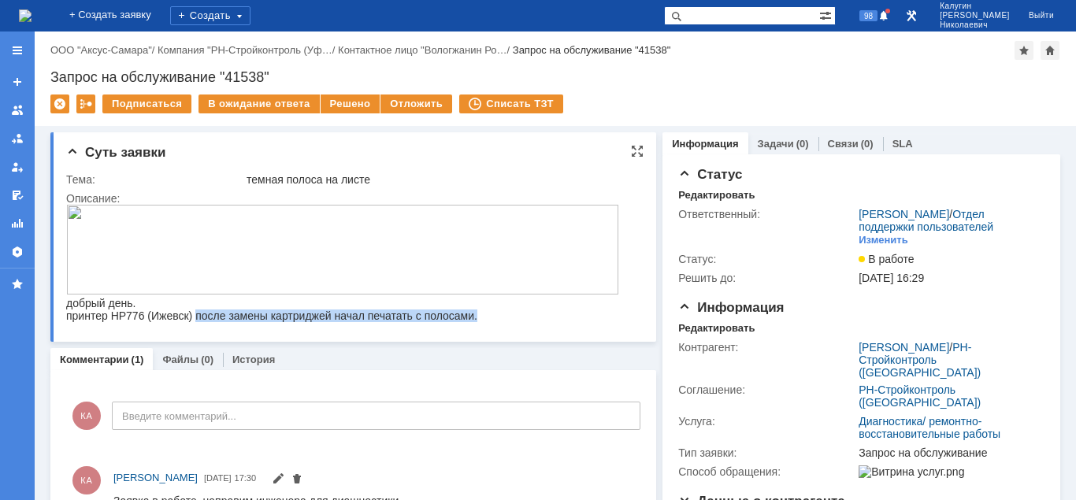
click at [349, 229] on img at bounding box center [342, 250] width 553 height 90
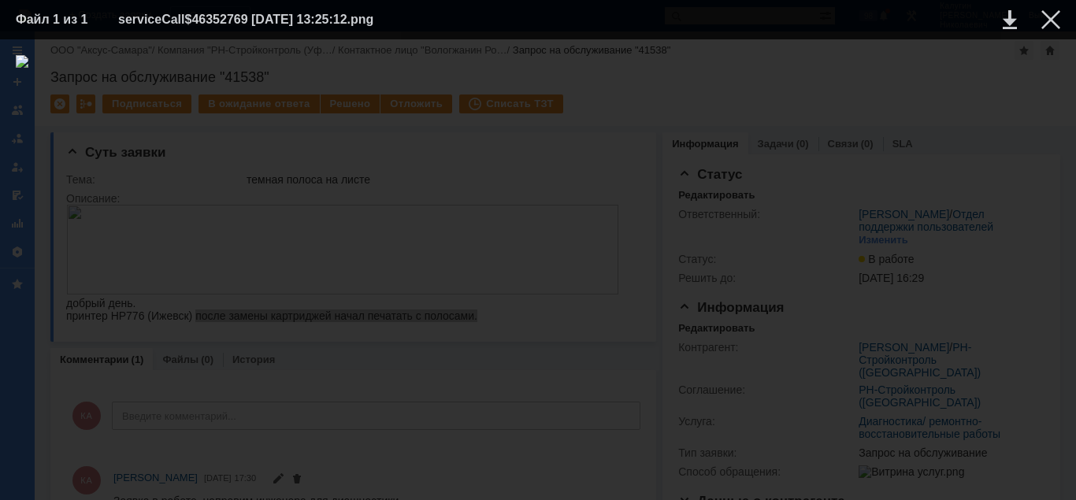
click at [763, 437] on div at bounding box center [538, 269] width 1045 height 429
click at [536, 395] on div at bounding box center [538, 269] width 1045 height 429
drag, startPoint x: 536, startPoint y: 395, endPoint x: 912, endPoint y: 194, distance: 426.4
click at [541, 393] on div at bounding box center [538, 269] width 1045 height 429
drag, startPoint x: 1049, startPoint y: 24, endPoint x: 1045, endPoint y: 39, distance: 15.7
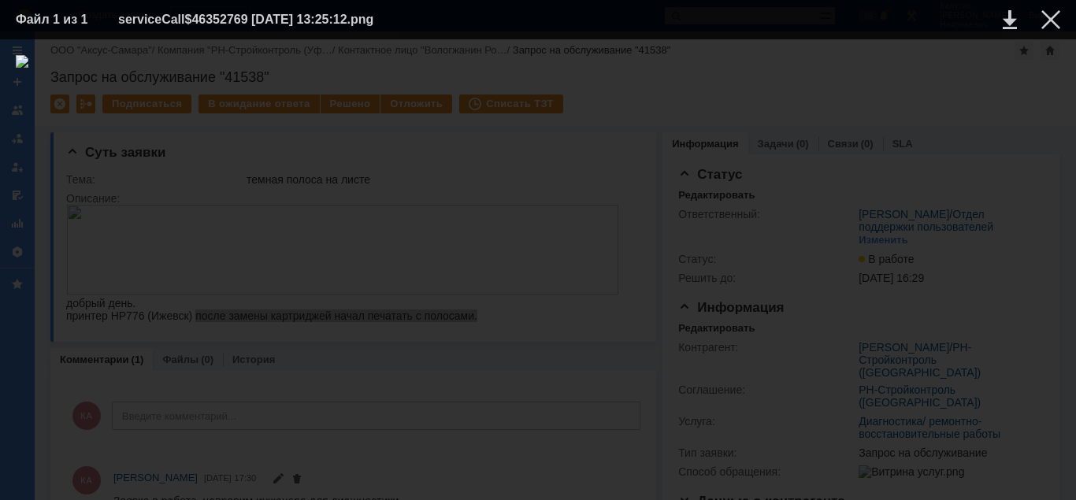
click at [1049, 24] on div at bounding box center [1050, 19] width 19 height 19
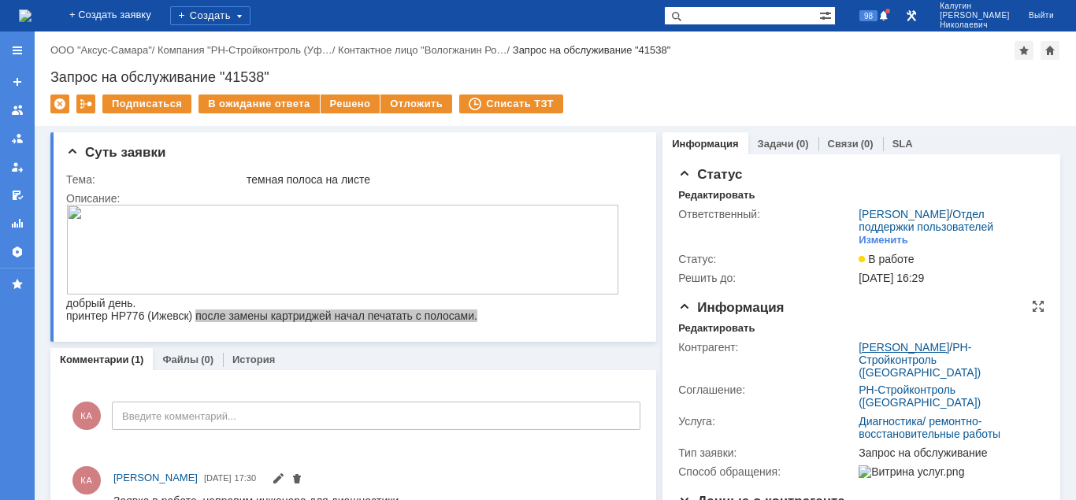
click at [879, 343] on link "[PERSON_NAME]" at bounding box center [904, 347] width 91 height 13
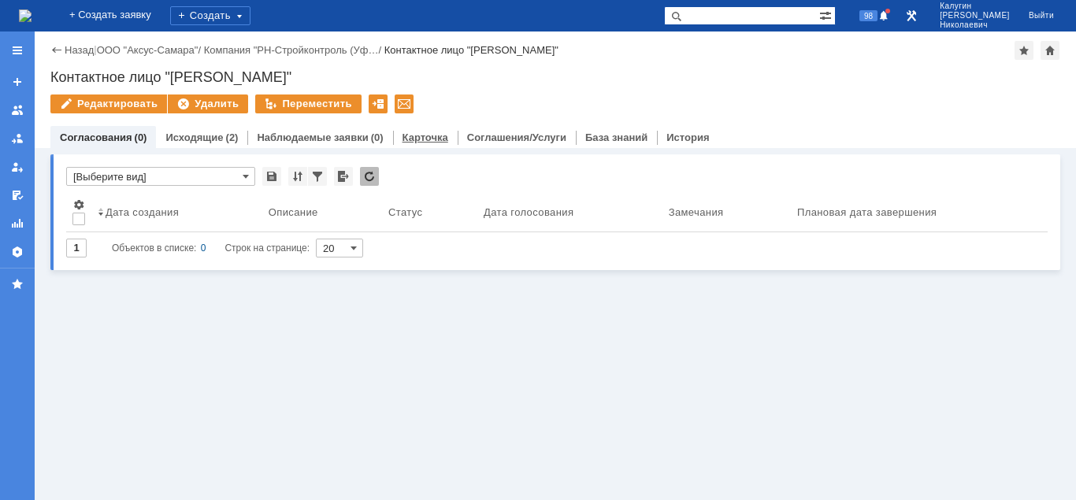
click at [421, 139] on link "Карточка" at bounding box center [426, 138] width 46 height 12
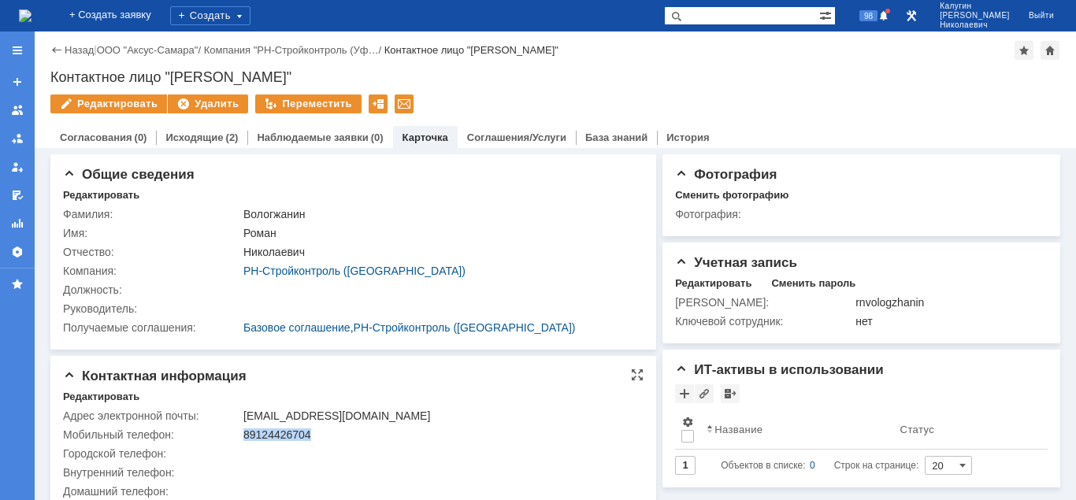
drag, startPoint x: 246, startPoint y: 436, endPoint x: 326, endPoint y: 442, distance: 80.6
click at [326, 442] on td "89124426704" at bounding box center [439, 434] width 398 height 19
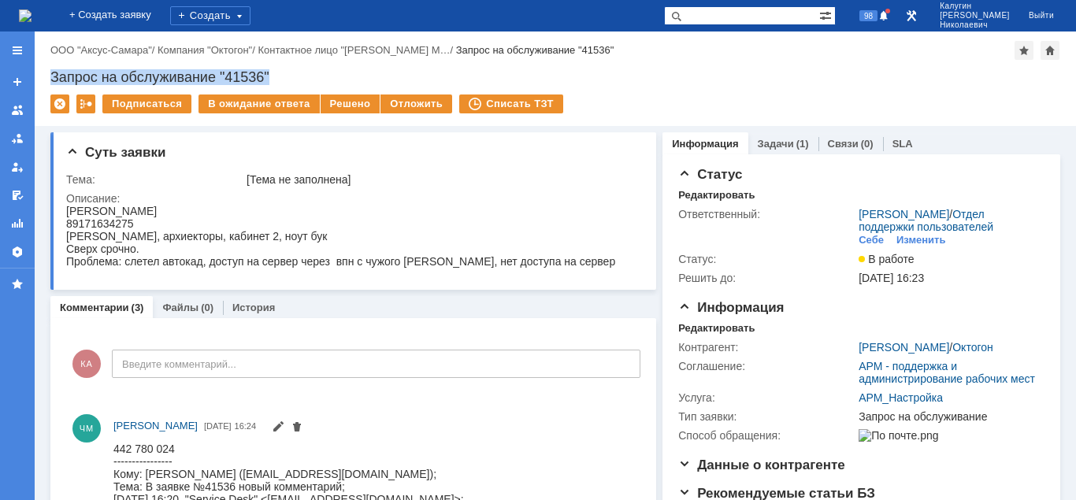
drag, startPoint x: 53, startPoint y: 70, endPoint x: 317, endPoint y: 67, distance: 263.9
click at [317, 69] on div "Запрос на обслуживание "41536"" at bounding box center [555, 77] width 1010 height 16
copy div "Запрос на обслуживание "41536""
